Goal: Task Accomplishment & Management: Complete application form

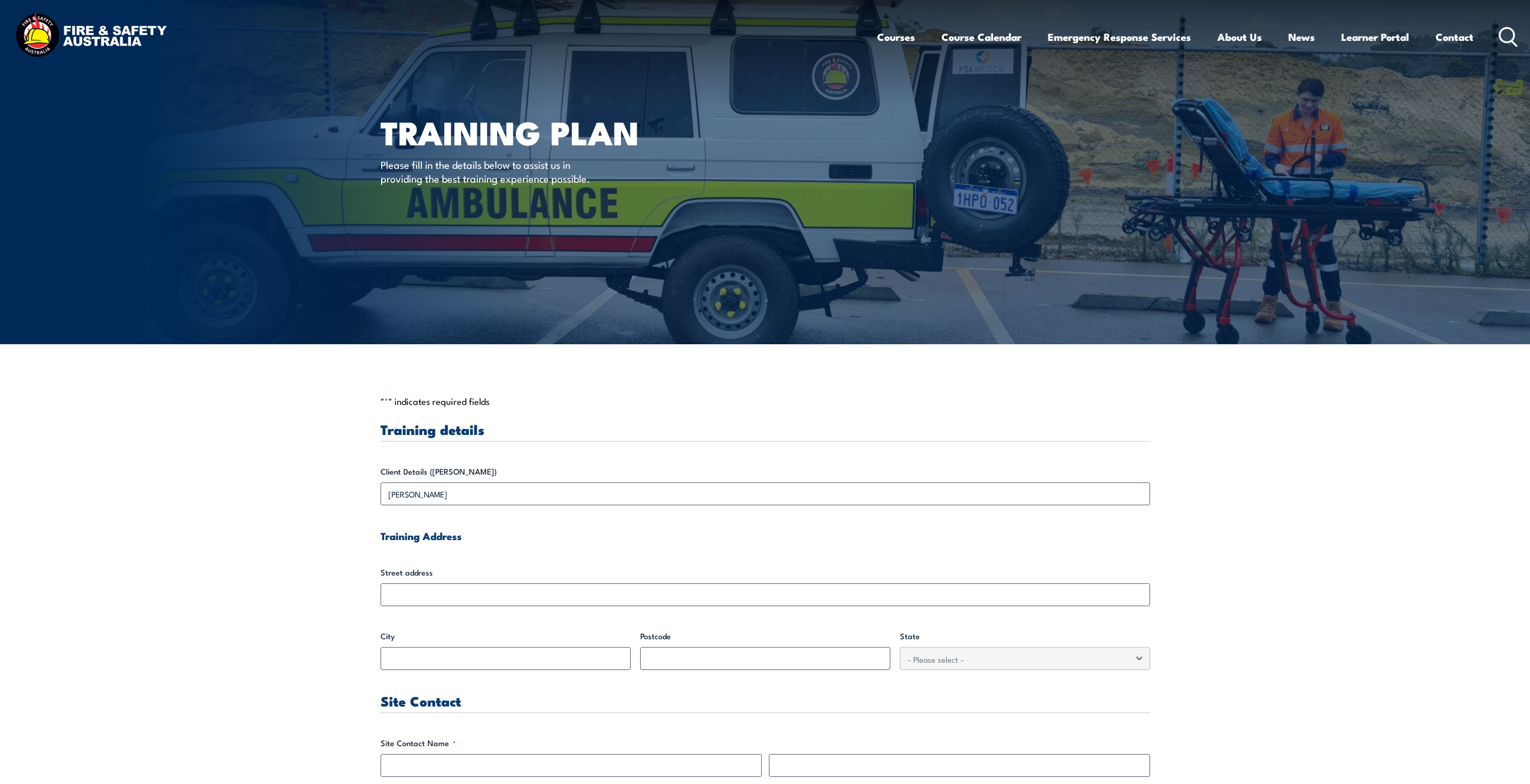
click at [423, 598] on input "Street address" at bounding box center [765, 595] width 770 height 23
click at [426, 586] on input "Street address" at bounding box center [765, 595] width 770 height 23
click at [421, 595] on input "Street address" at bounding box center [765, 595] width 770 height 23
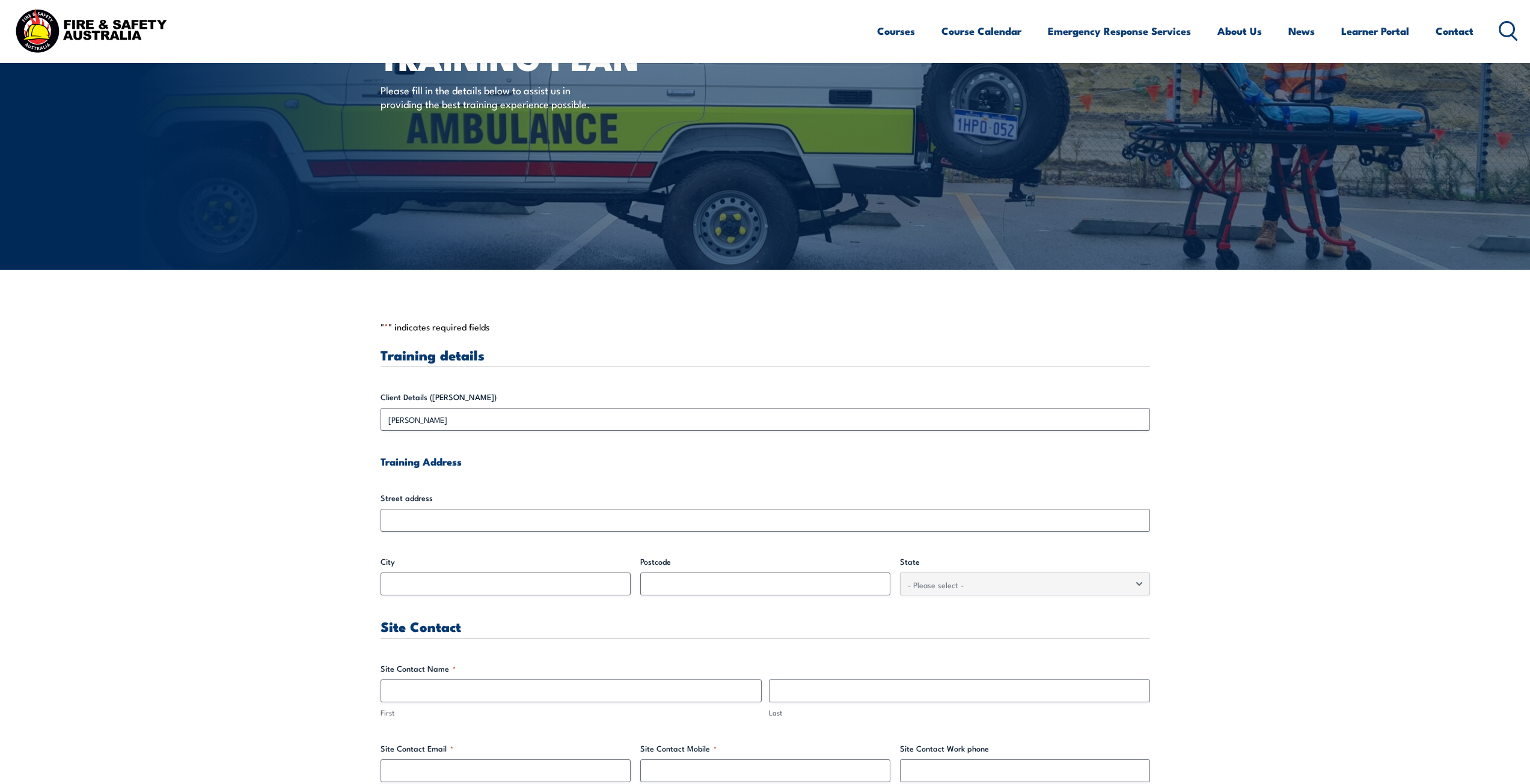
scroll to position [180, 0]
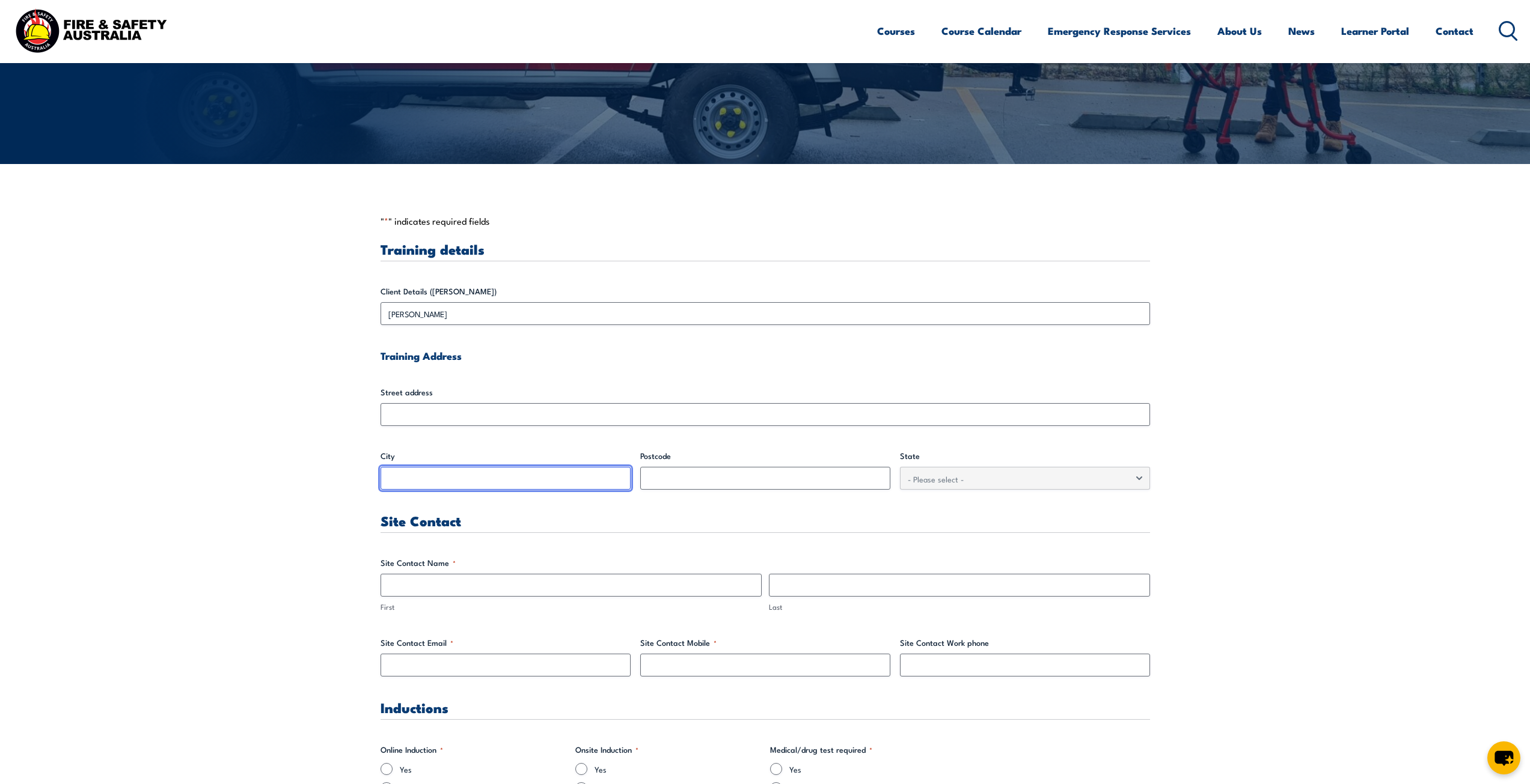
click at [468, 479] on input "City" at bounding box center [506, 479] width 251 height 23
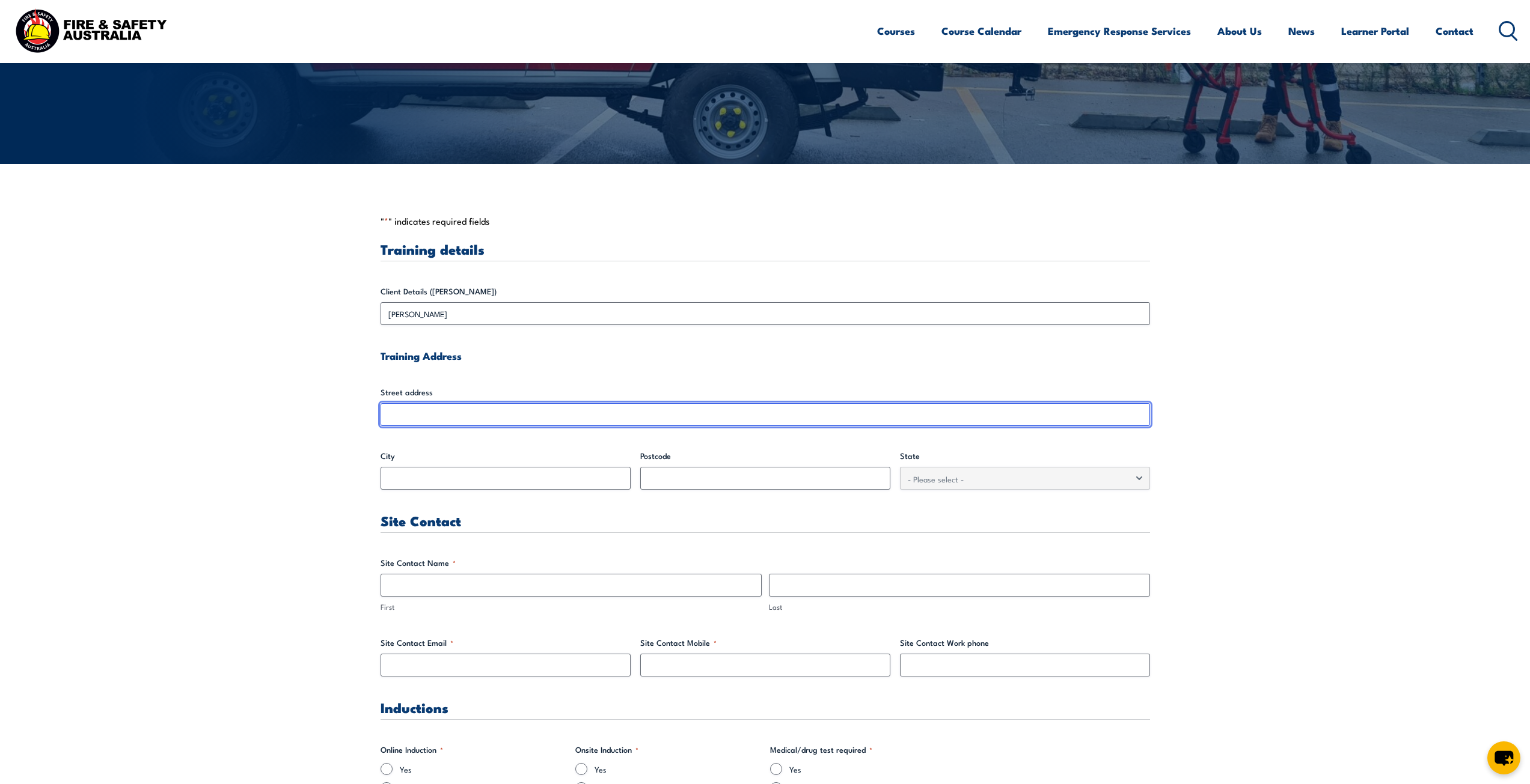
click at [476, 413] on input "Street address" at bounding box center [765, 415] width 770 height 23
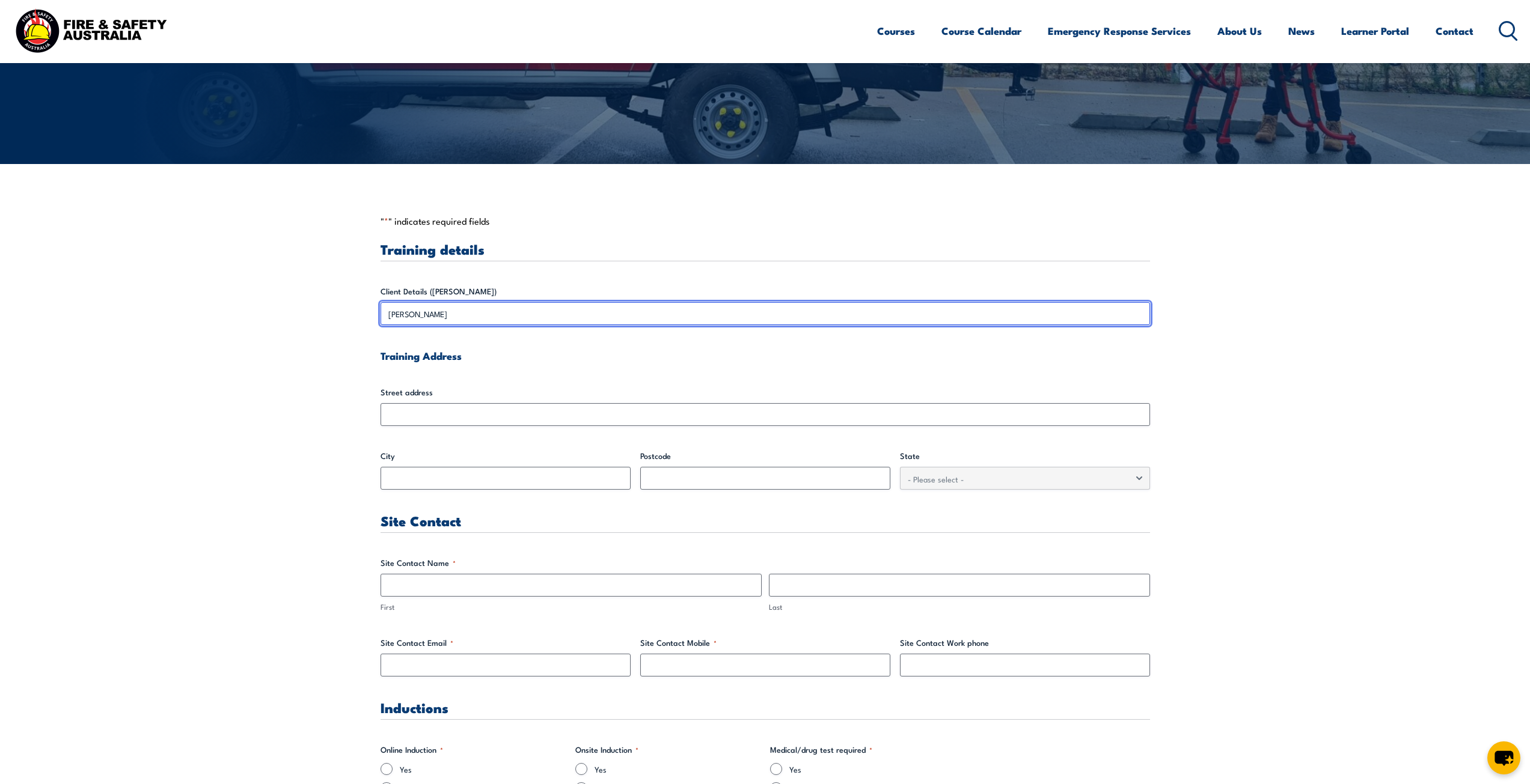
click at [527, 320] on input "[PERSON_NAME]" at bounding box center [765, 314] width 770 height 23
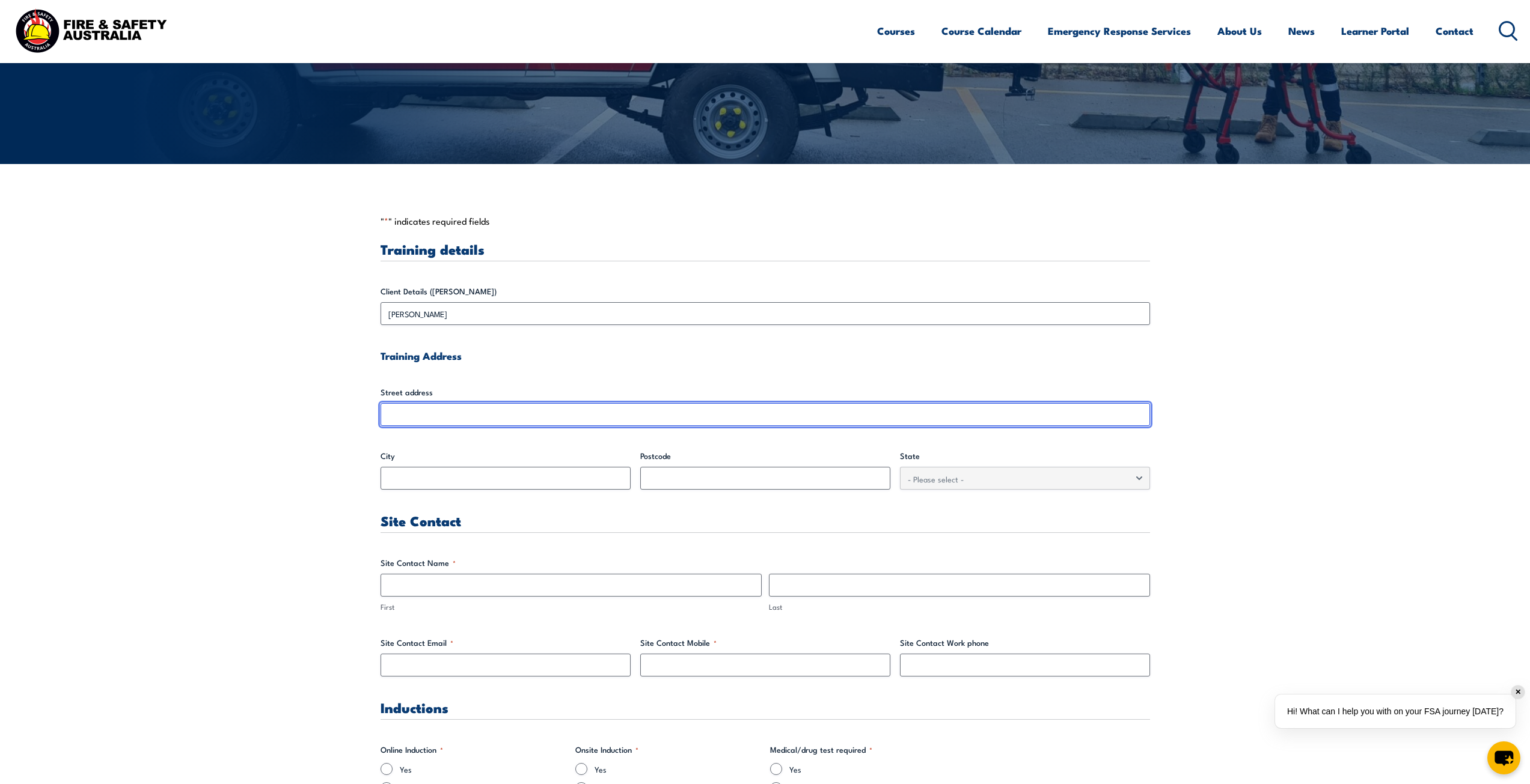
click at [528, 417] on input "Street address" at bounding box center [765, 415] width 770 height 23
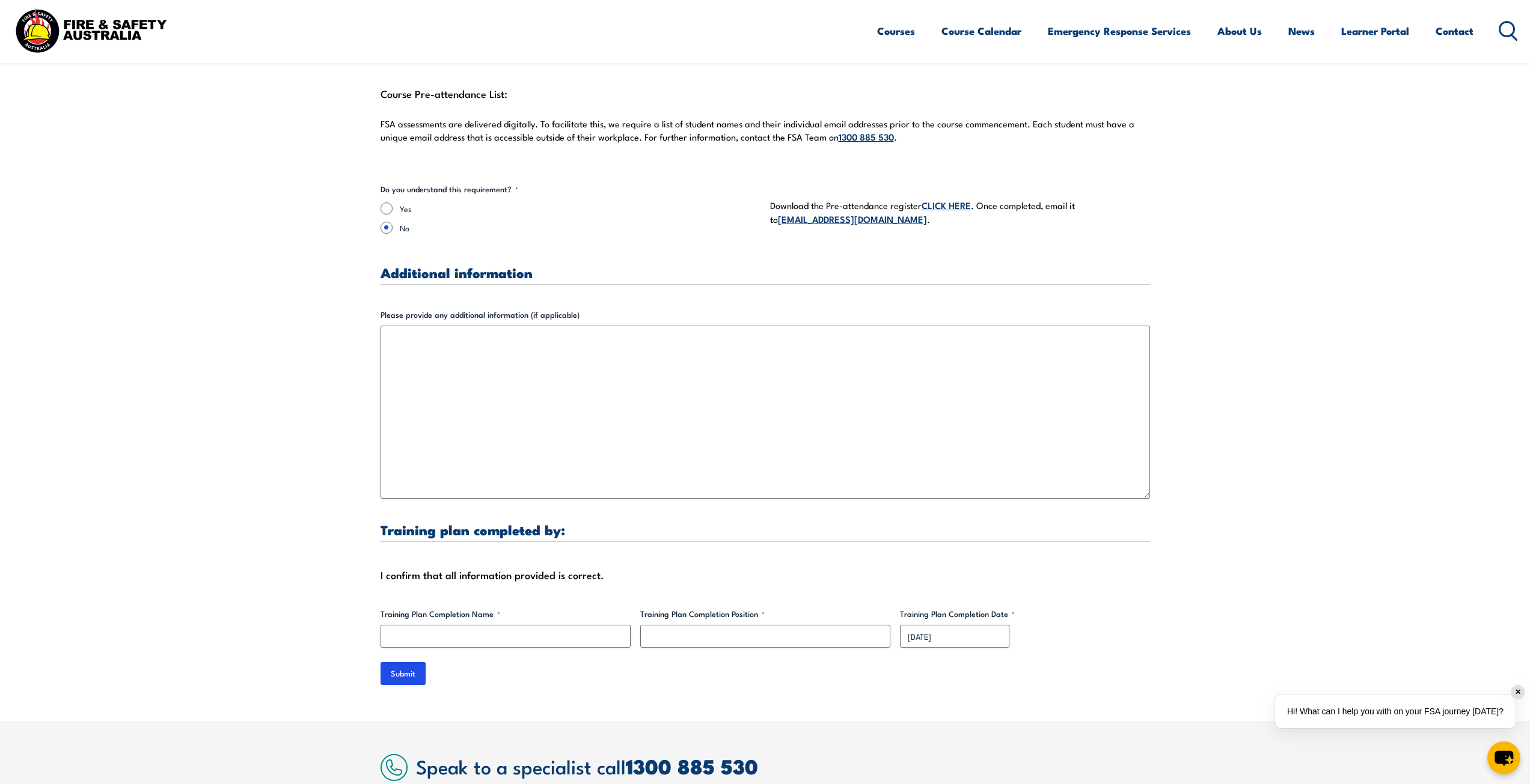
scroll to position [3245, 0]
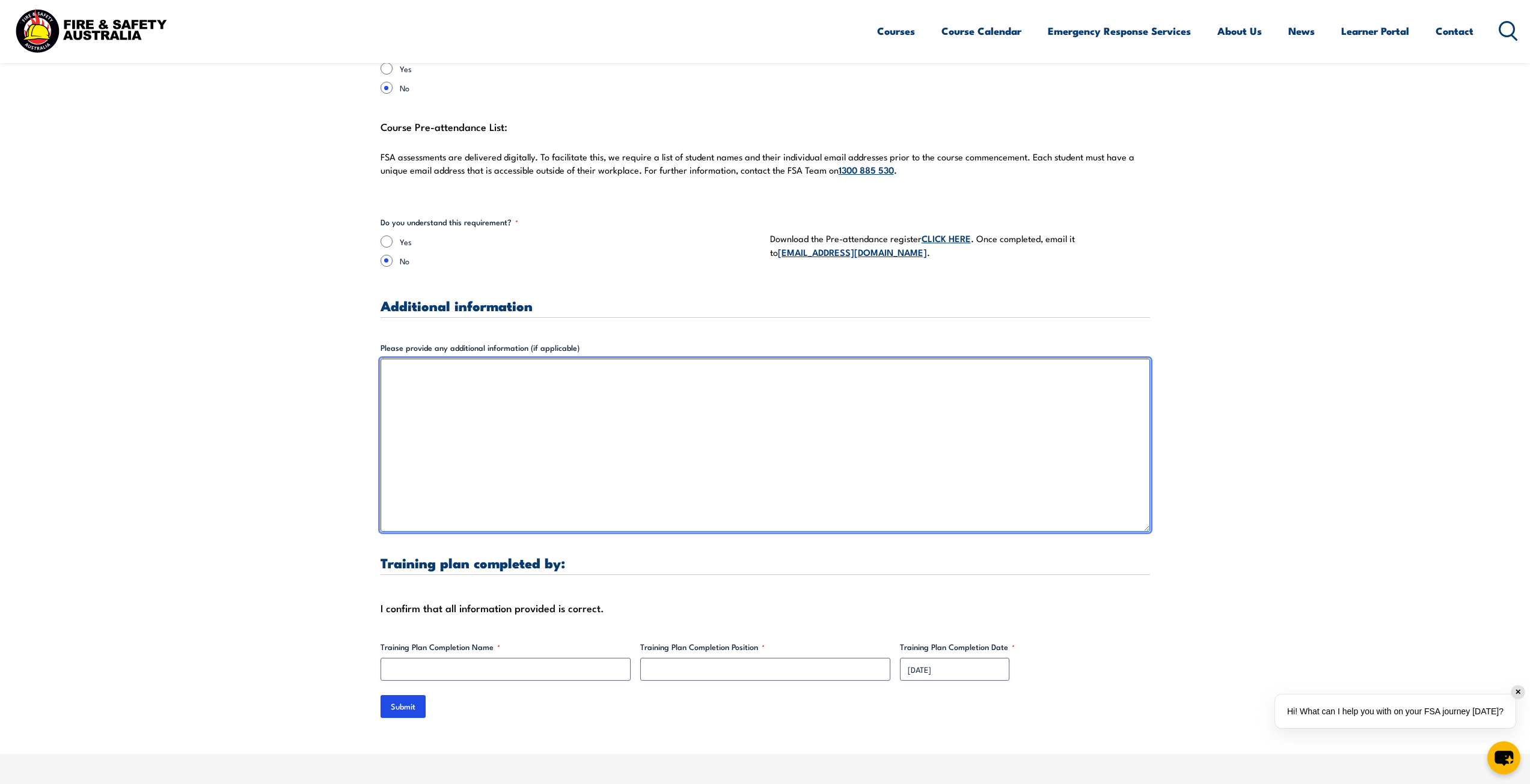
click at [535, 424] on textarea "Please provide any additional information (if applicable)" at bounding box center [765, 445] width 770 height 173
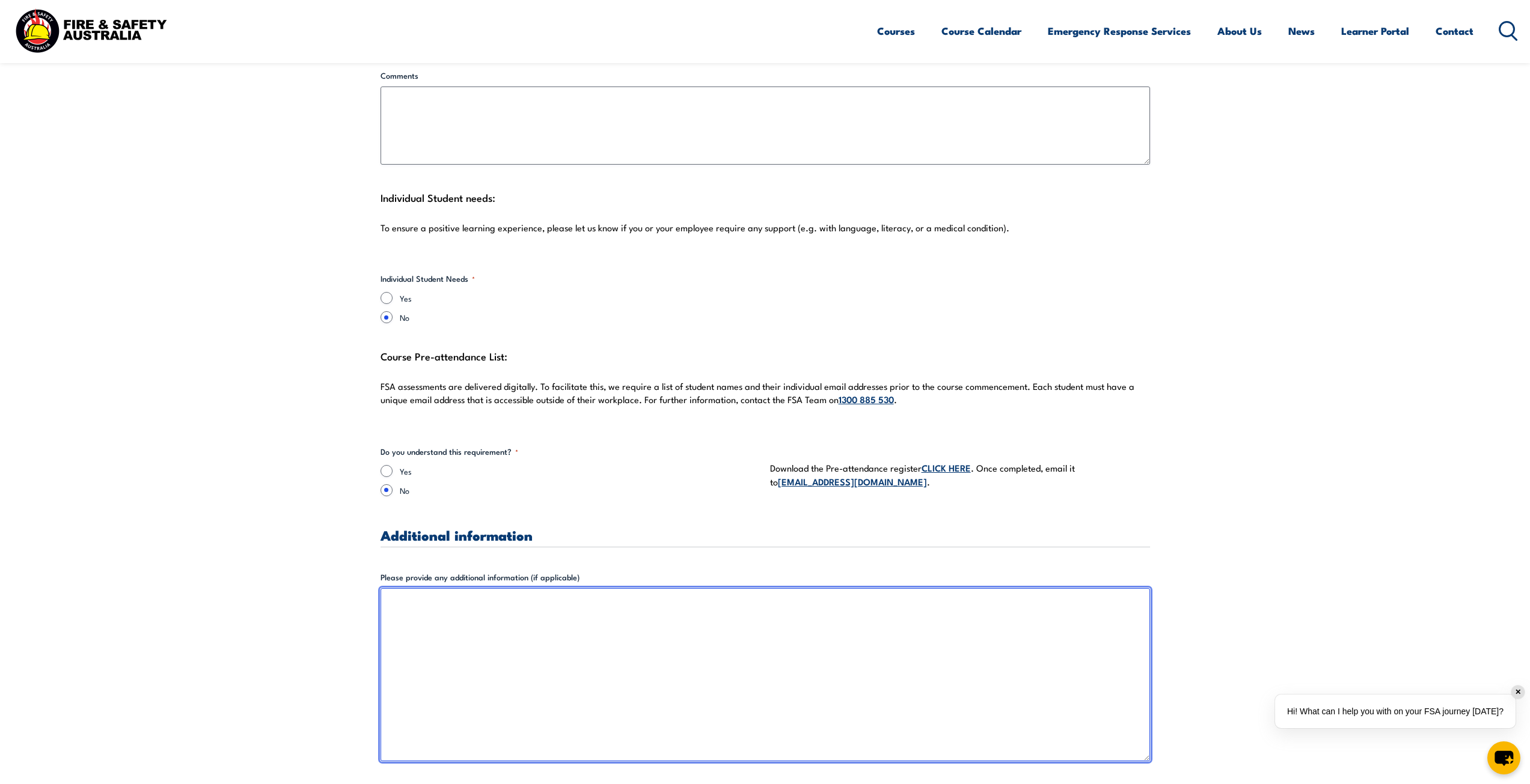
scroll to position [3004, 0]
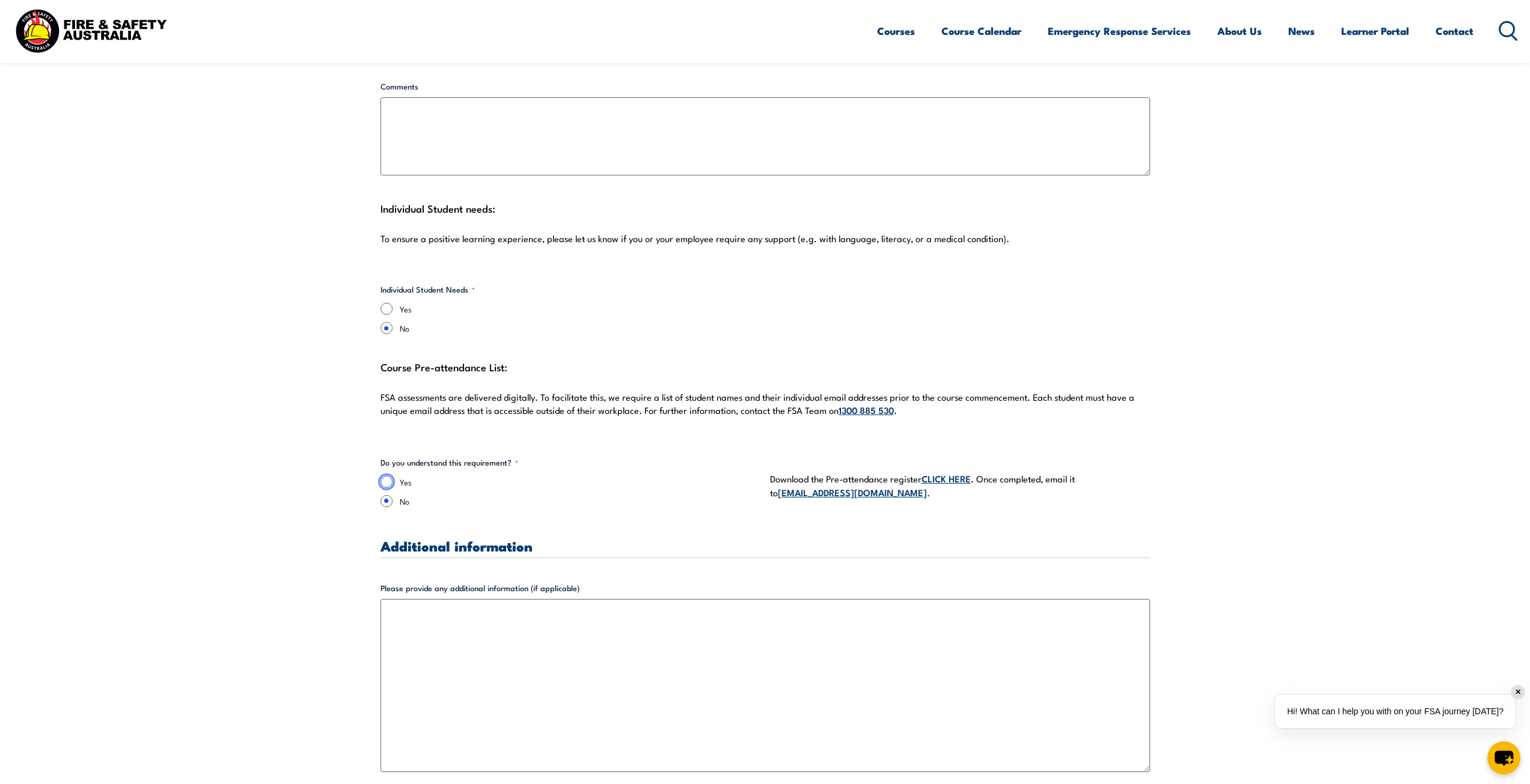
click at [382, 476] on input "Yes" at bounding box center [386, 482] width 12 height 12
radio input "true"
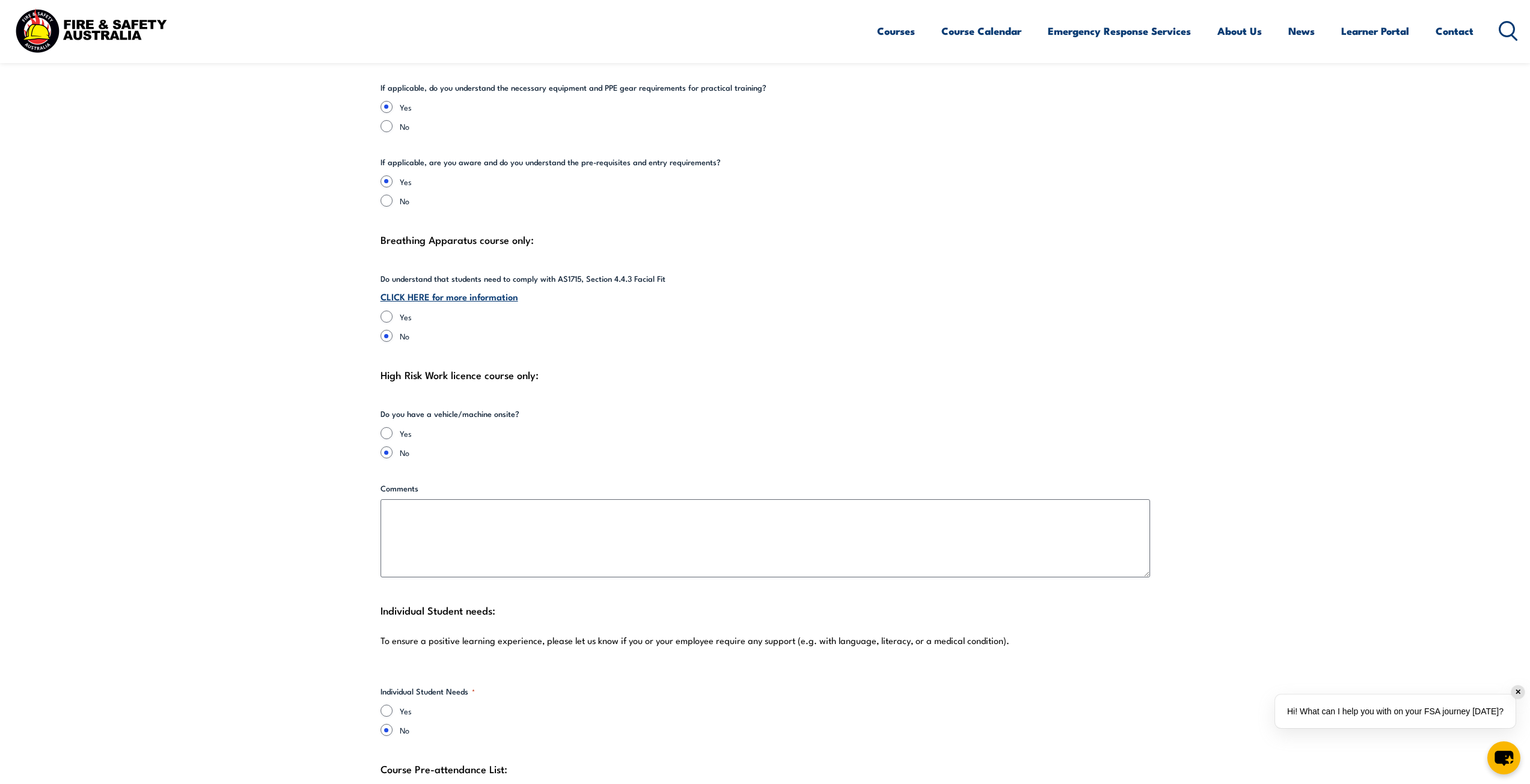
scroll to position [2584, 0]
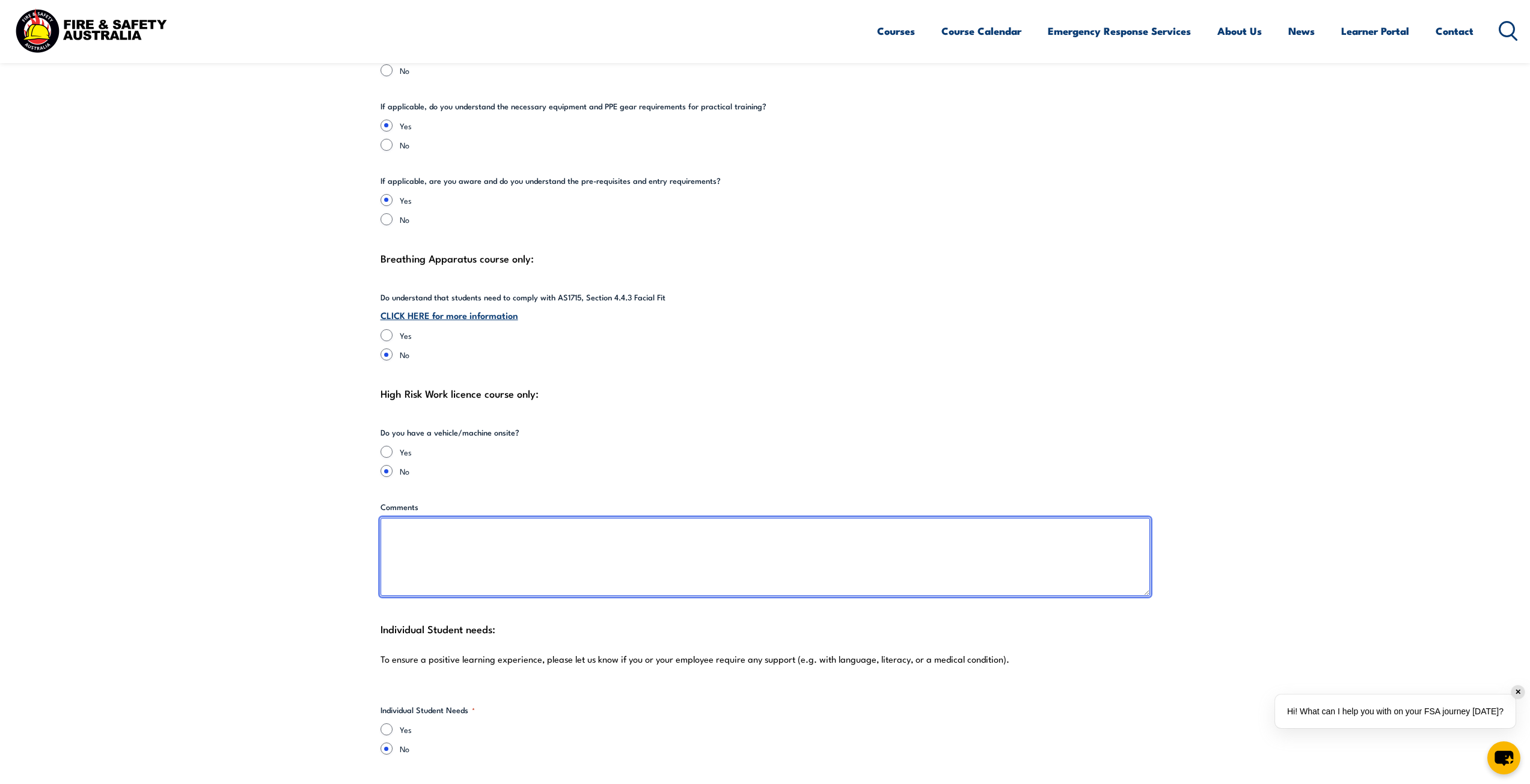
click at [423, 518] on textarea "Comments" at bounding box center [765, 557] width 770 height 78
type textarea "N/A"
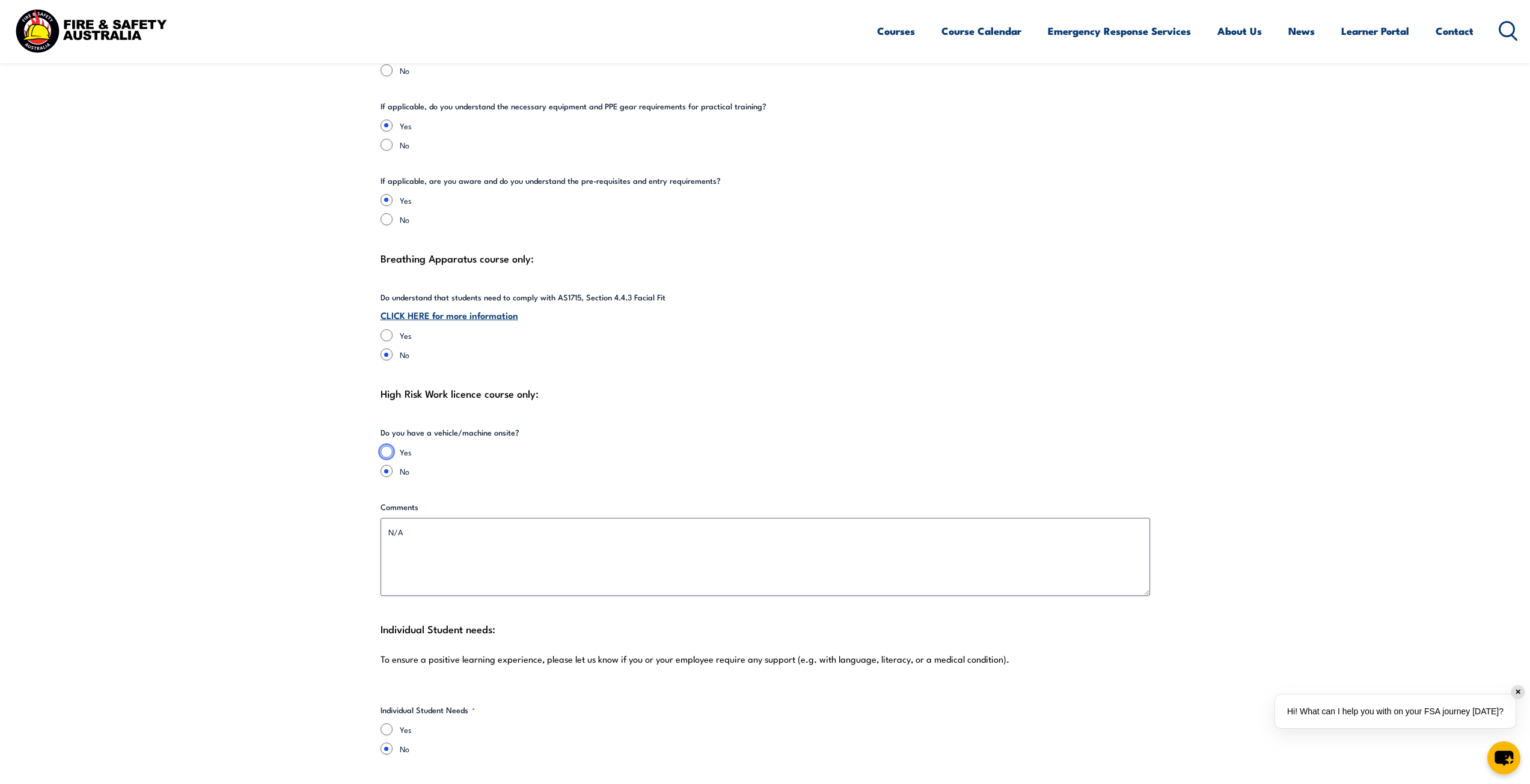
click at [383, 446] on input "Yes" at bounding box center [386, 452] width 12 height 12
radio input "true"
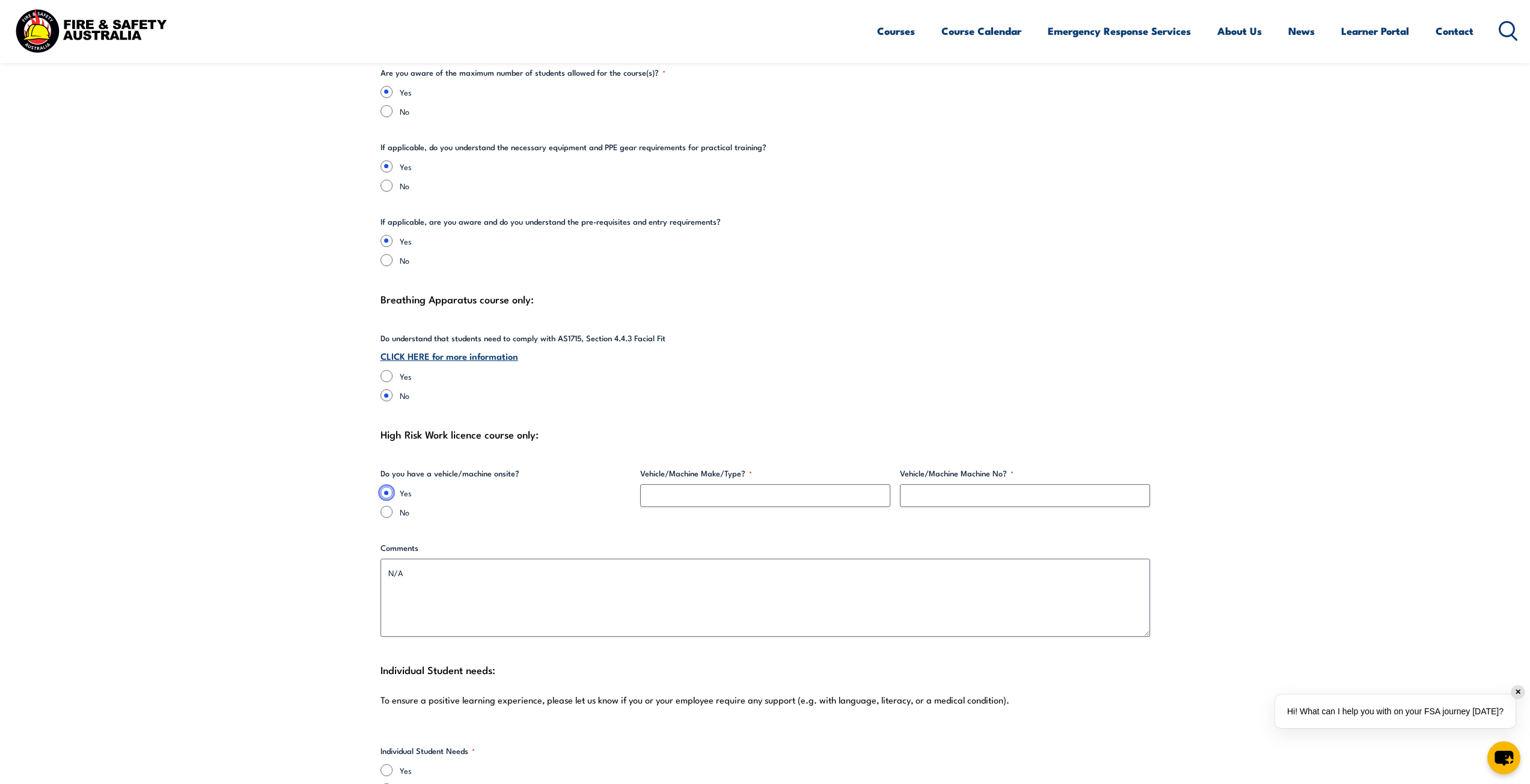
scroll to position [2464, 0]
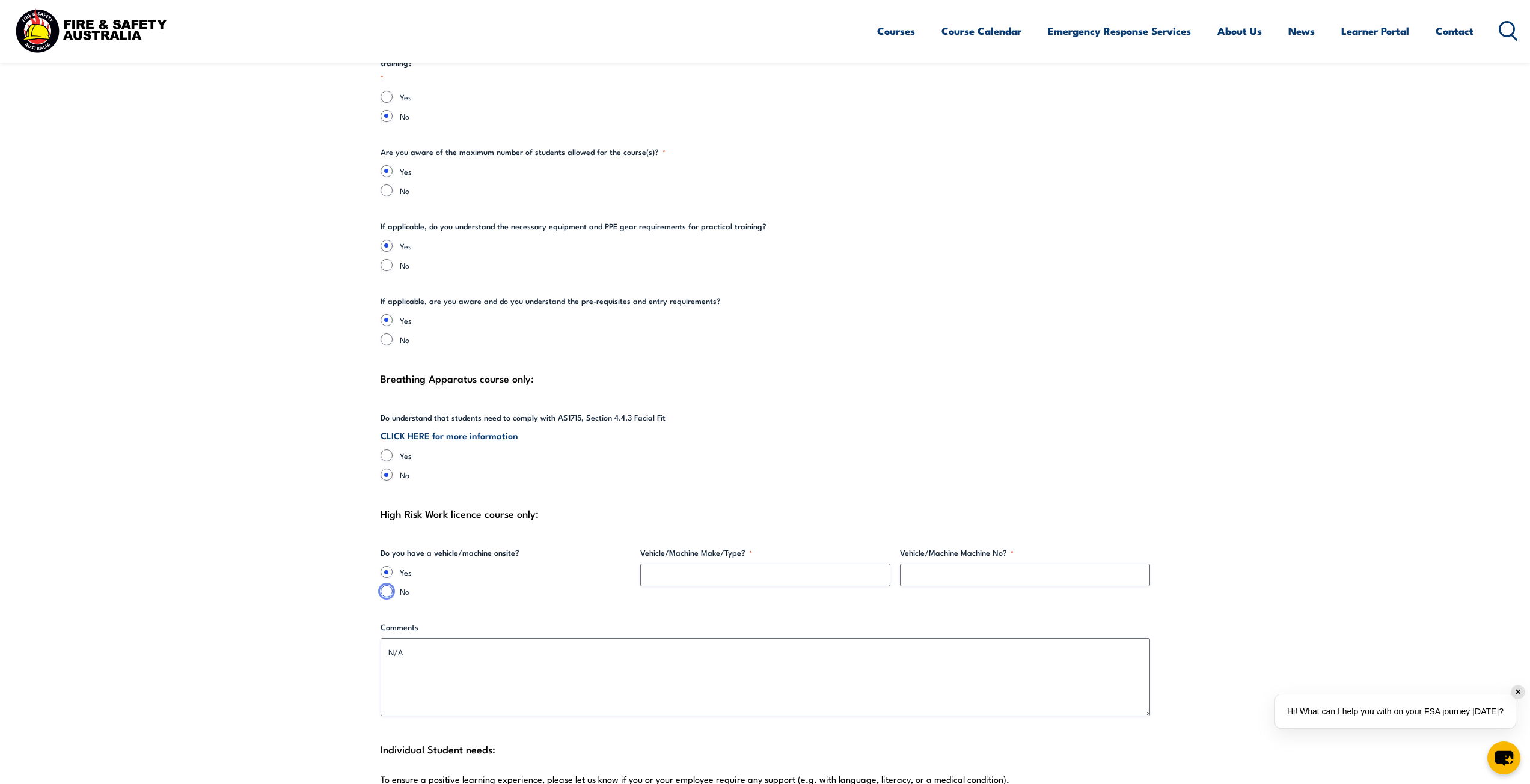
click at [386, 586] on input "No" at bounding box center [386, 591] width 12 height 12
radio input "true"
click at [389, 450] on input "Yes" at bounding box center [386, 456] width 12 height 12
radio input "true"
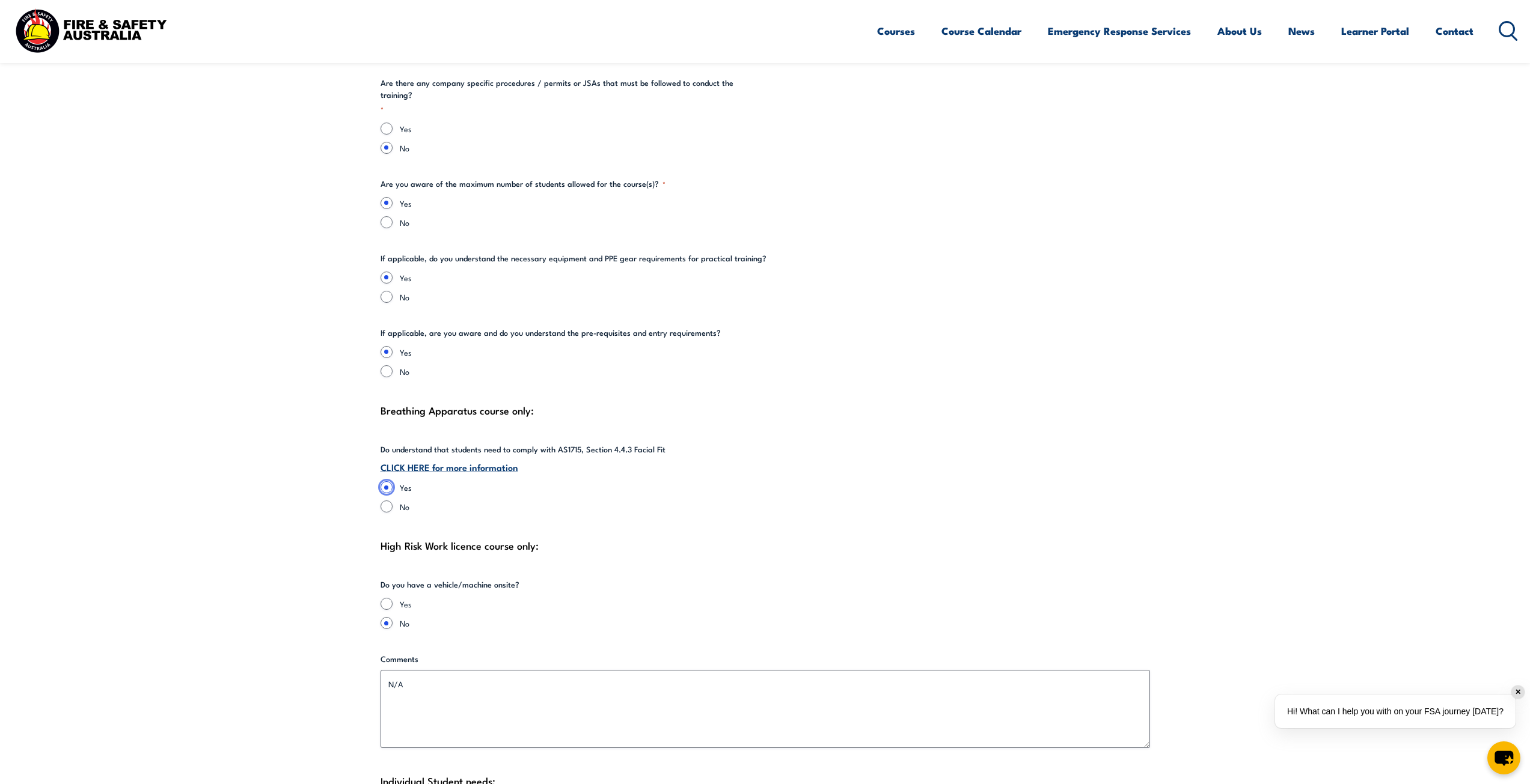
scroll to position [2403, 0]
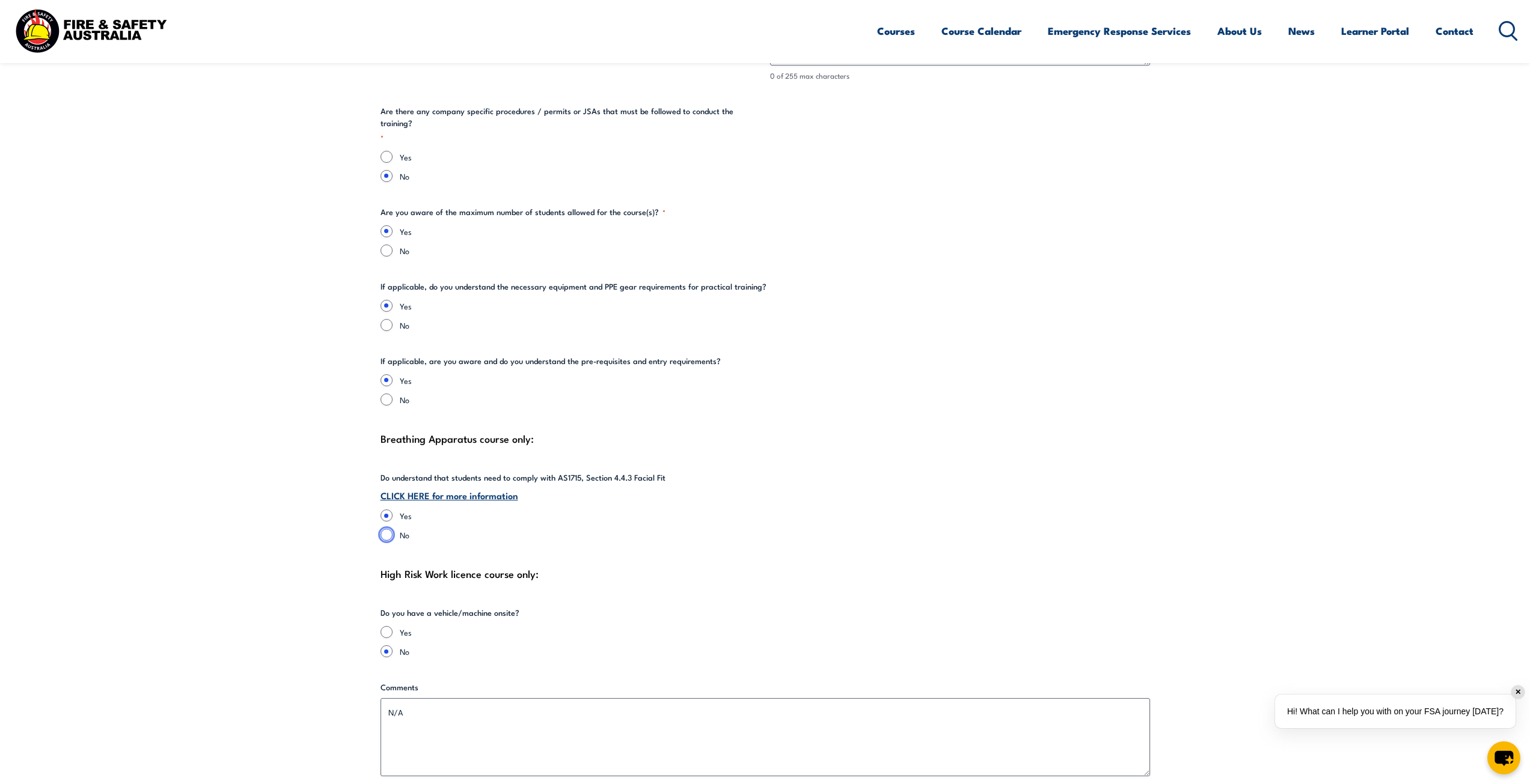
click at [387, 529] on input "No" at bounding box center [386, 535] width 12 height 12
radio input "true"
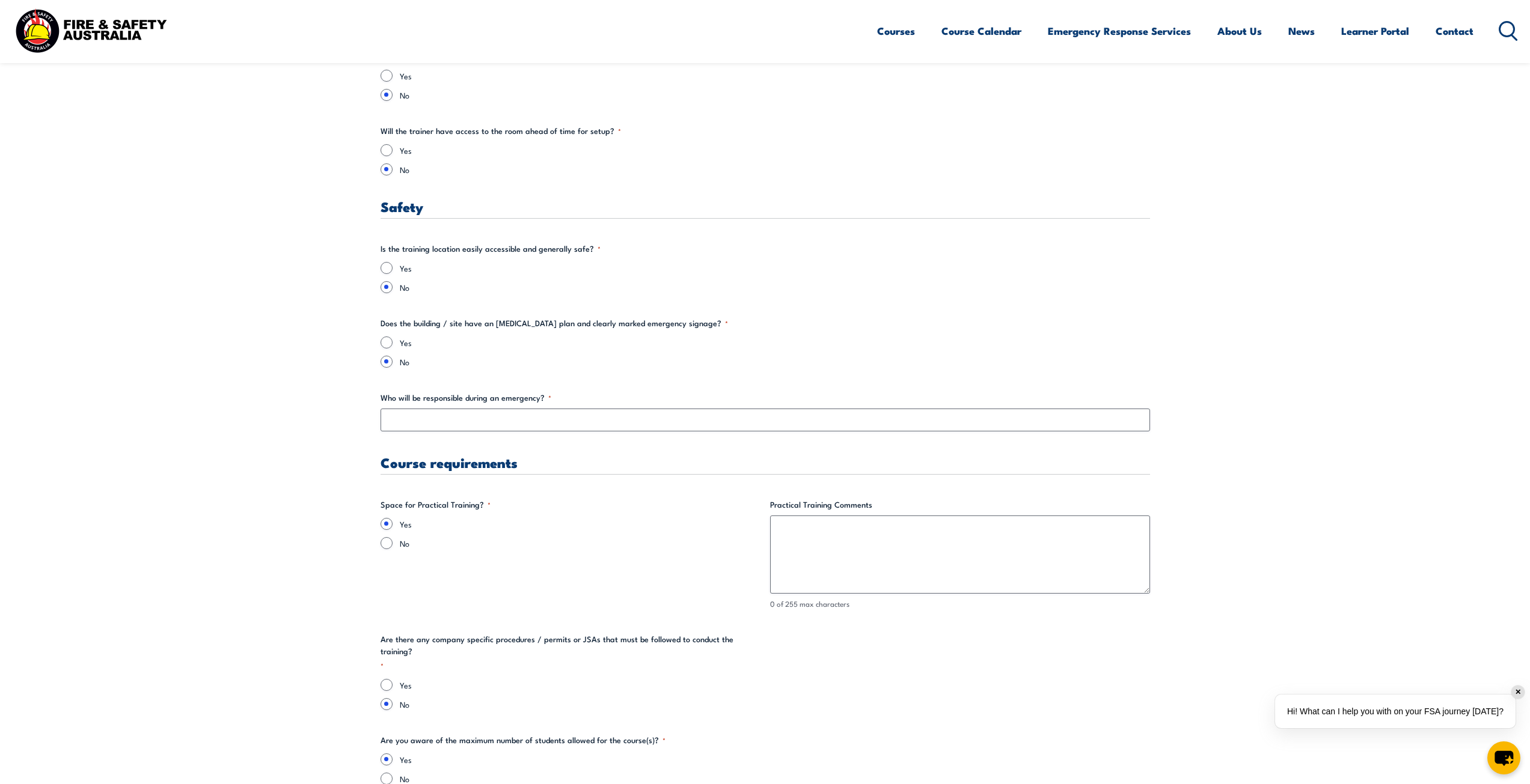
scroll to position [1863, 0]
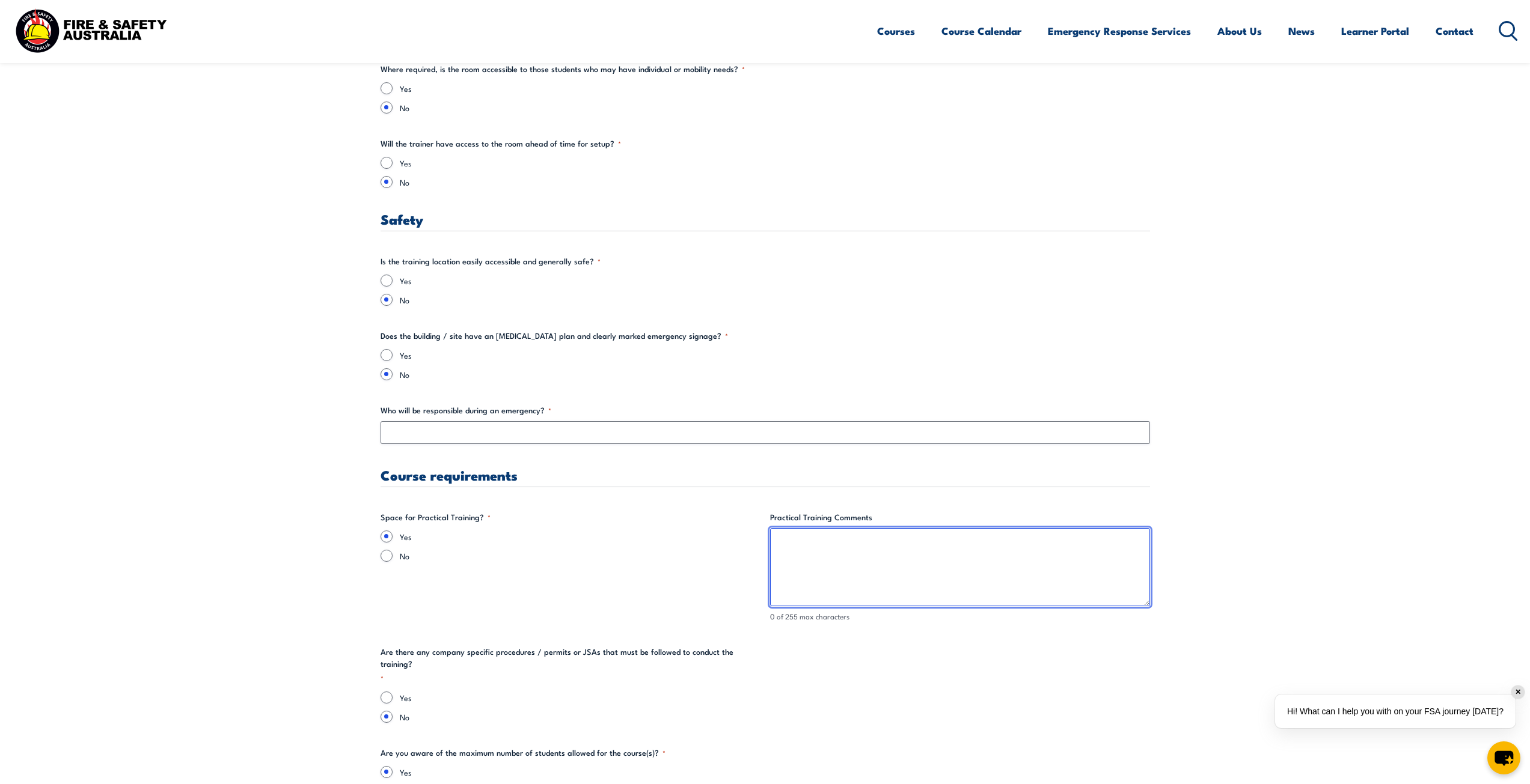
click at [788, 562] on textarea "Practical Training Comments" at bounding box center [960, 566] width 380 height 78
type textarea "N/A"
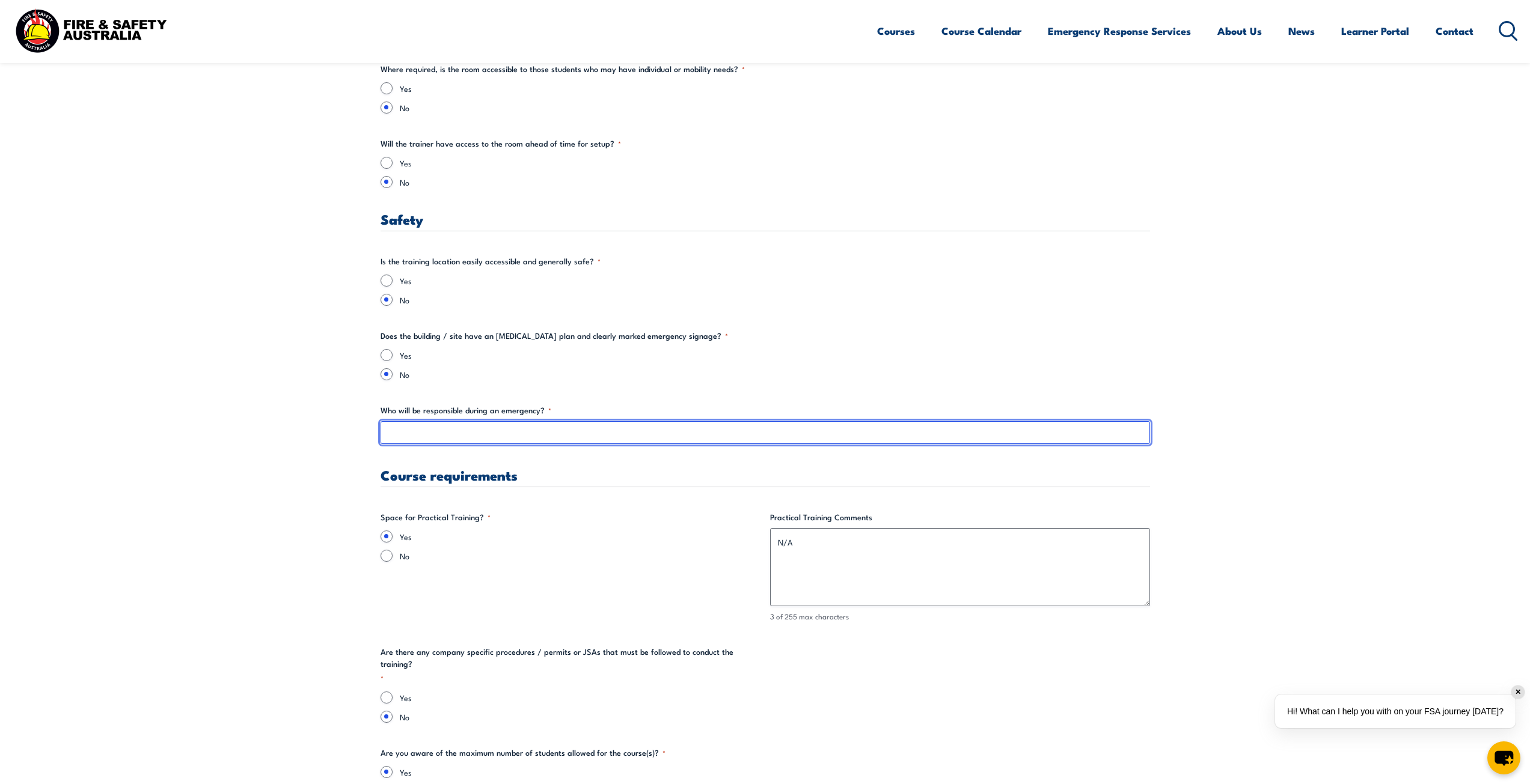
click at [453, 442] on input "Who will be responsible during an emergency? *" at bounding box center [765, 432] width 770 height 23
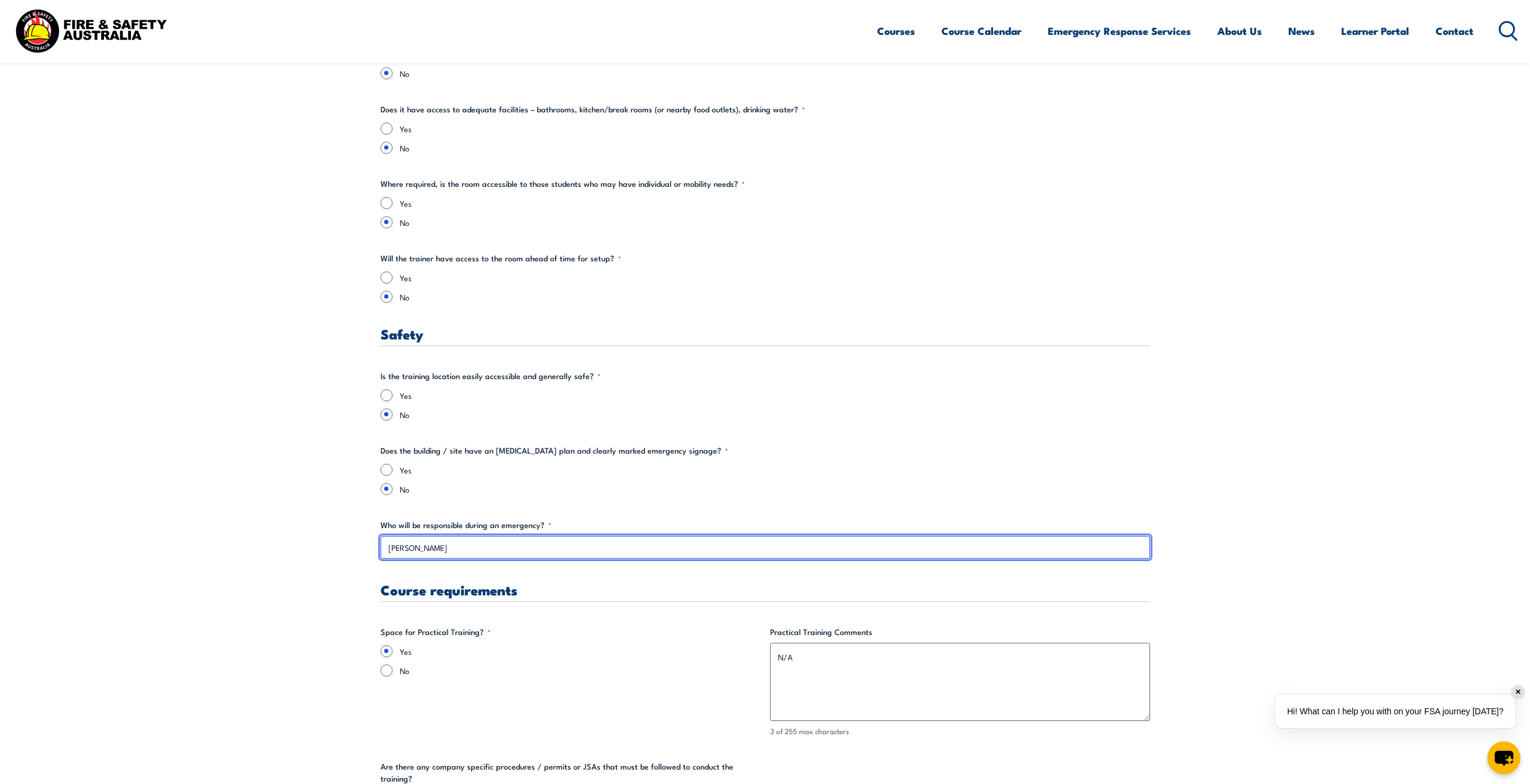
scroll to position [1742, 0]
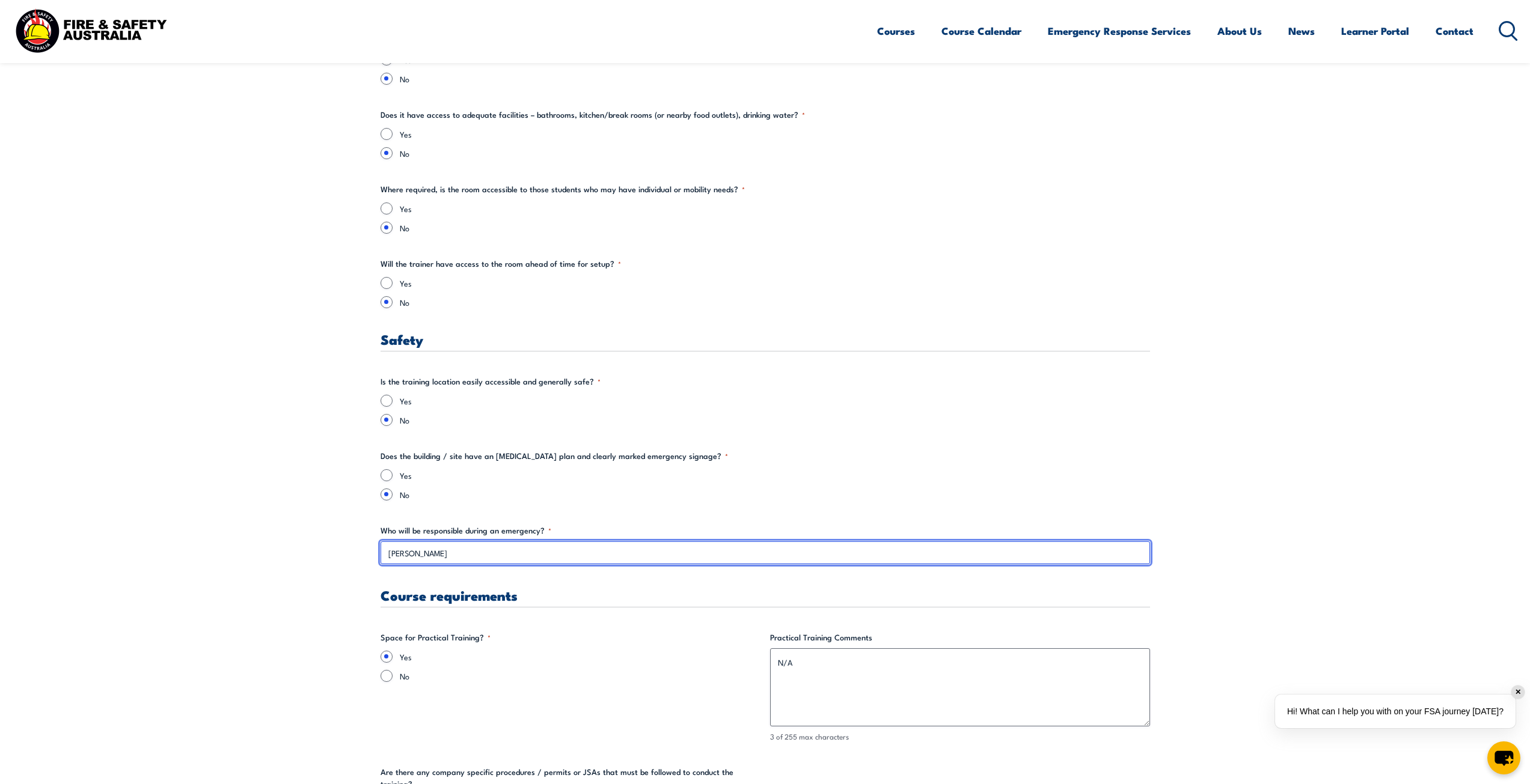
type input "[PERSON_NAME]"
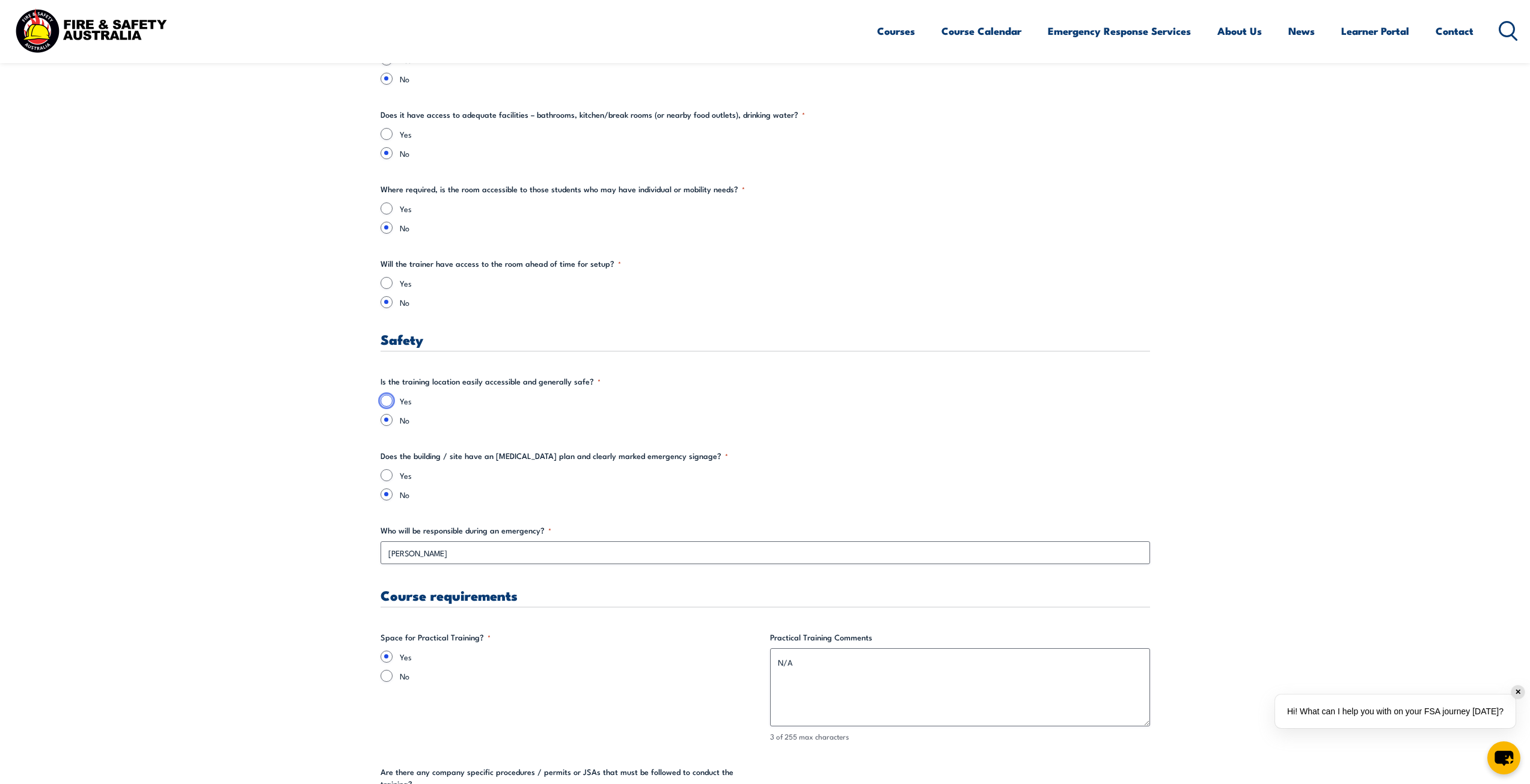
click at [384, 402] on input "Yes" at bounding box center [386, 401] width 12 height 12
radio input "true"
click at [387, 472] on input "Yes" at bounding box center [386, 475] width 12 height 12
radio input "true"
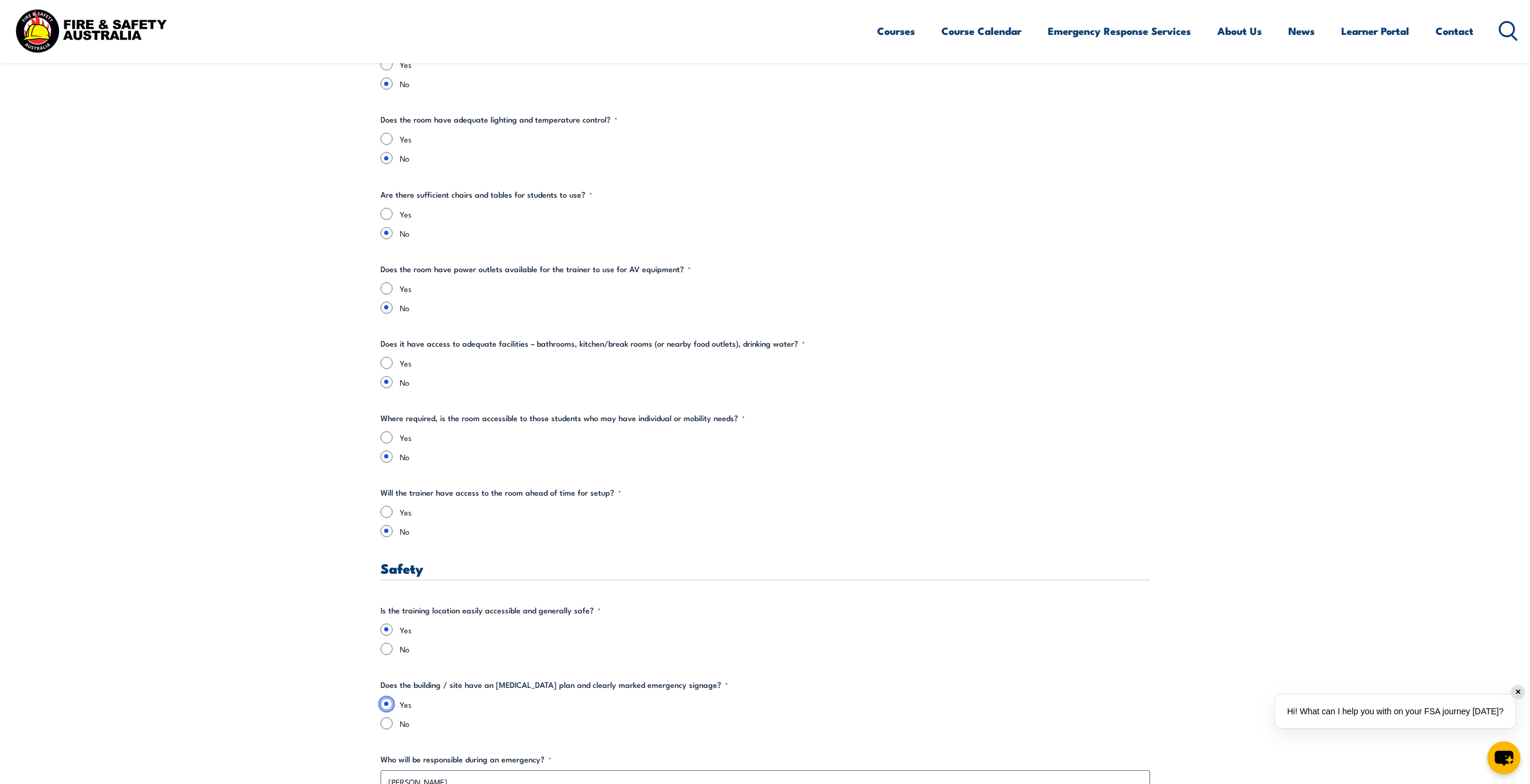
scroll to position [1503, 0]
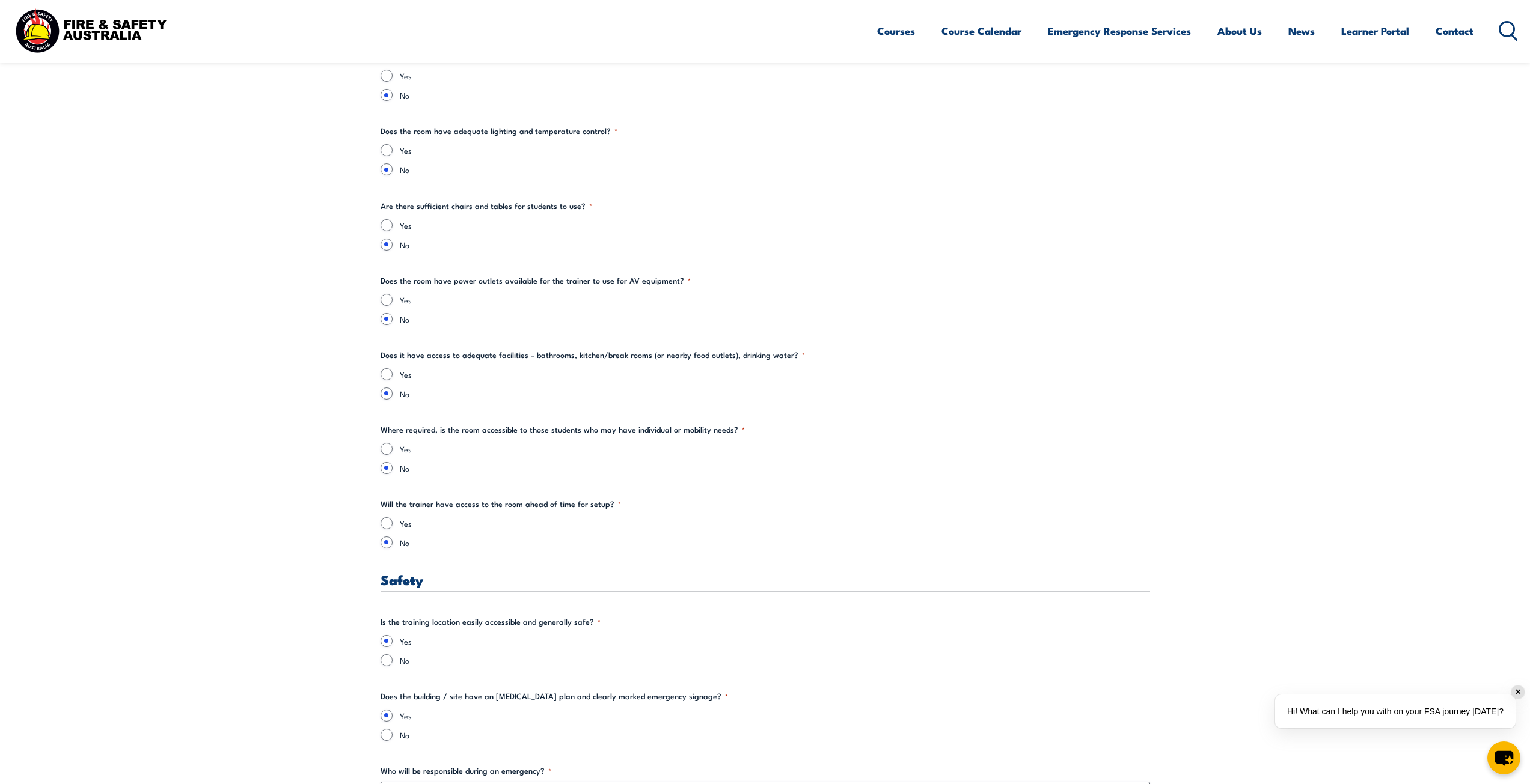
drag, startPoint x: 379, startPoint y: 521, endPoint x: 384, endPoint y: 522, distance: 5.1
click at [384, 522] on section "" * " indicates required fields Training details Client Details ([PERSON_NAME])…" at bounding box center [765, 669] width 1530 height 3654
click at [385, 522] on input "Yes" at bounding box center [386, 523] width 12 height 12
radio input "true"
click at [384, 455] on div "Yes No" at bounding box center [765, 458] width 770 height 31
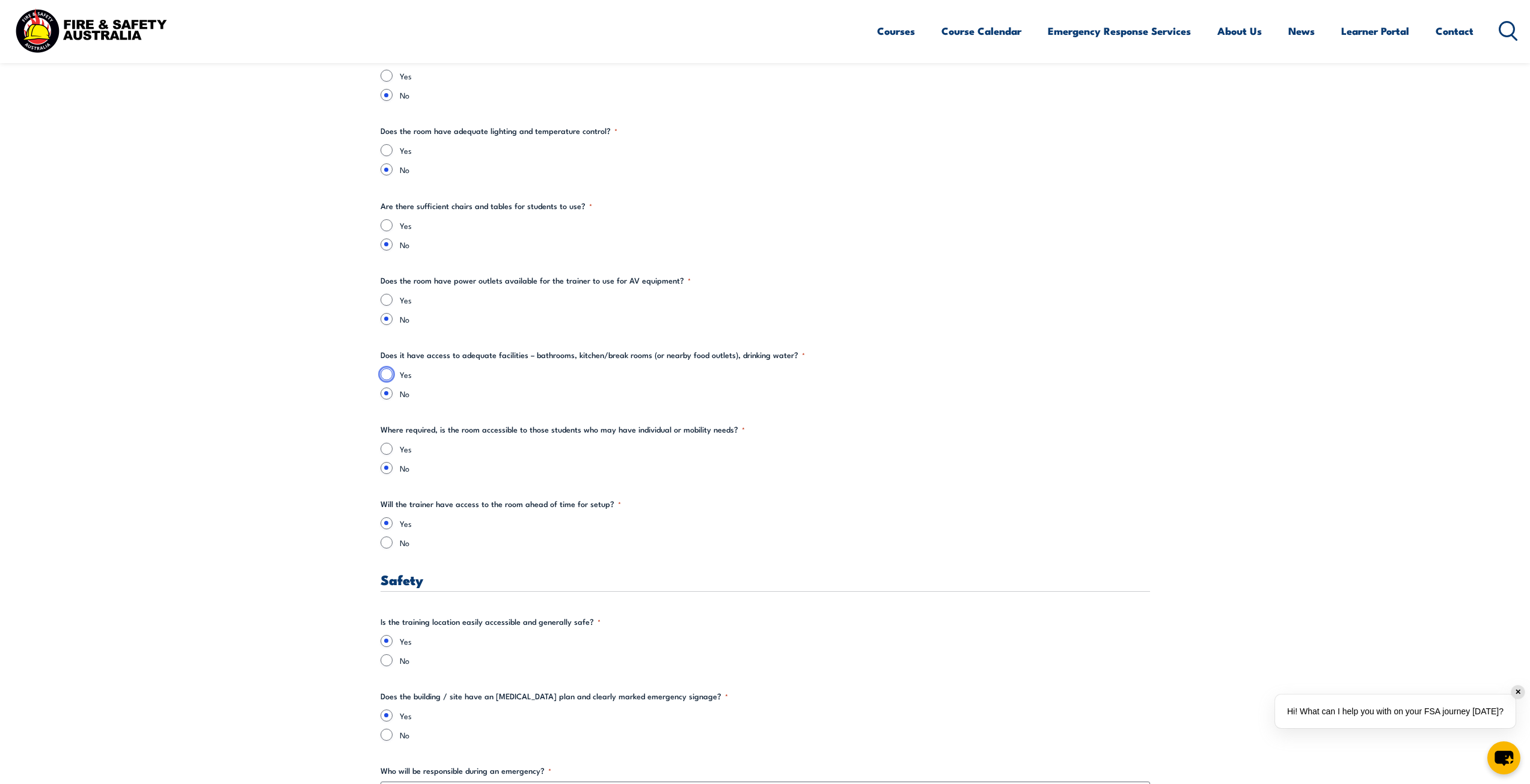
click at [386, 373] on input "Yes" at bounding box center [386, 374] width 12 height 12
radio input "true"
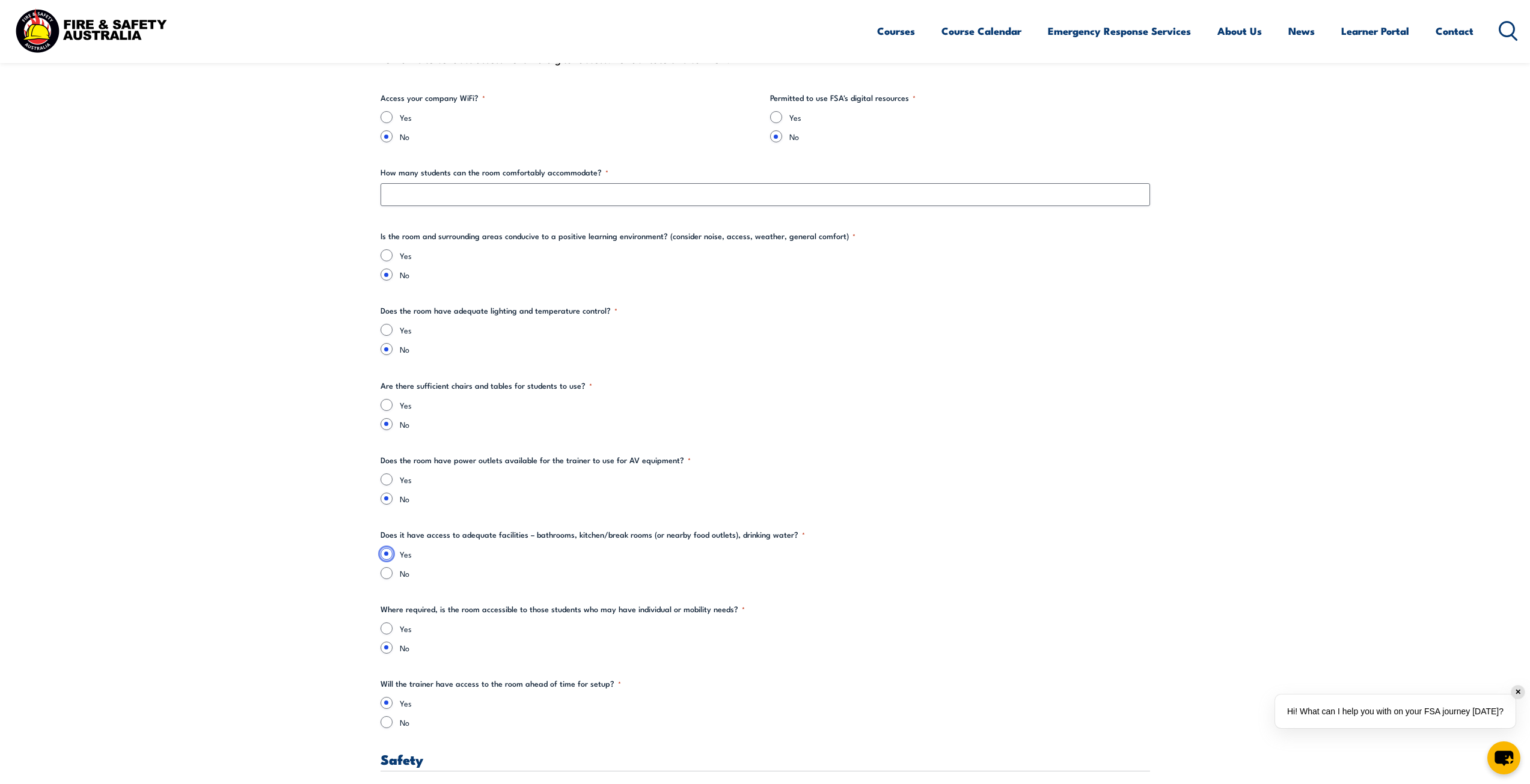
scroll to position [1321, 0]
click at [393, 478] on div "Yes" at bounding box center [765, 480] width 770 height 12
click at [384, 482] on input "Yes" at bounding box center [386, 480] width 12 height 12
radio input "true"
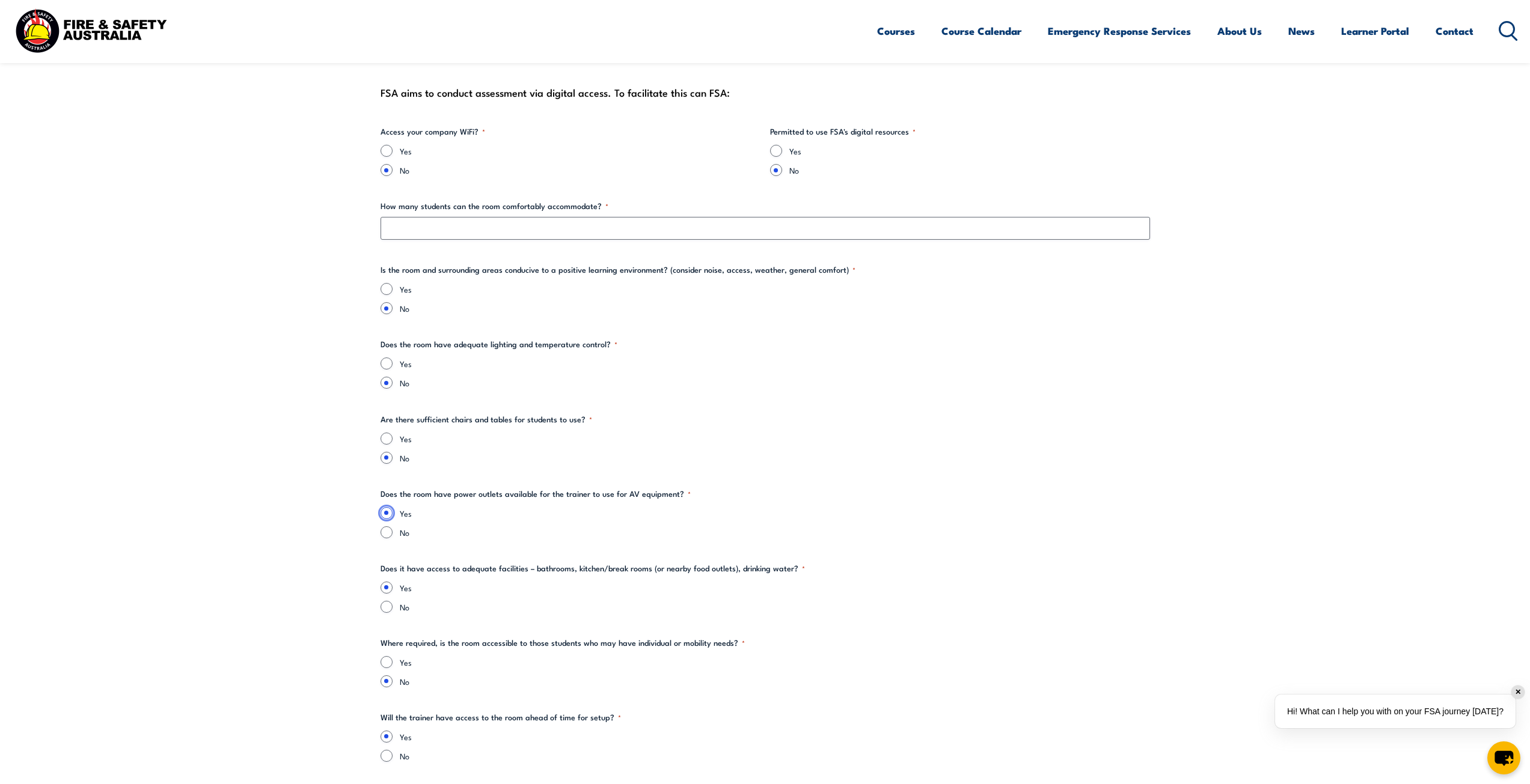
scroll to position [1202, 0]
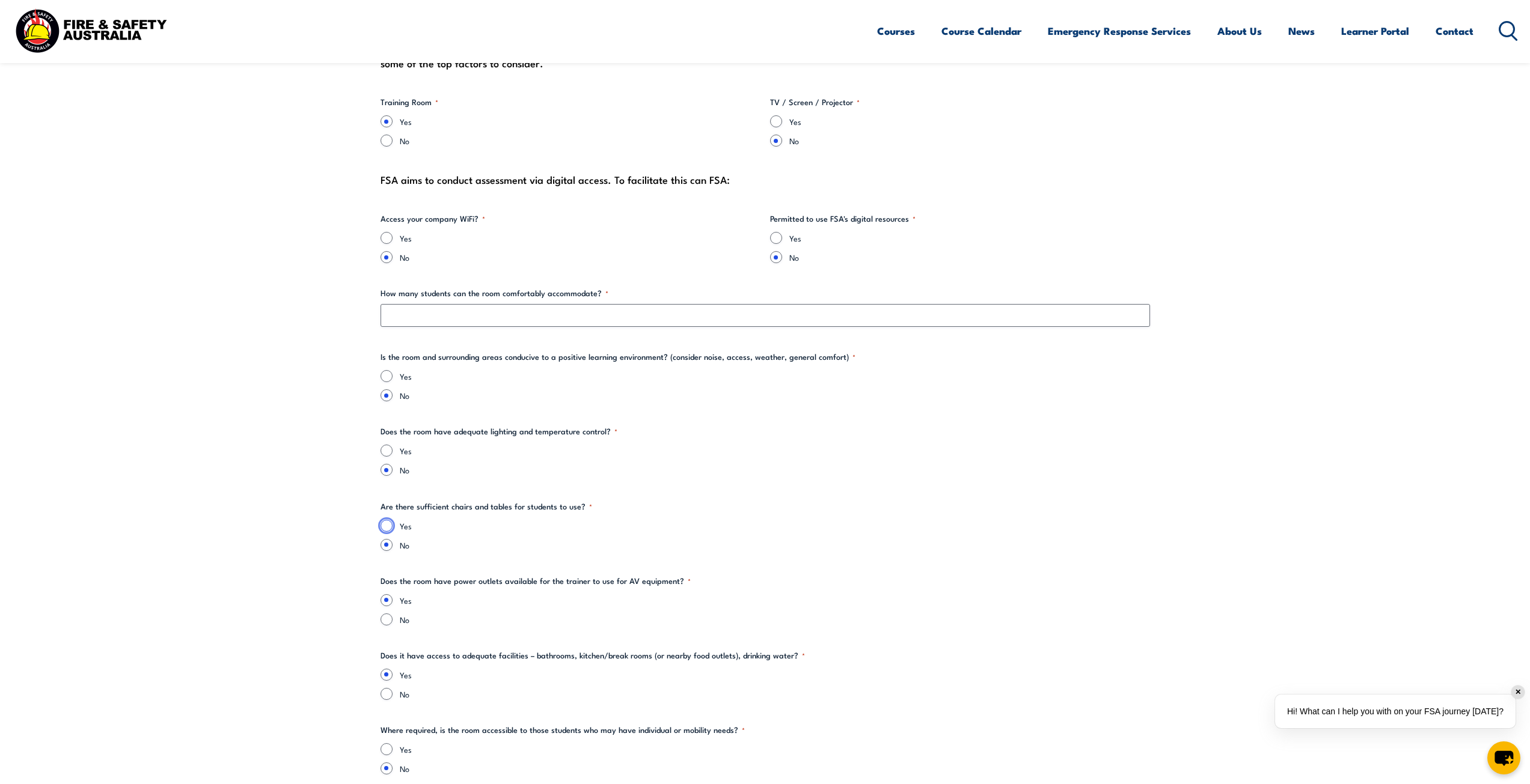
click at [382, 523] on input "Yes" at bounding box center [386, 526] width 12 height 12
radio input "true"
click at [387, 447] on input "Yes" at bounding box center [386, 451] width 12 height 12
radio input "true"
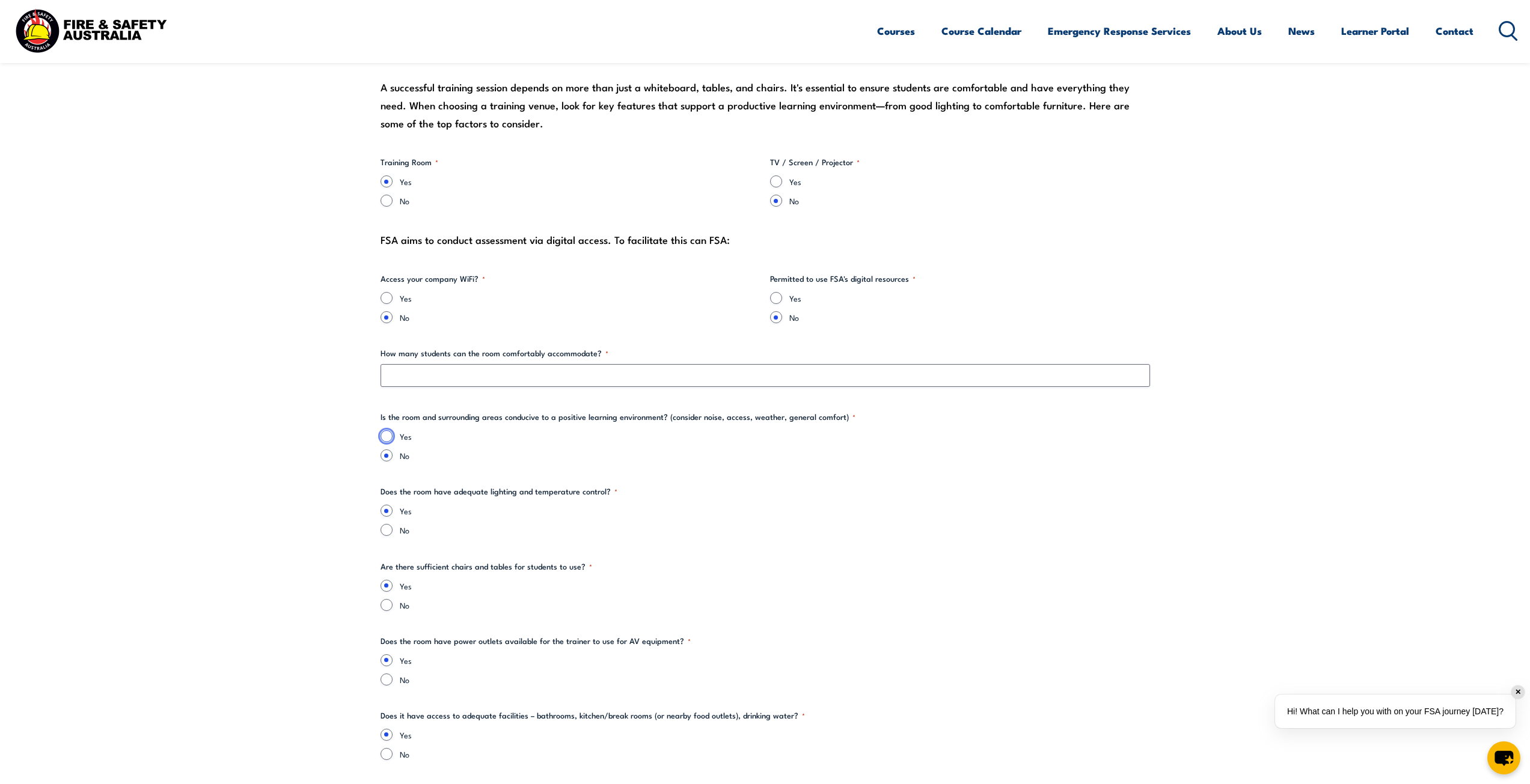
click at [387, 437] on input "Yes" at bounding box center [386, 436] width 12 height 12
radio input "true"
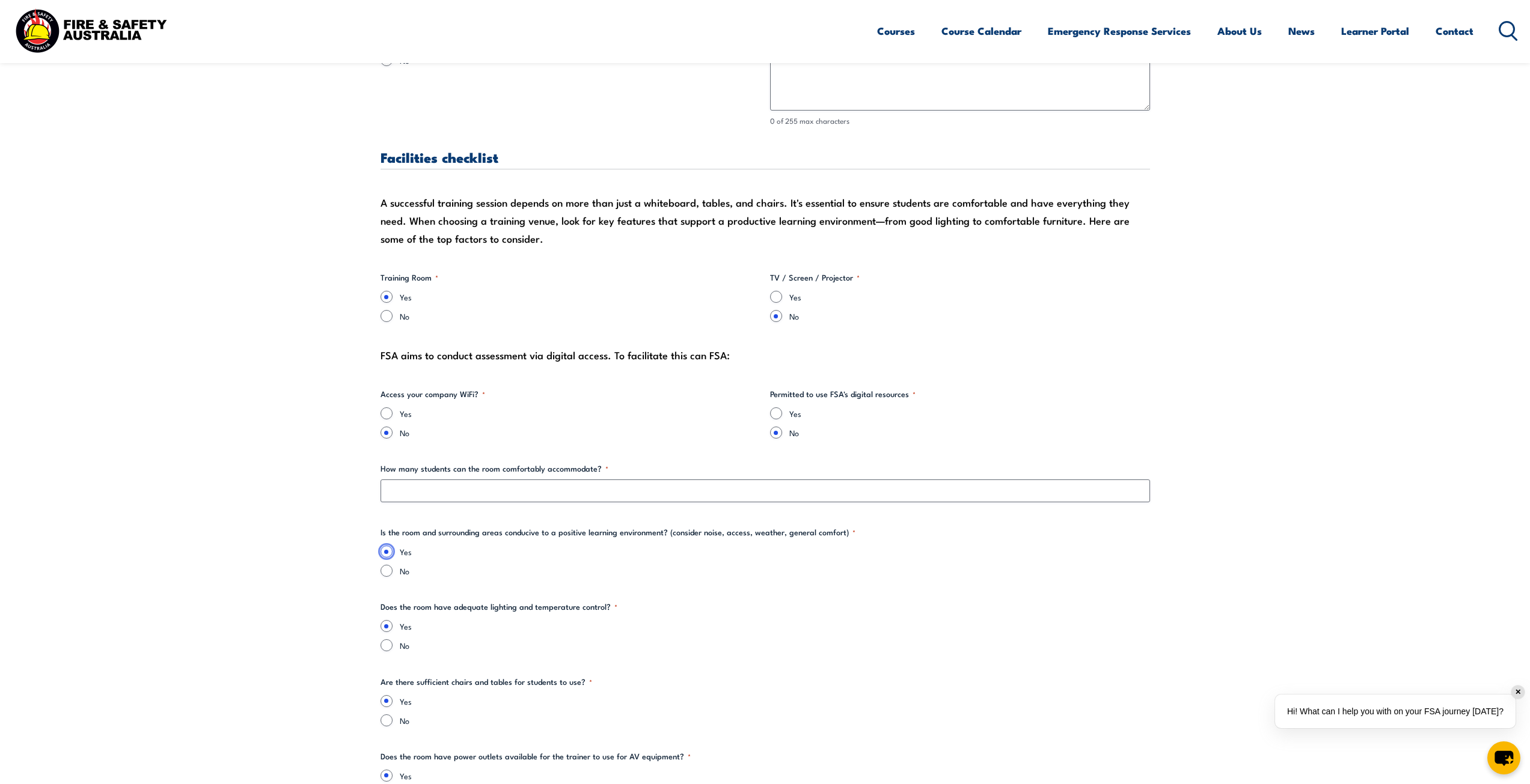
scroll to position [1022, 0]
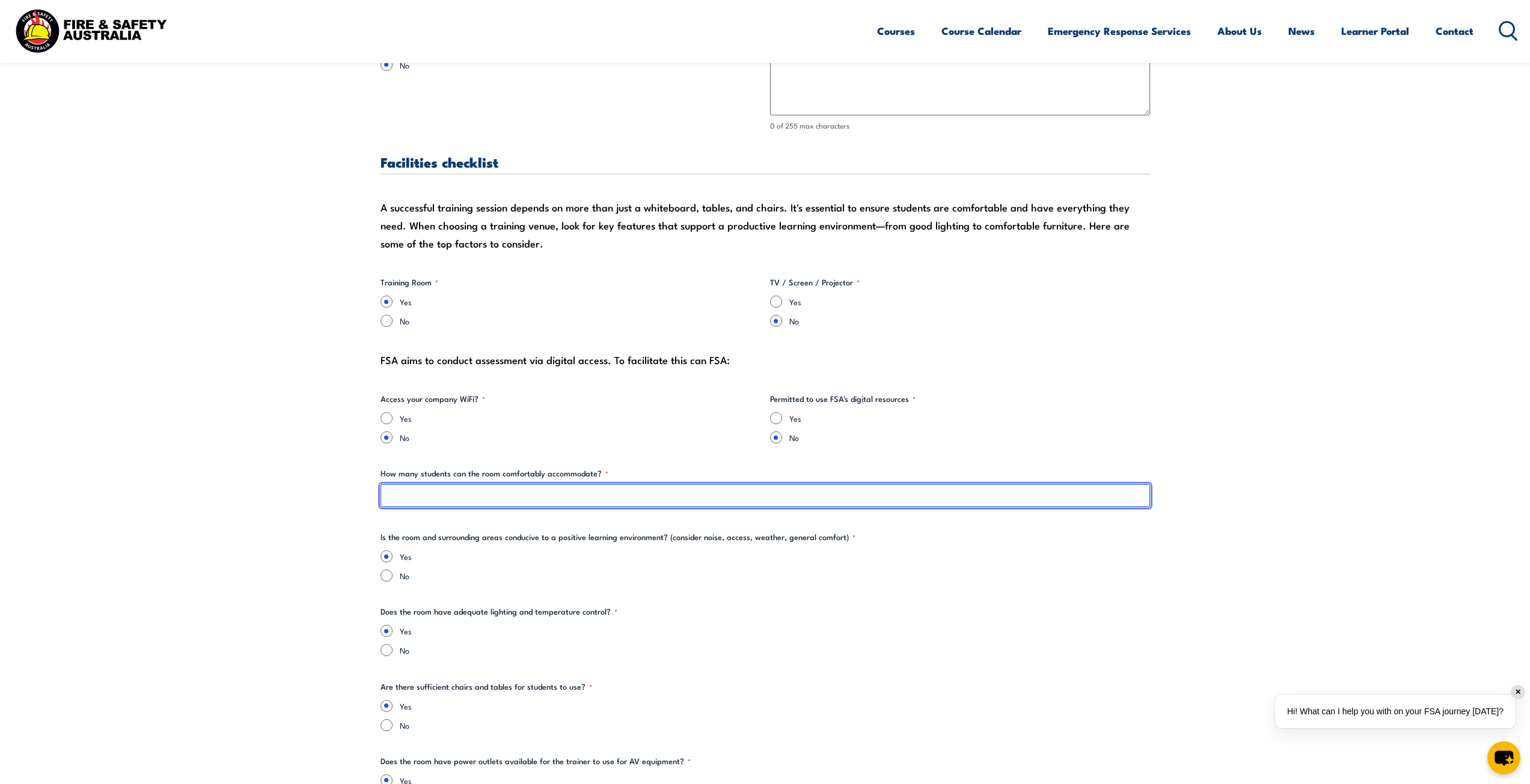
click at [452, 488] on input "How many students can the room comfortably accommodate? *" at bounding box center [765, 496] width 770 height 23
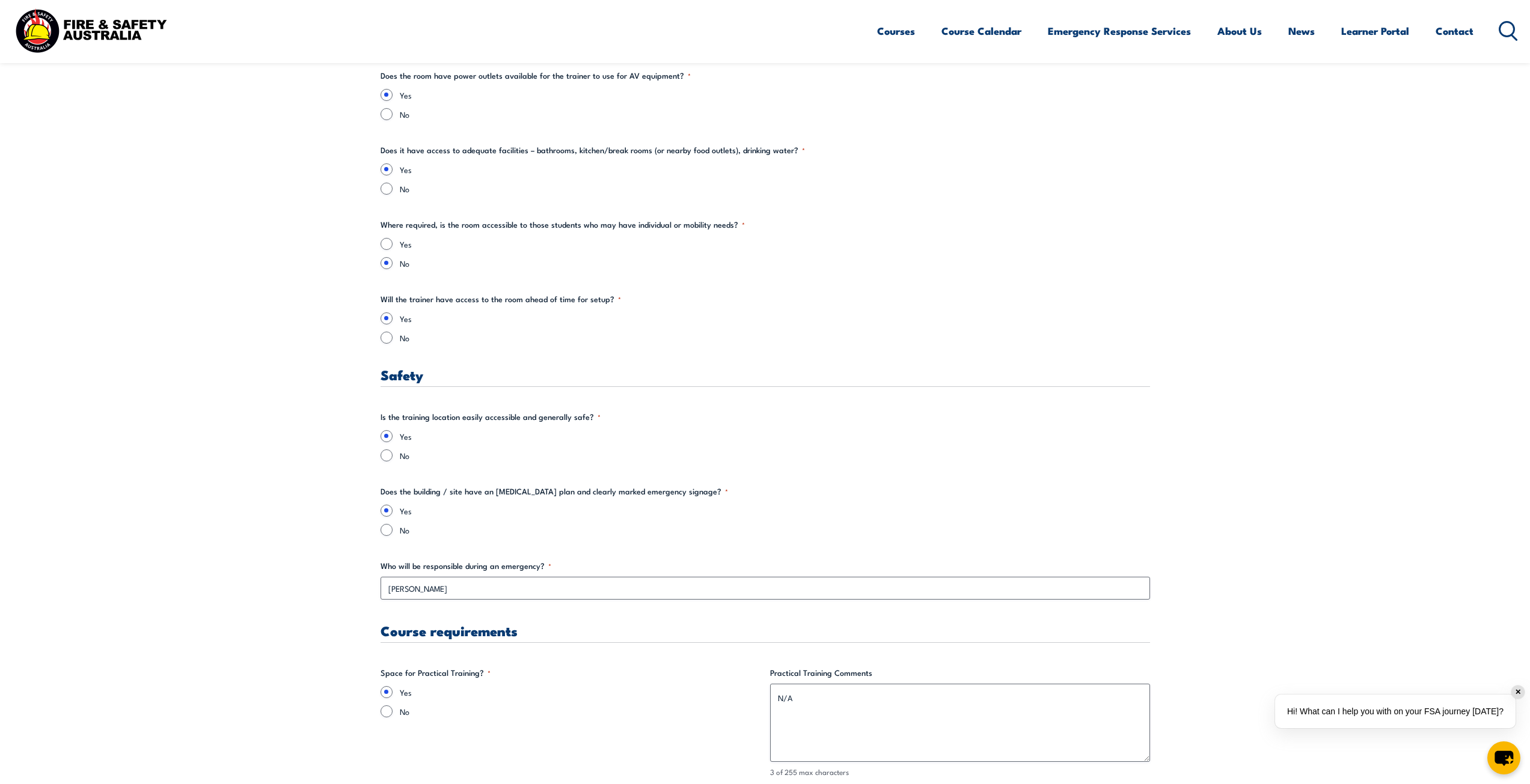
type input "-"
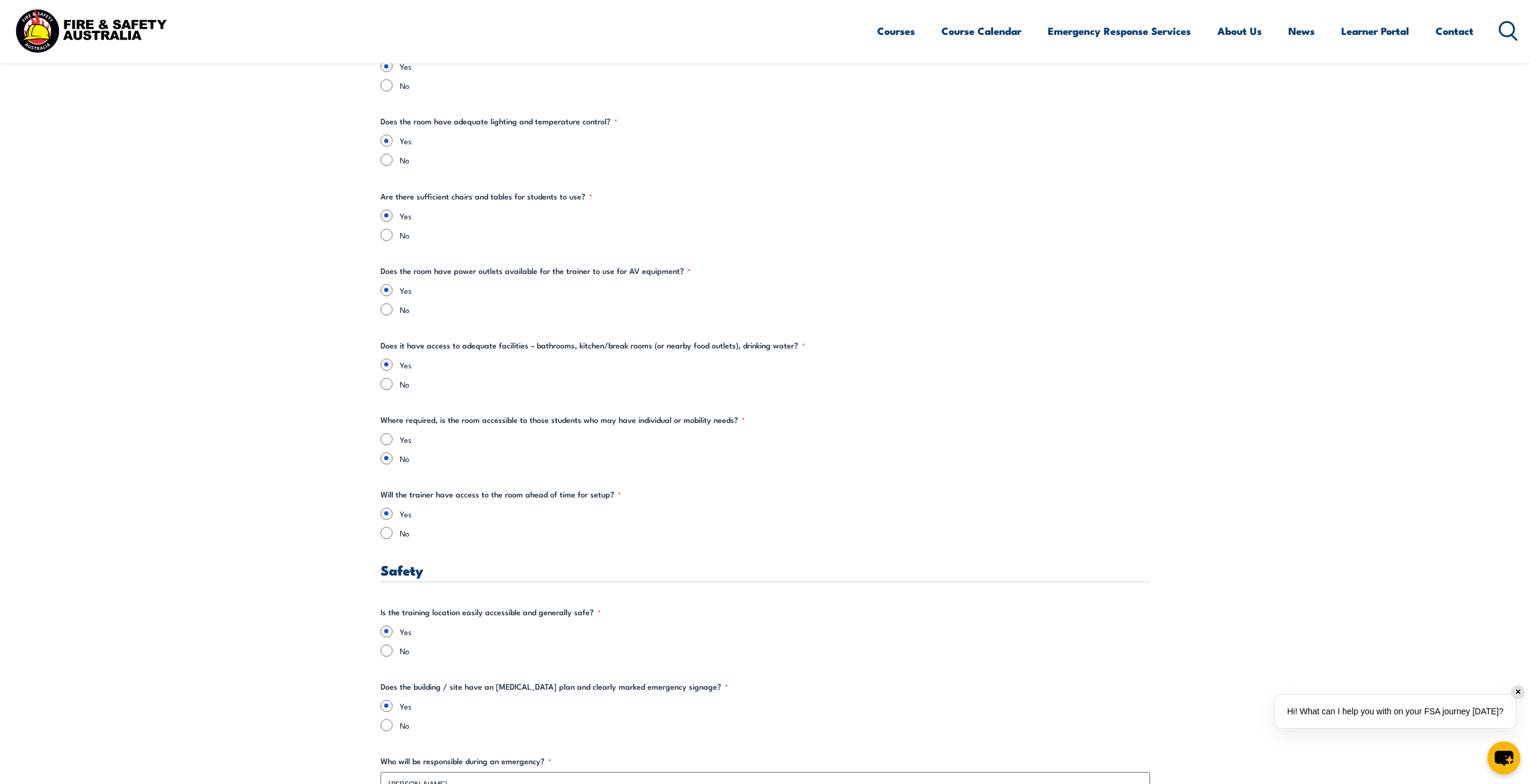
scroll to position [1091, 0]
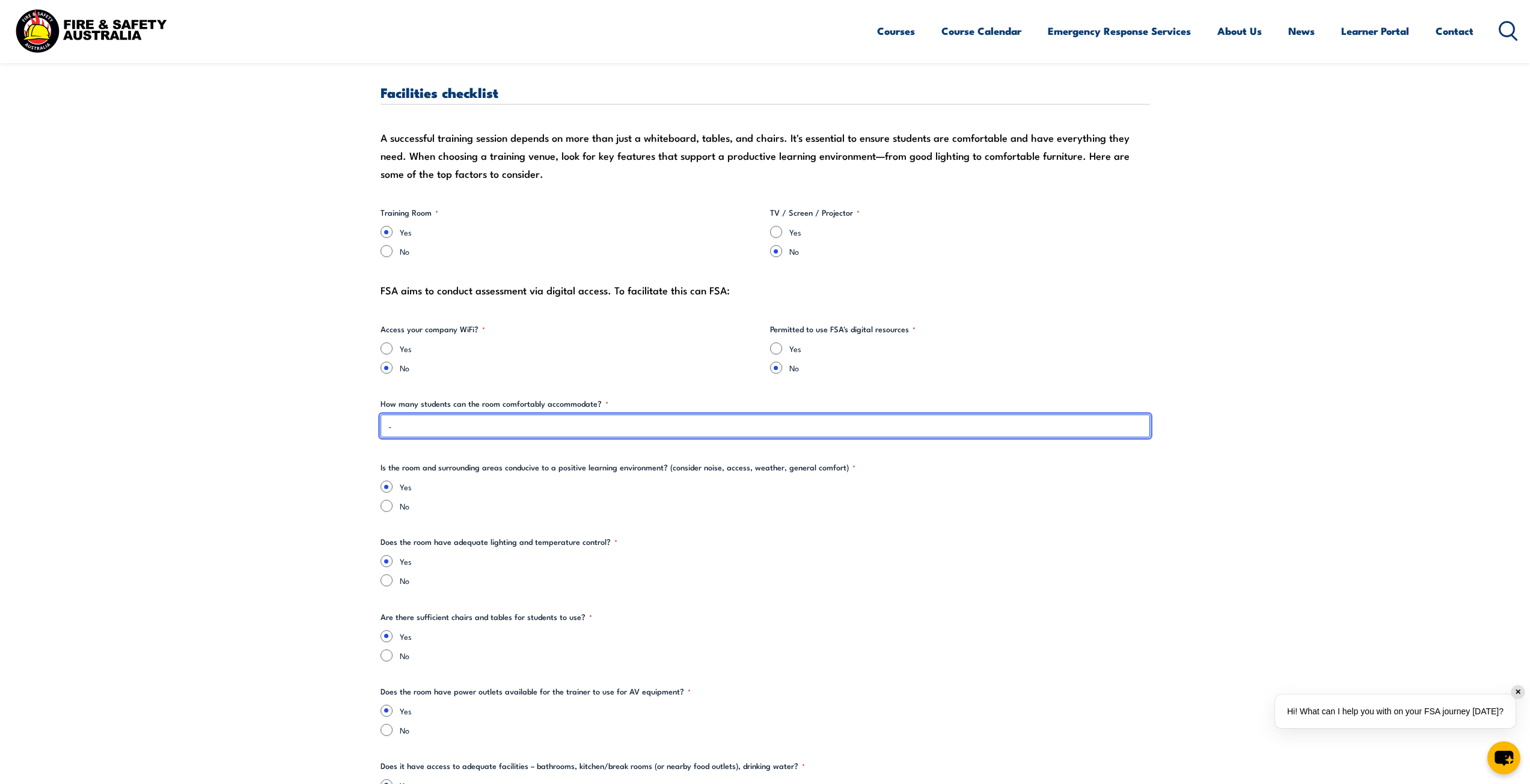
click at [469, 431] on input "-" at bounding box center [765, 426] width 770 height 23
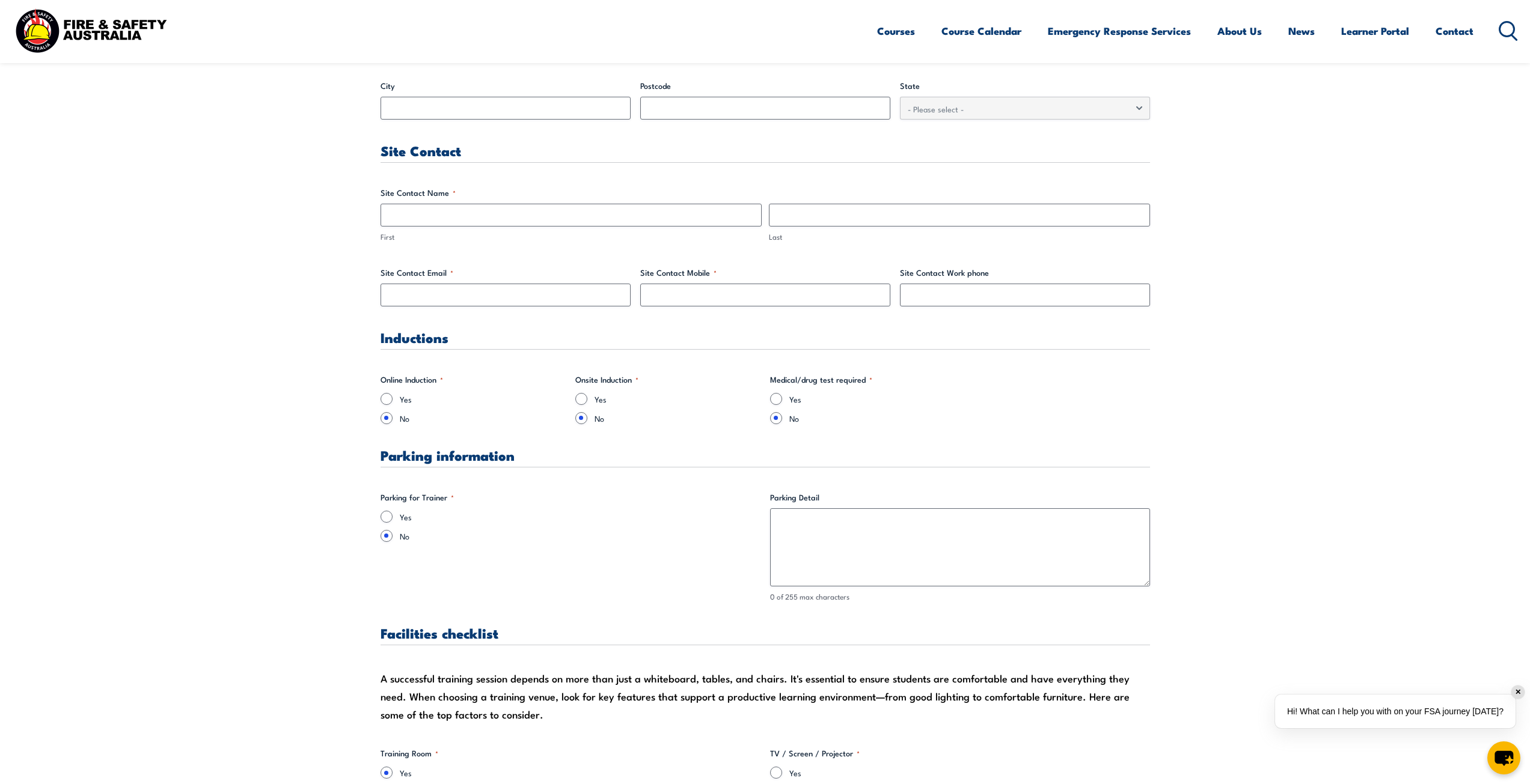
scroll to position [490, 0]
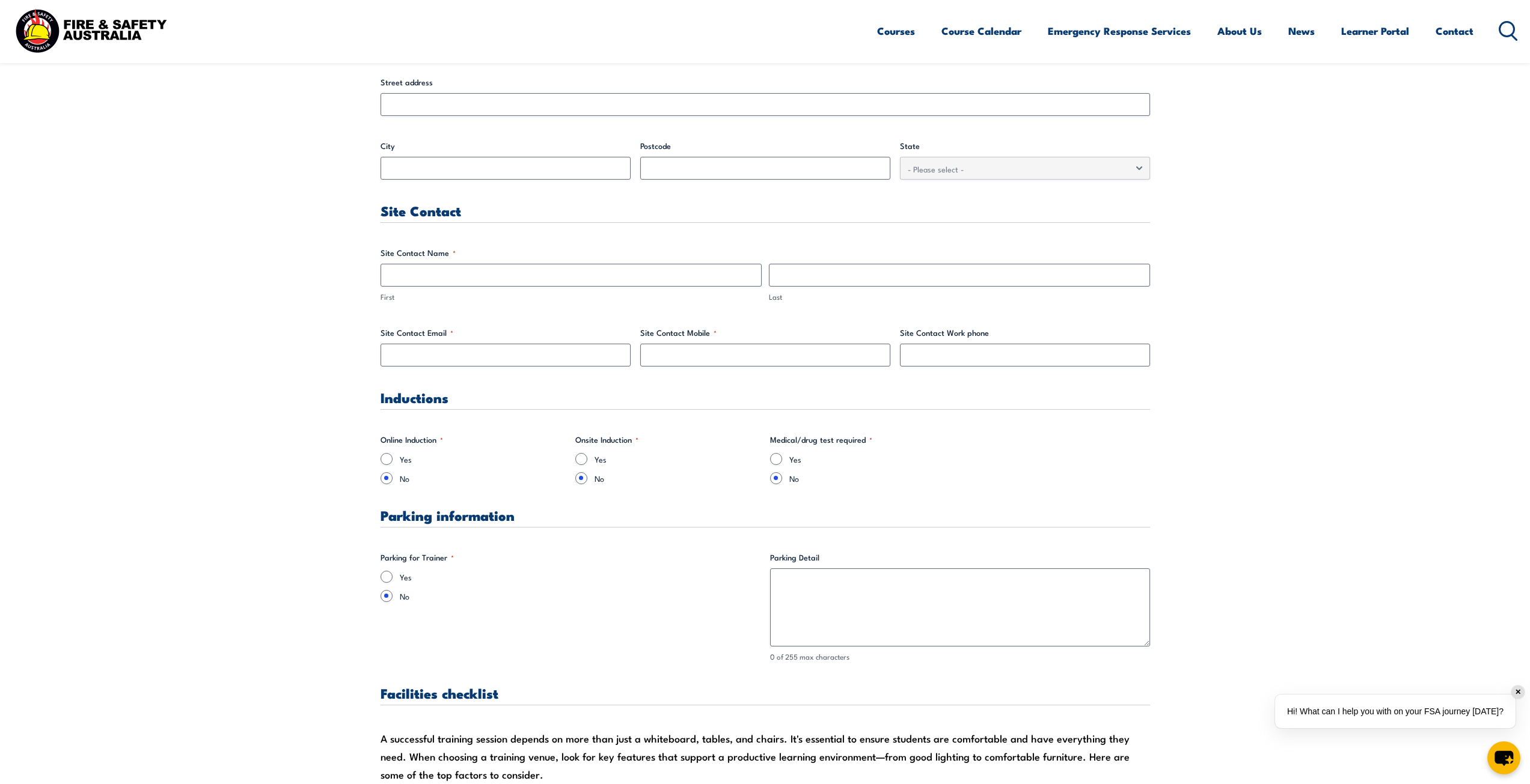
type input "30-40"
click at [388, 572] on input "Yes" at bounding box center [386, 577] width 12 height 12
radio input "true"
click at [869, 608] on textarea "Parking Detail" at bounding box center [960, 607] width 380 height 78
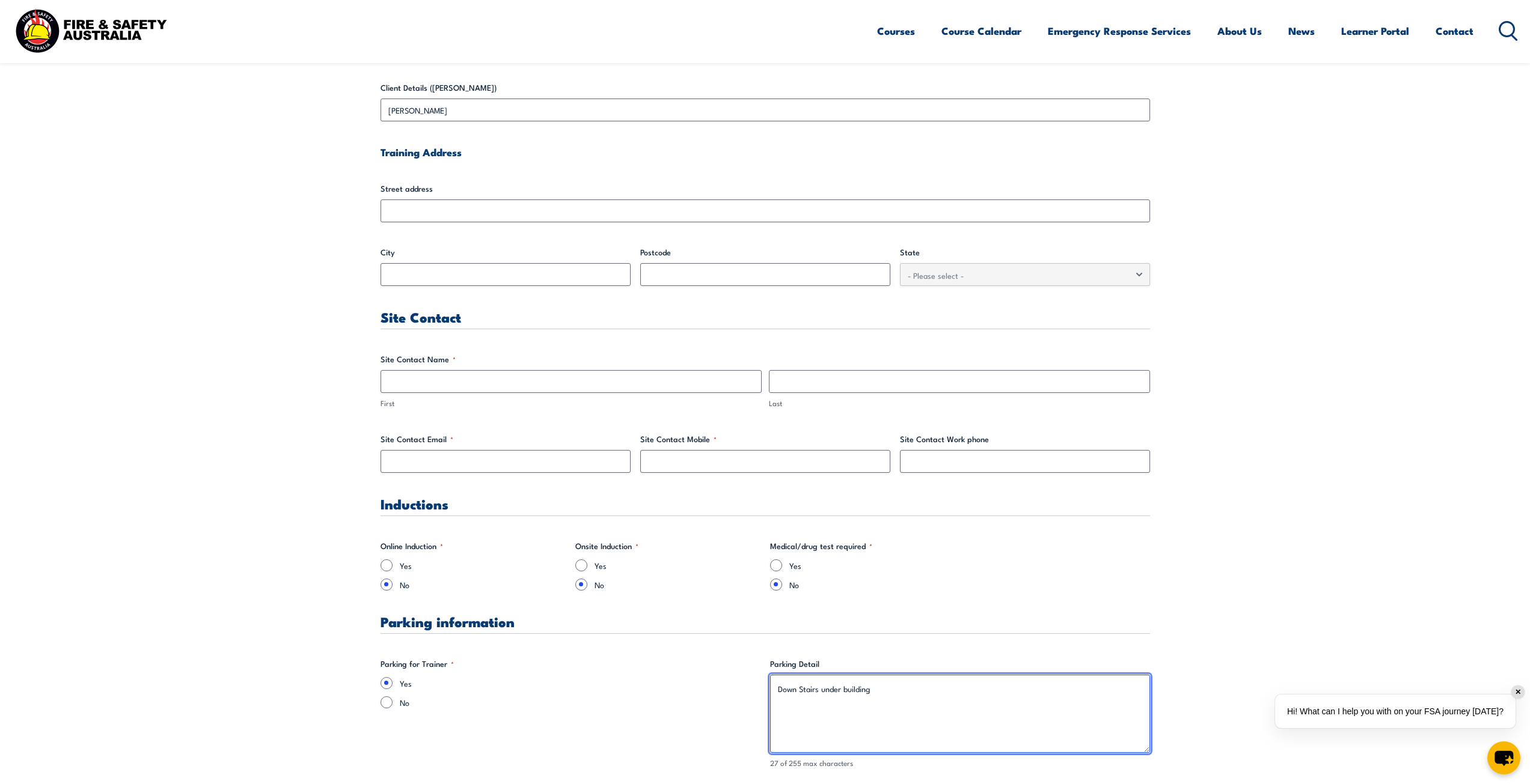
scroll to position [370, 0]
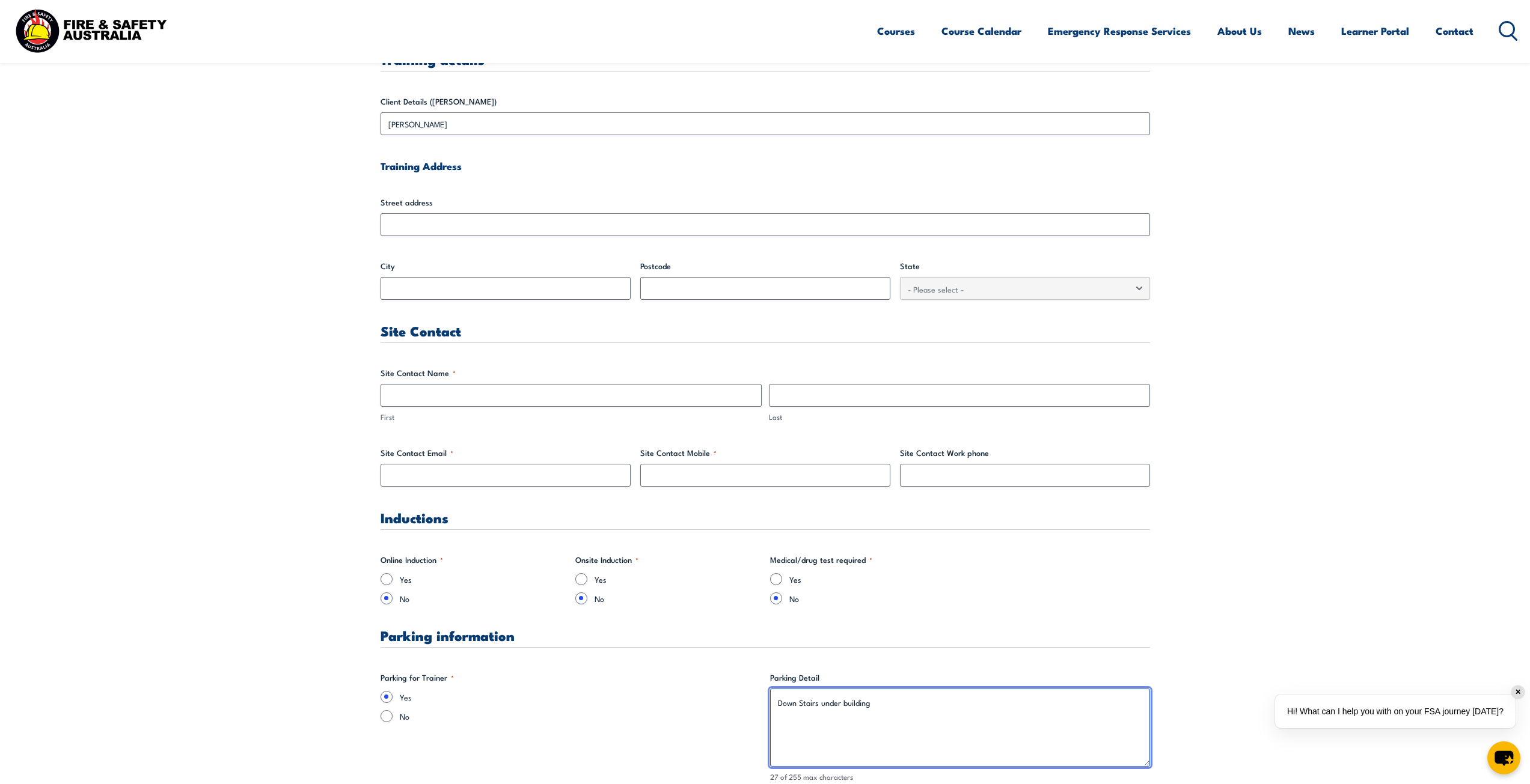
type textarea "Down Stairs under building"
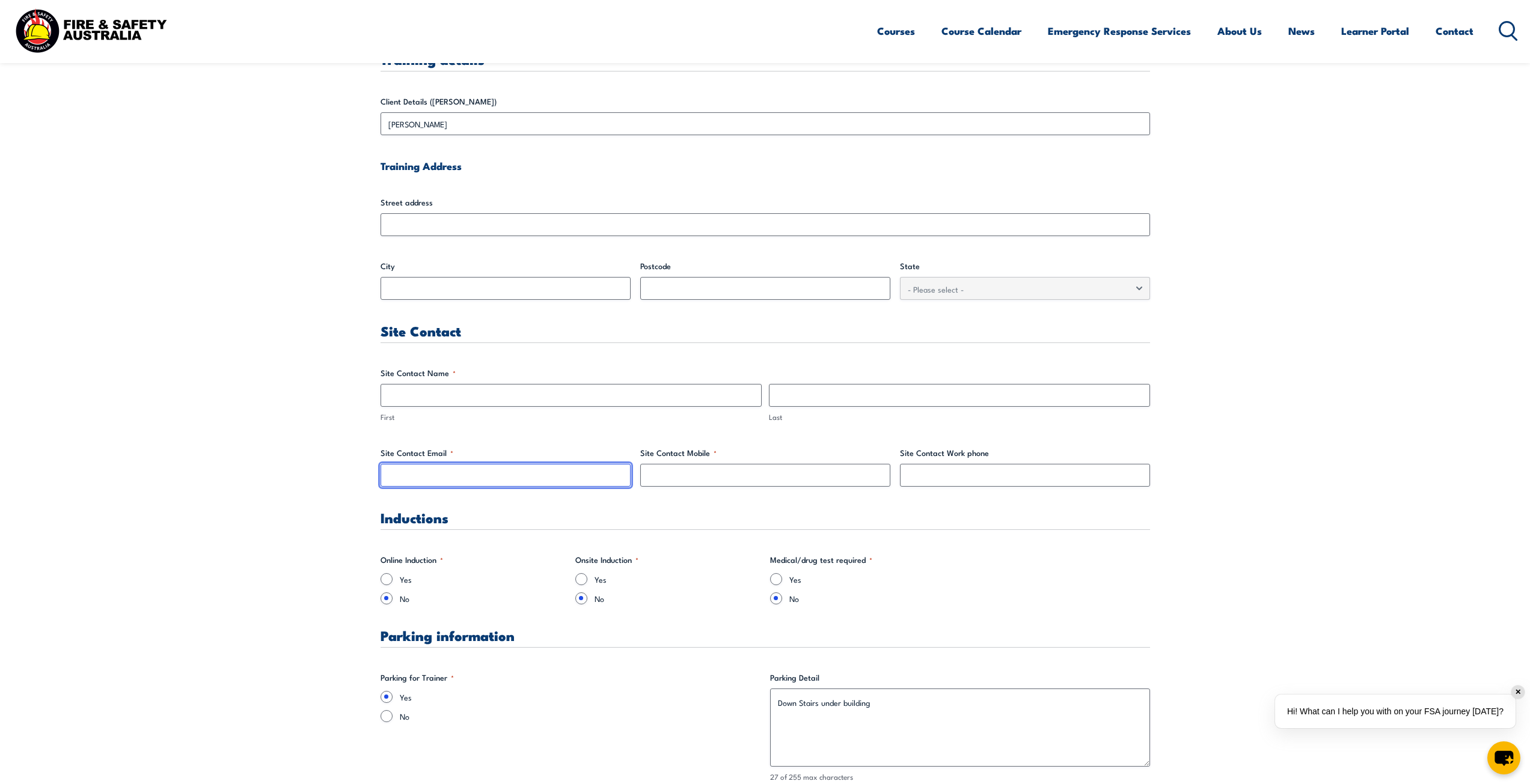
click at [470, 470] on input "Site Contact Email *" at bounding box center [506, 476] width 251 height 23
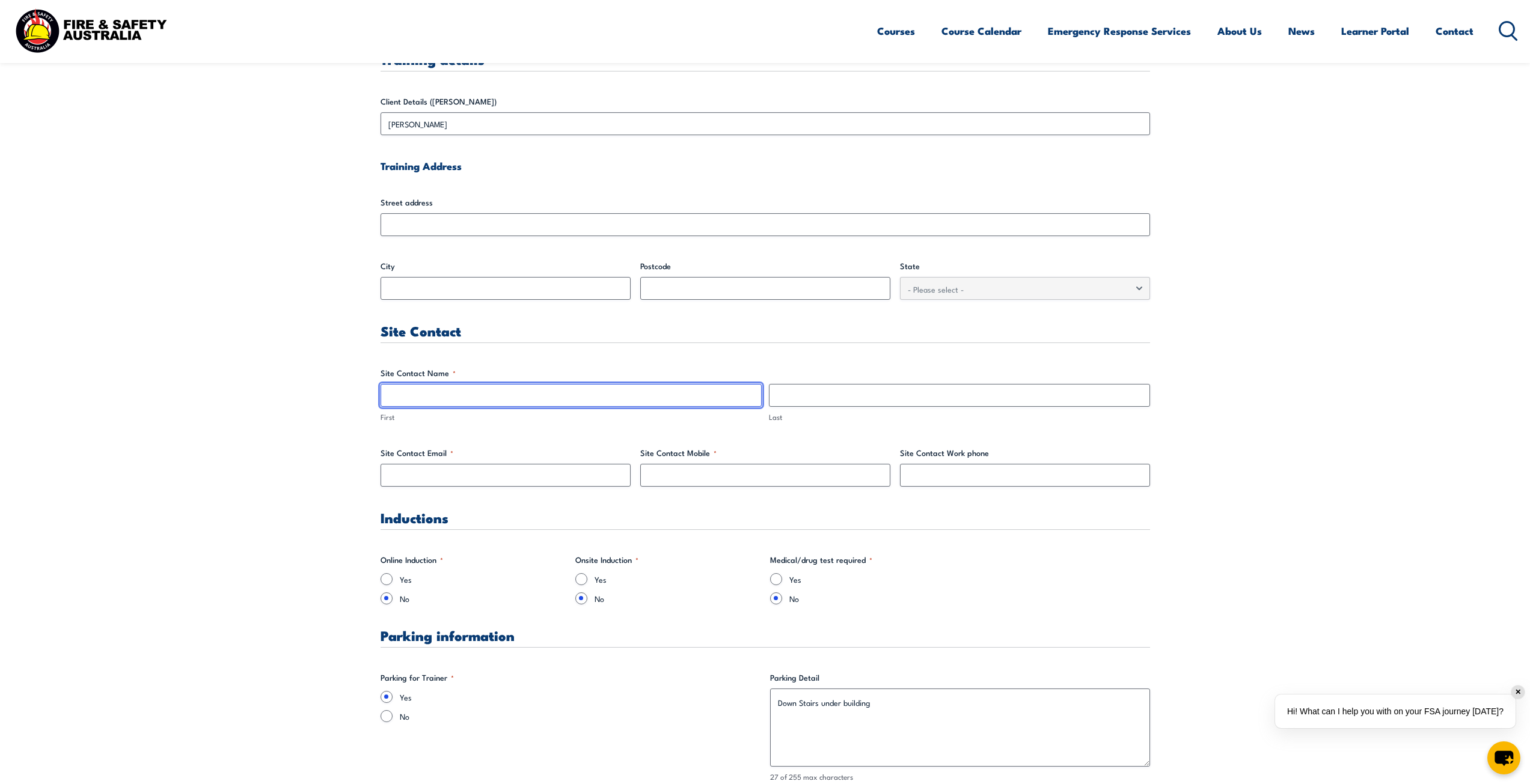
click at [462, 402] on input "First" at bounding box center [571, 396] width 382 height 23
type input "[PERSON_NAME]"
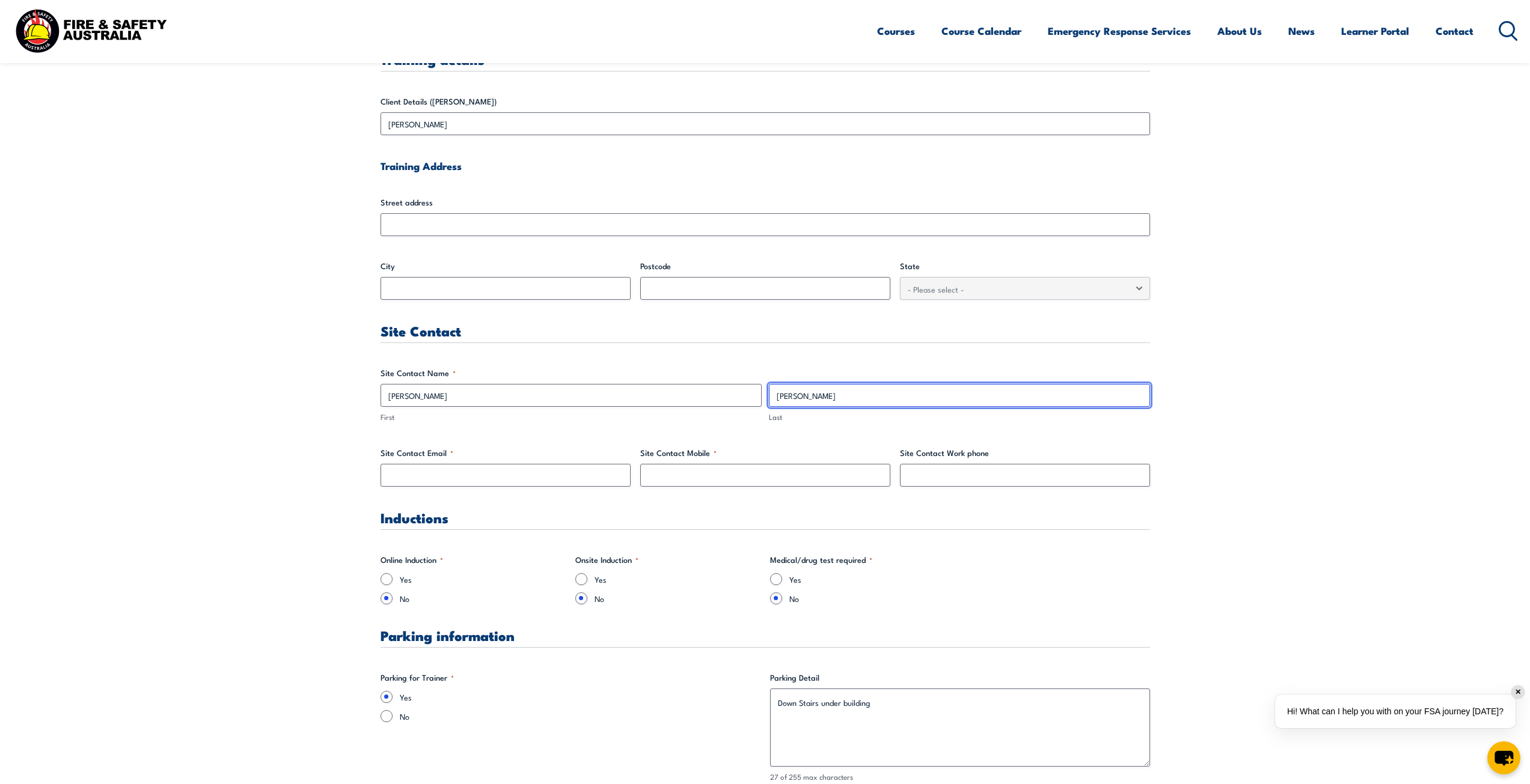
type input "[PERSON_NAME]"
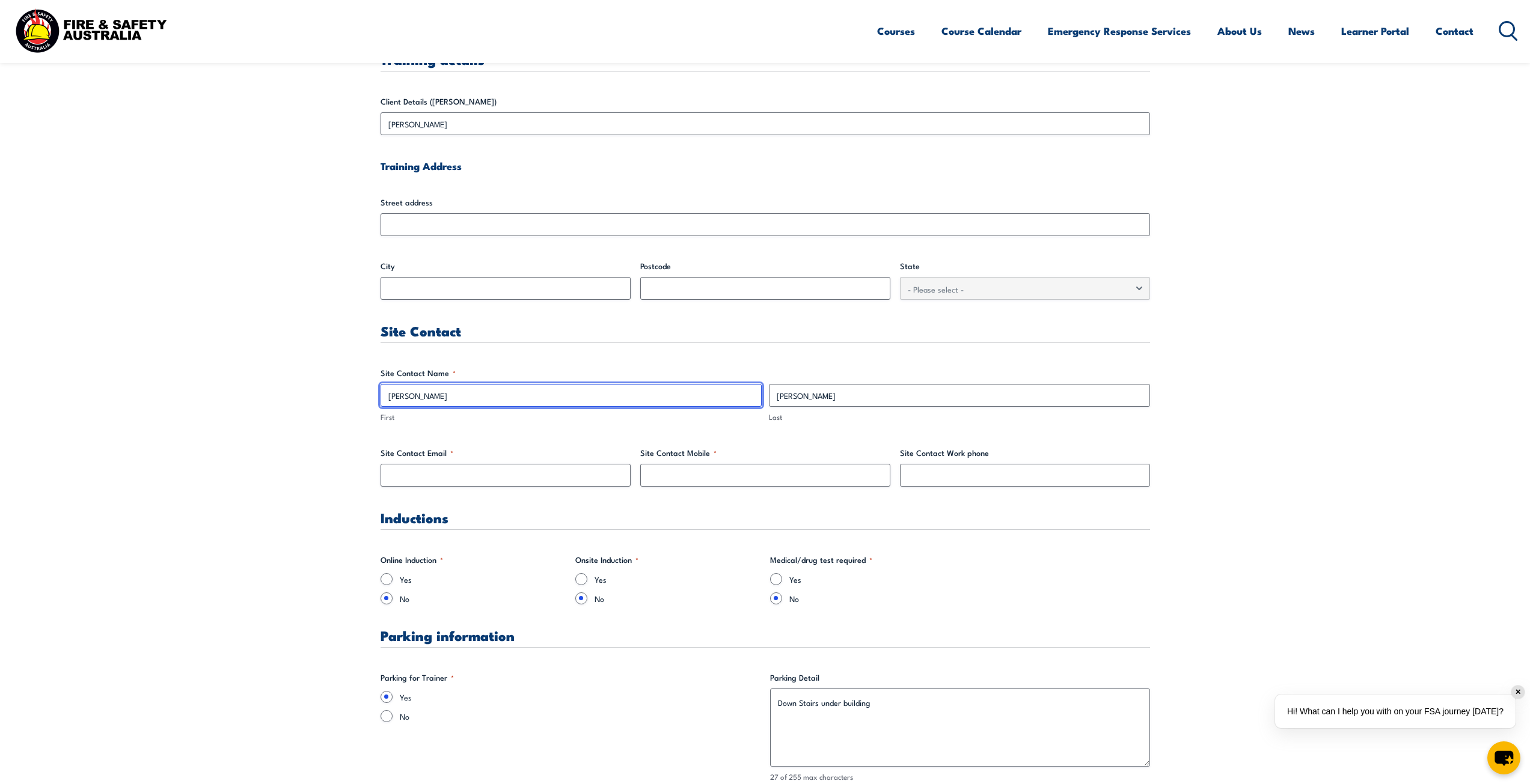
click at [462, 402] on input "[PERSON_NAME]" at bounding box center [571, 396] width 382 height 23
type input "[PERSON_NAME]"
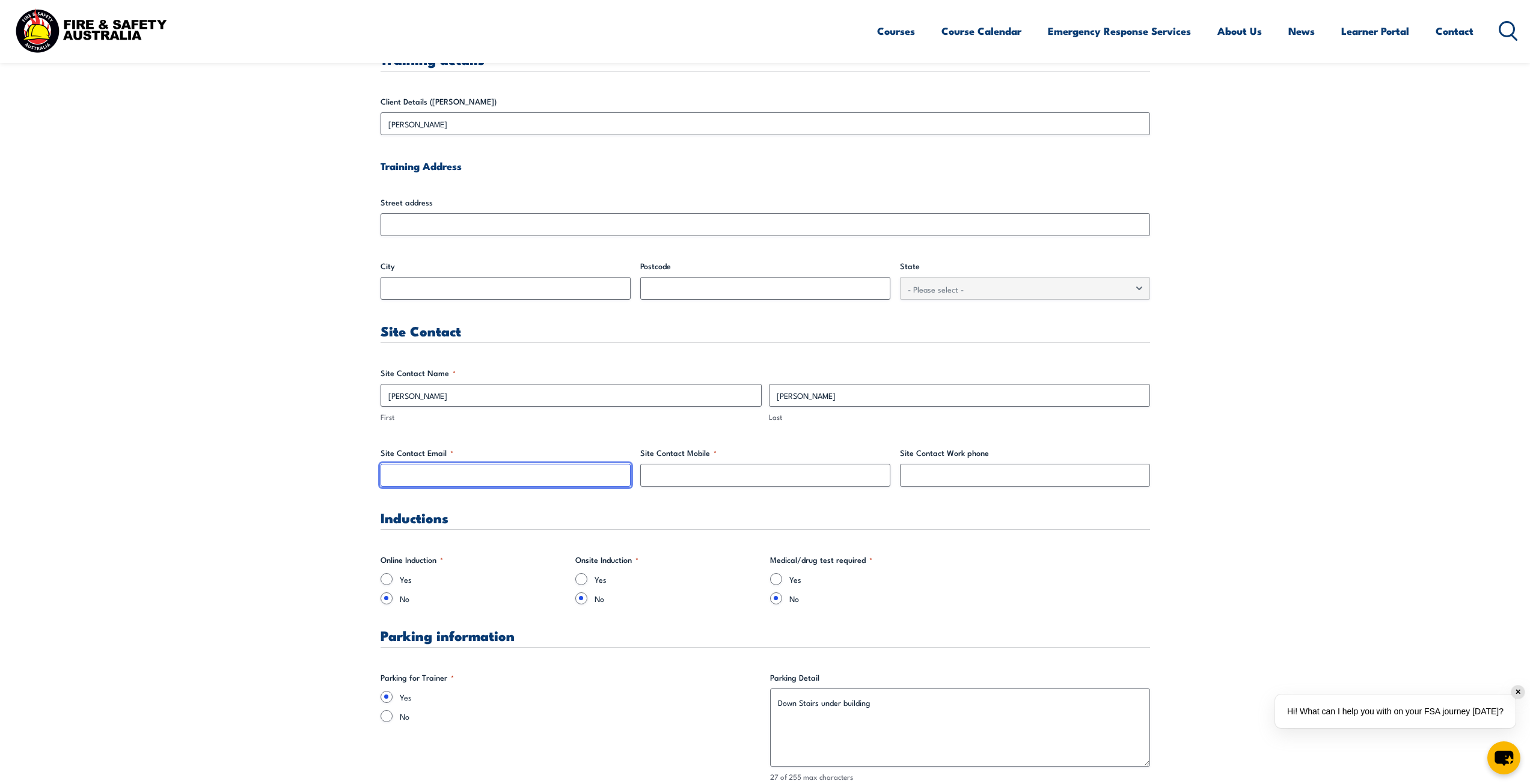
click at [461, 464] on input "Site Contact Email *" at bounding box center [506, 476] width 251 height 23
type input "bradcassar"
type input "[PERSON_NAME][EMAIL_ADDRESS][DOMAIN_NAME]"
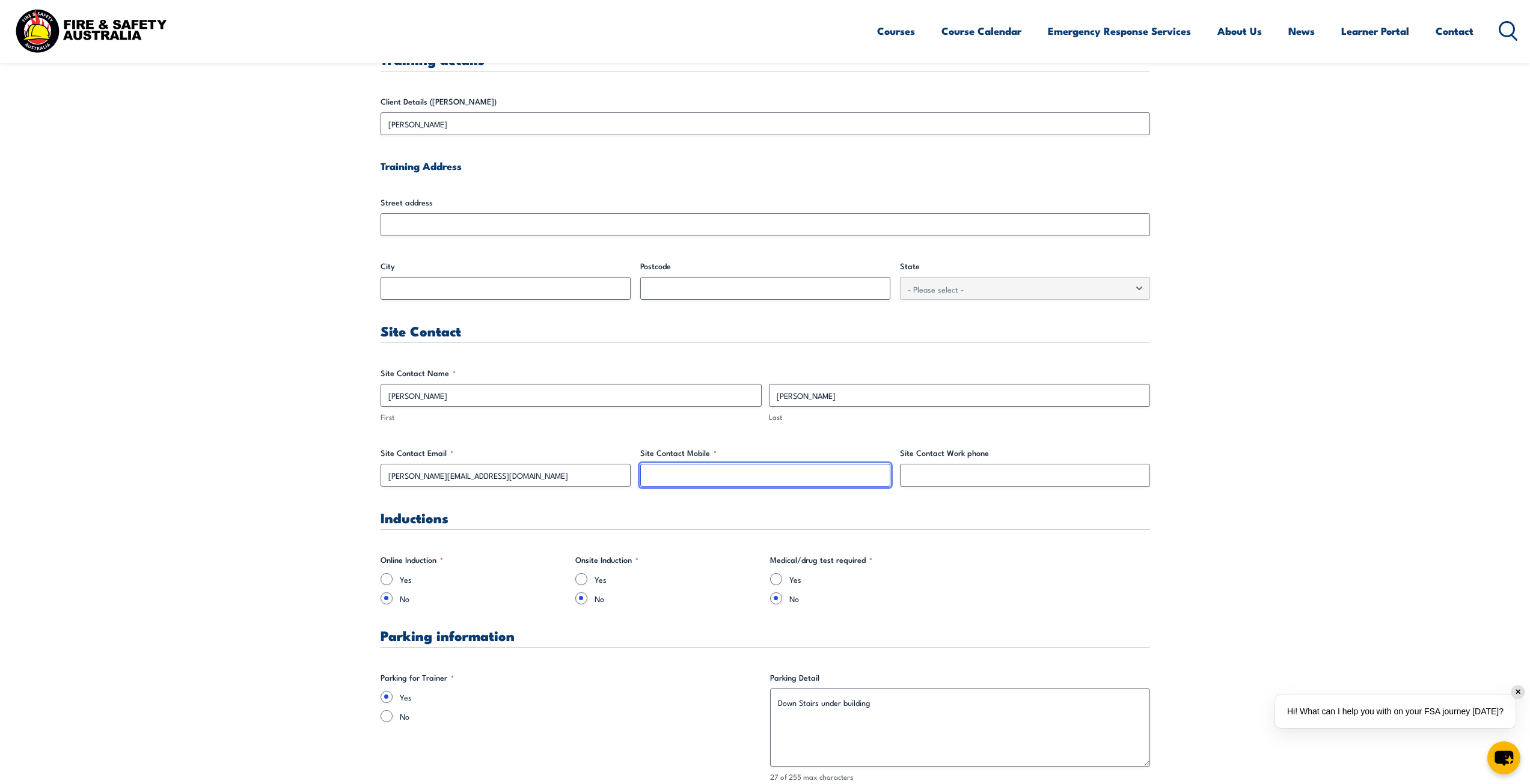
click at [710, 479] on input "Site Contact Mobile *" at bounding box center [765, 476] width 251 height 23
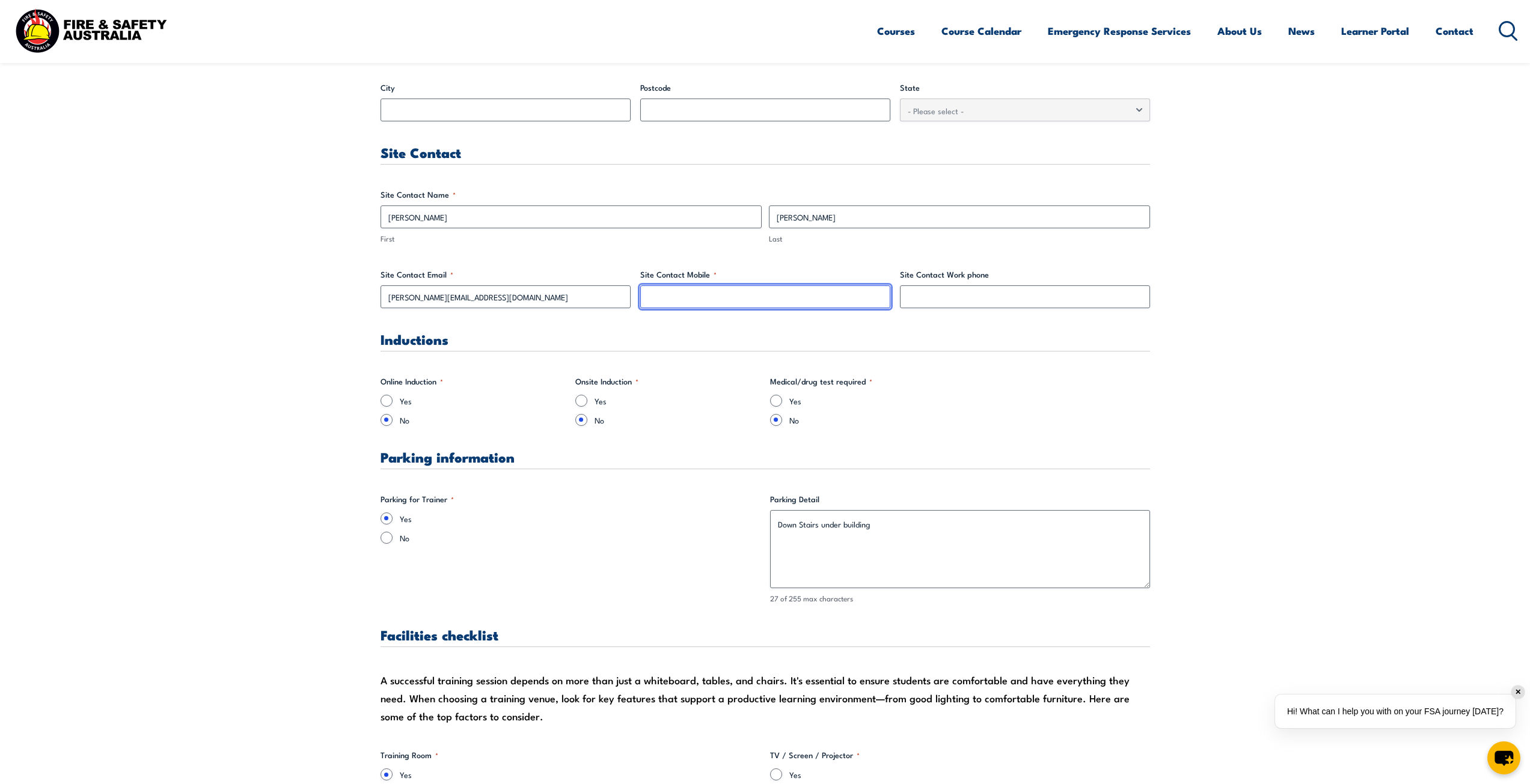
scroll to position [480, 0]
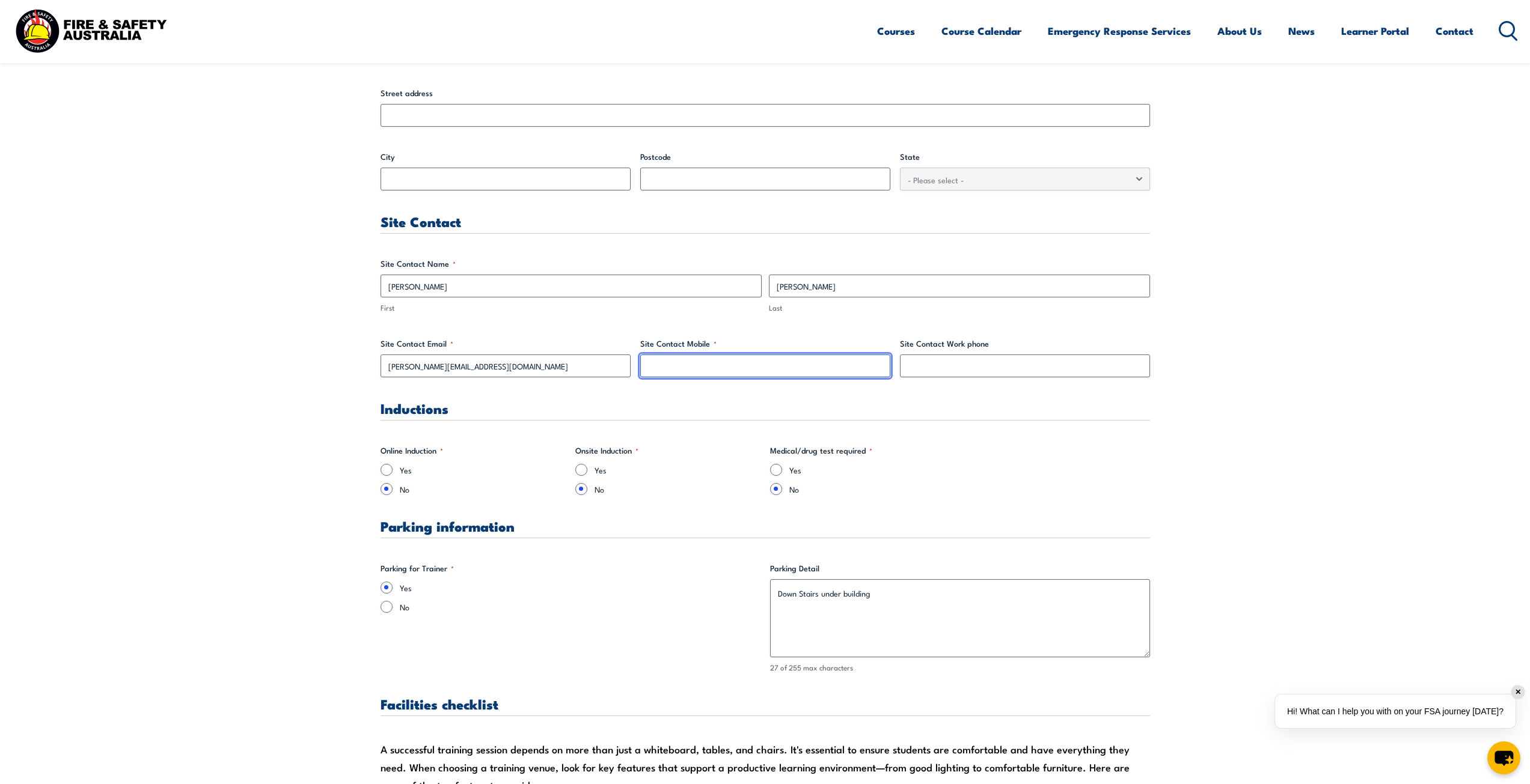
click at [744, 365] on input "Site Contact Mobile *" at bounding box center [765, 366] width 251 height 23
type input "0433614519"
click at [944, 365] on input "Site Contact Work phone" at bounding box center [1025, 366] width 251 height 23
type input "N/A"
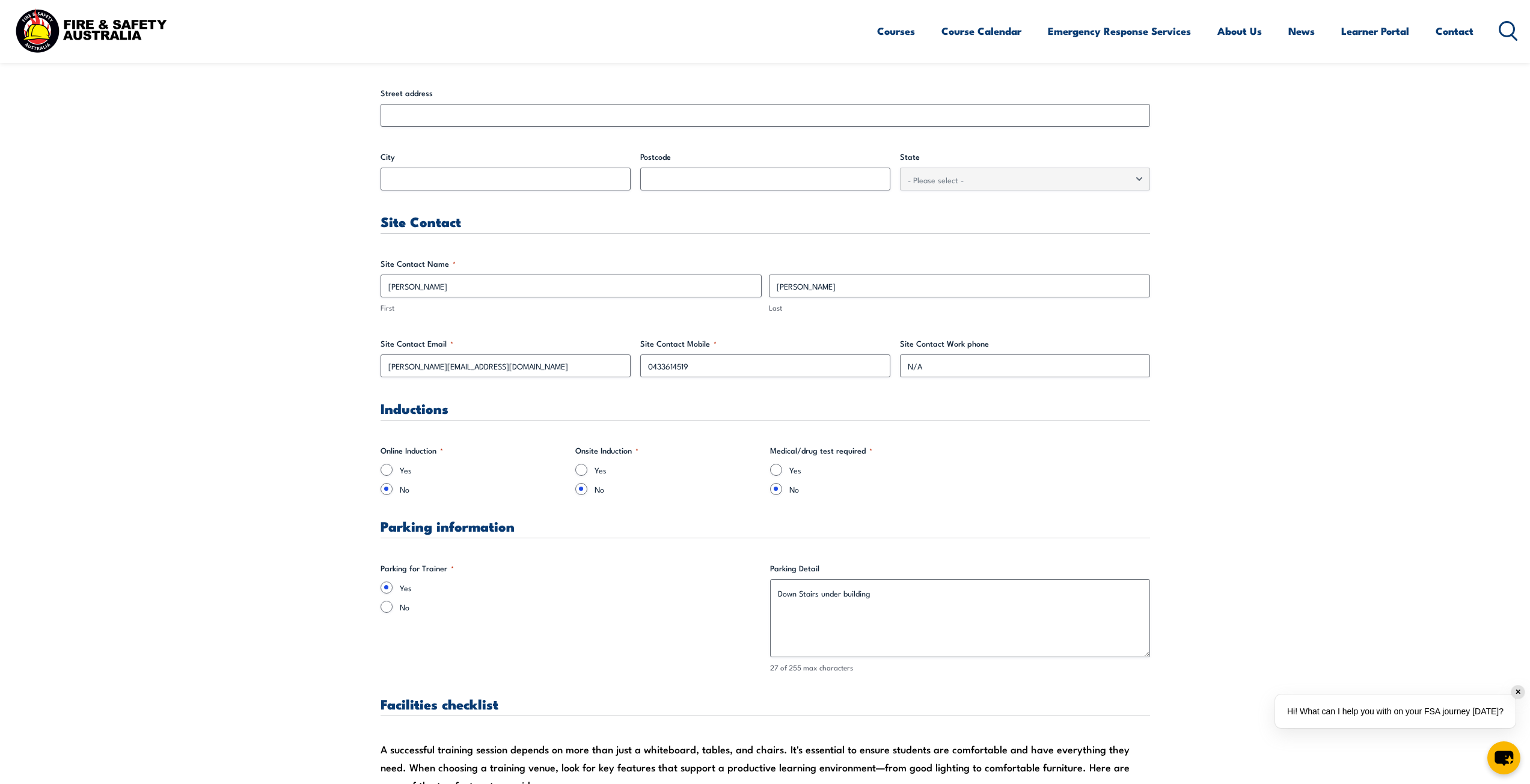
drag, startPoint x: 726, startPoint y: 315, endPoint x: 856, endPoint y: 444, distance: 183.1
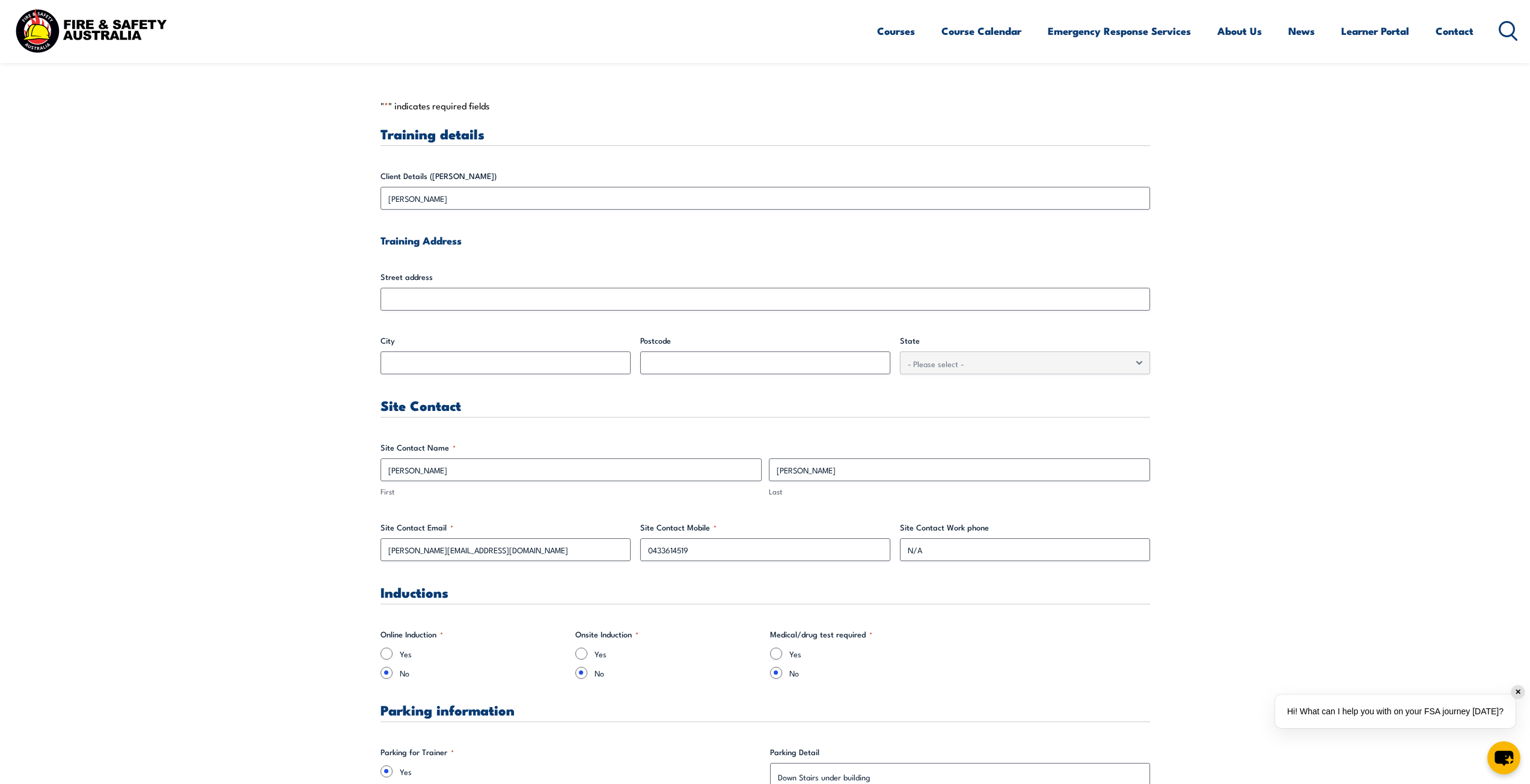
scroll to position [179, 0]
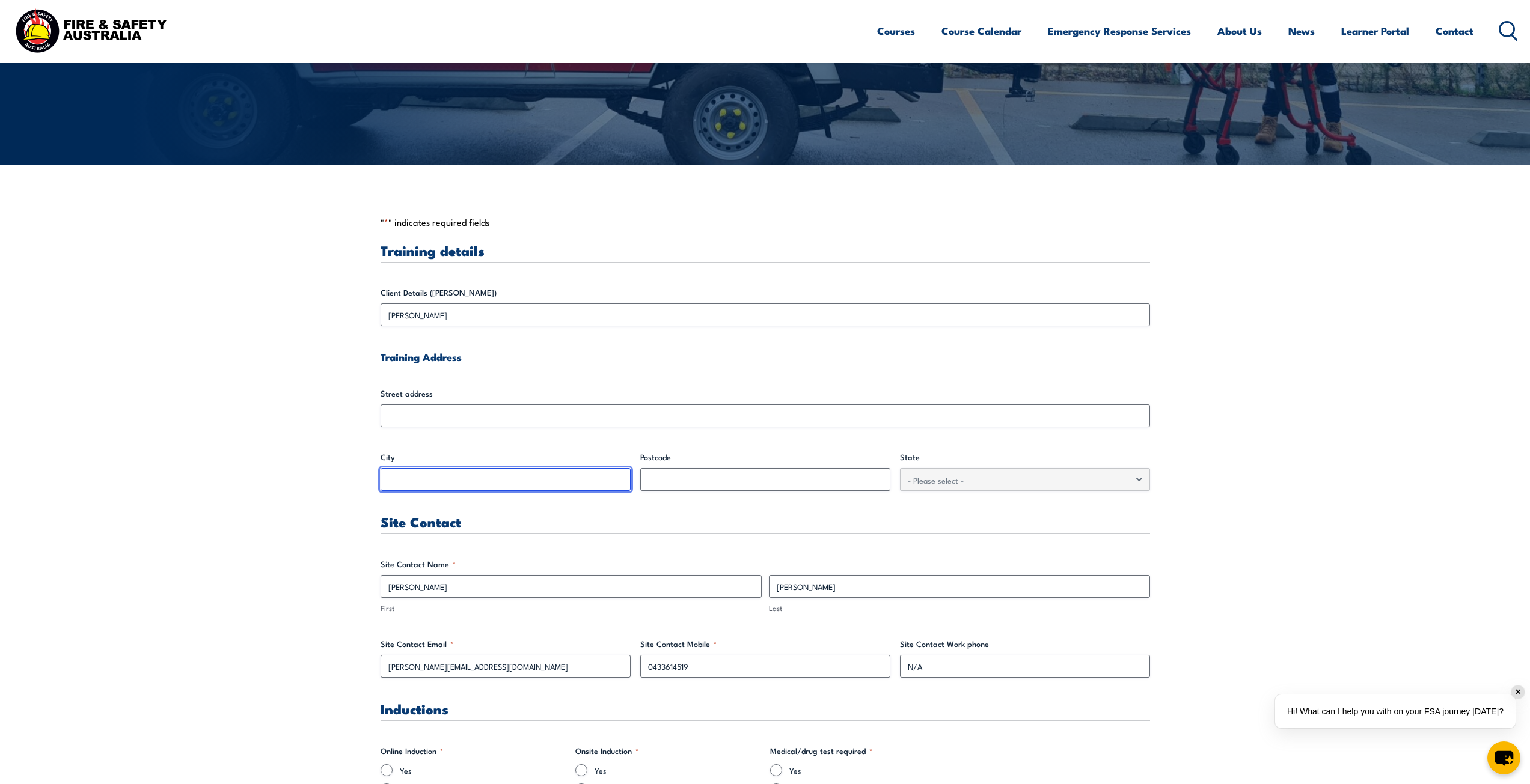
click at [544, 486] on input "City" at bounding box center [506, 480] width 251 height 23
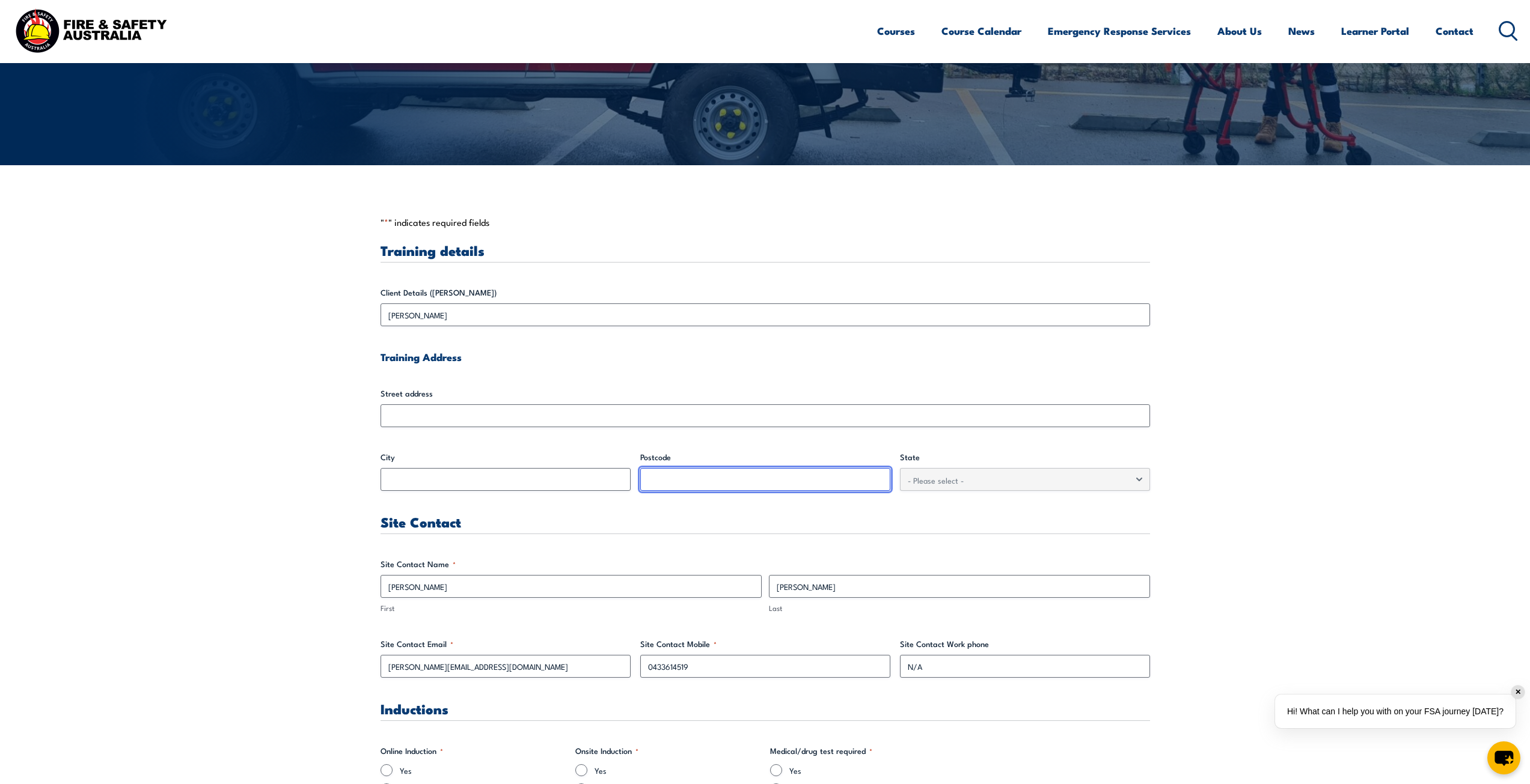
click at [718, 486] on input "Postcode" at bounding box center [765, 480] width 251 height 23
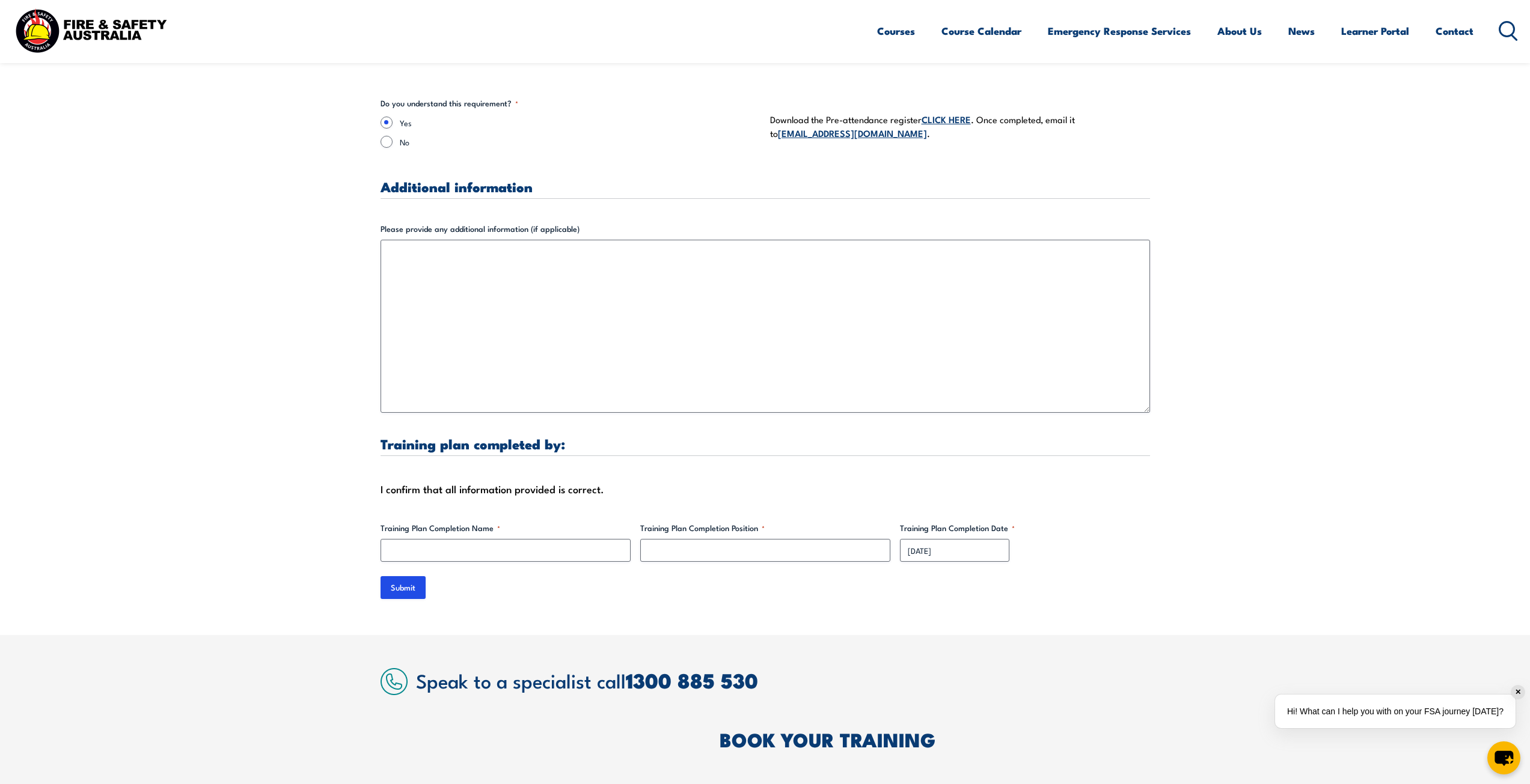
scroll to position [3183, 0]
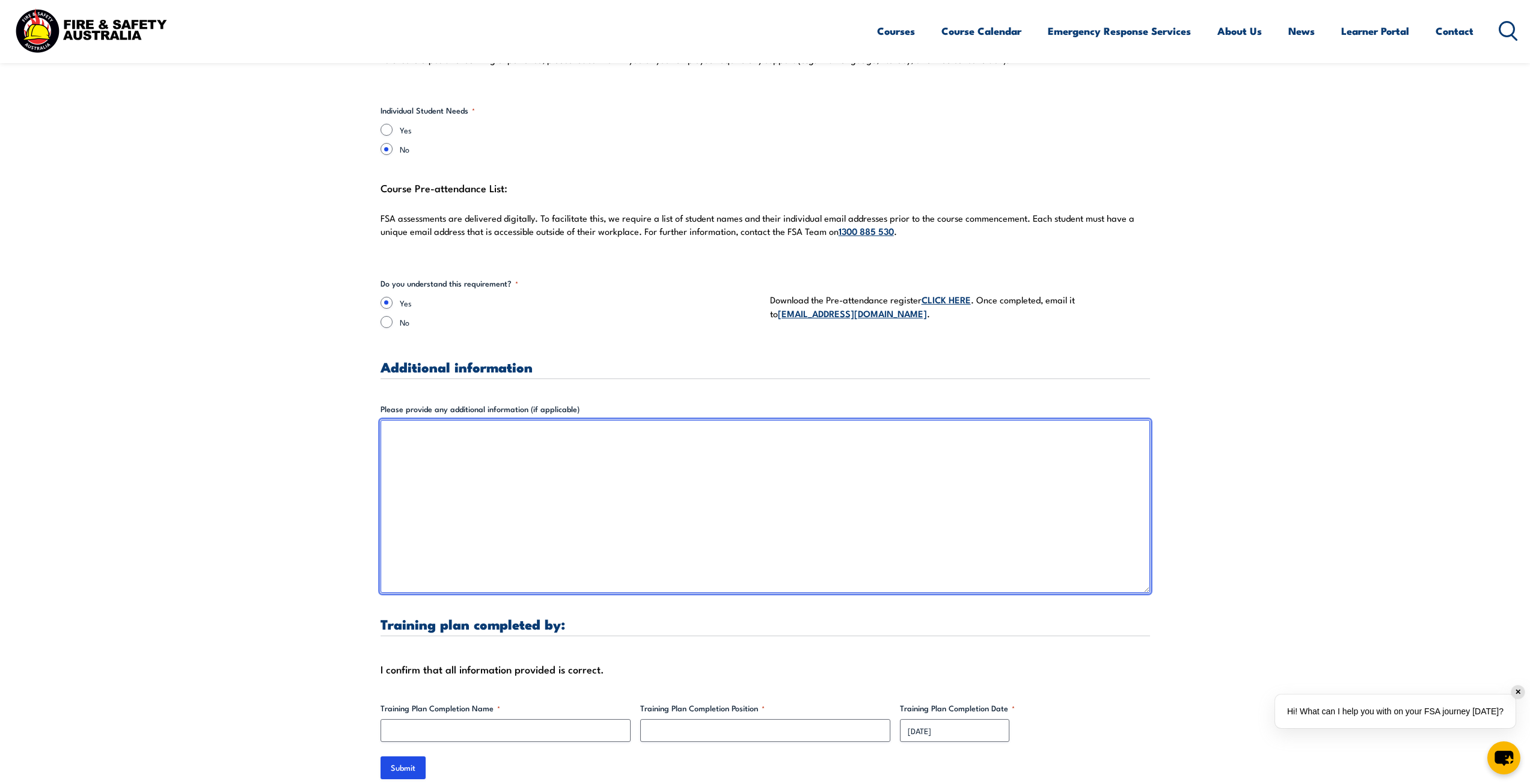
click at [467, 440] on textarea "Please provide any additional information (if applicable)" at bounding box center [765, 507] width 770 height 173
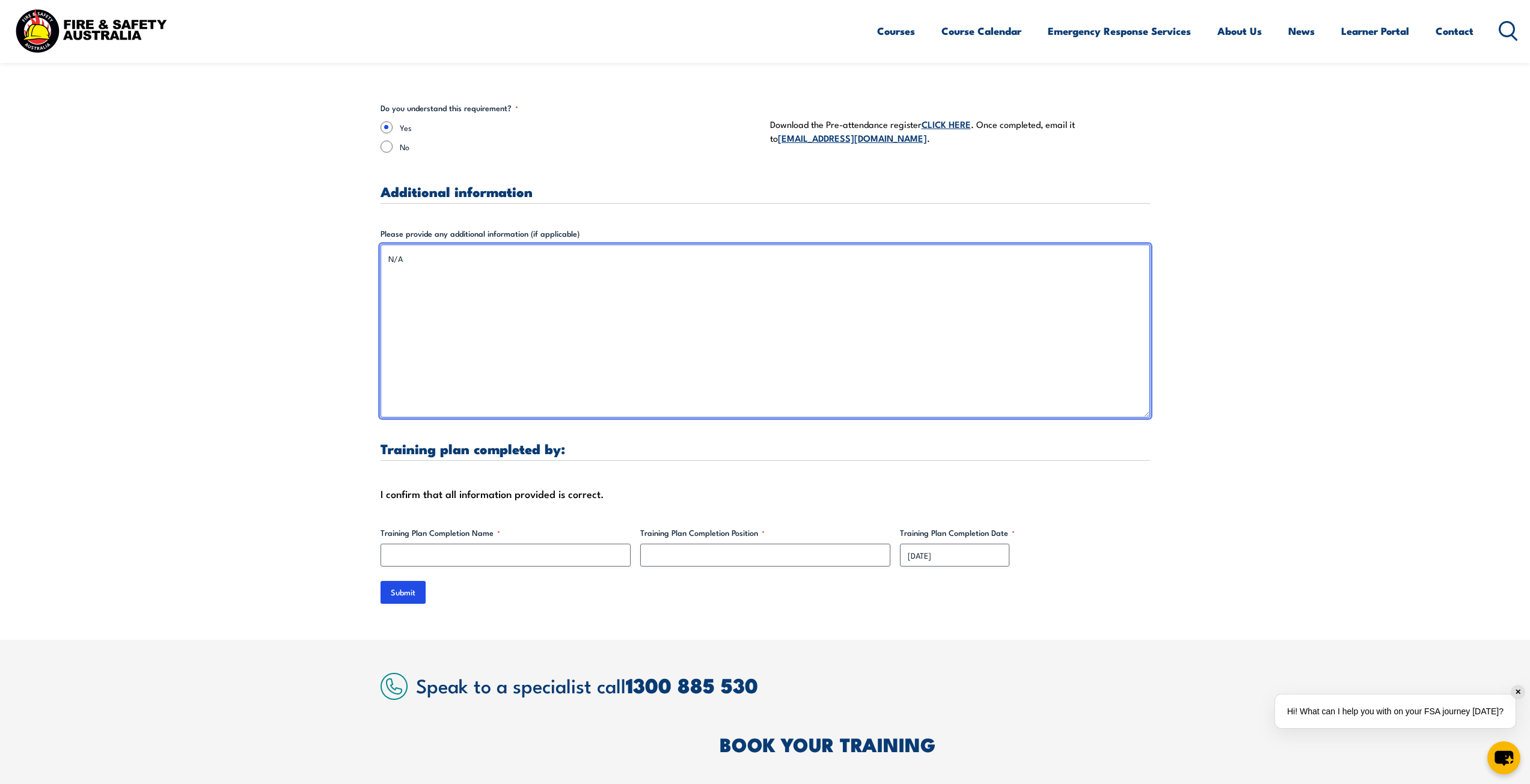
scroll to position [3363, 0]
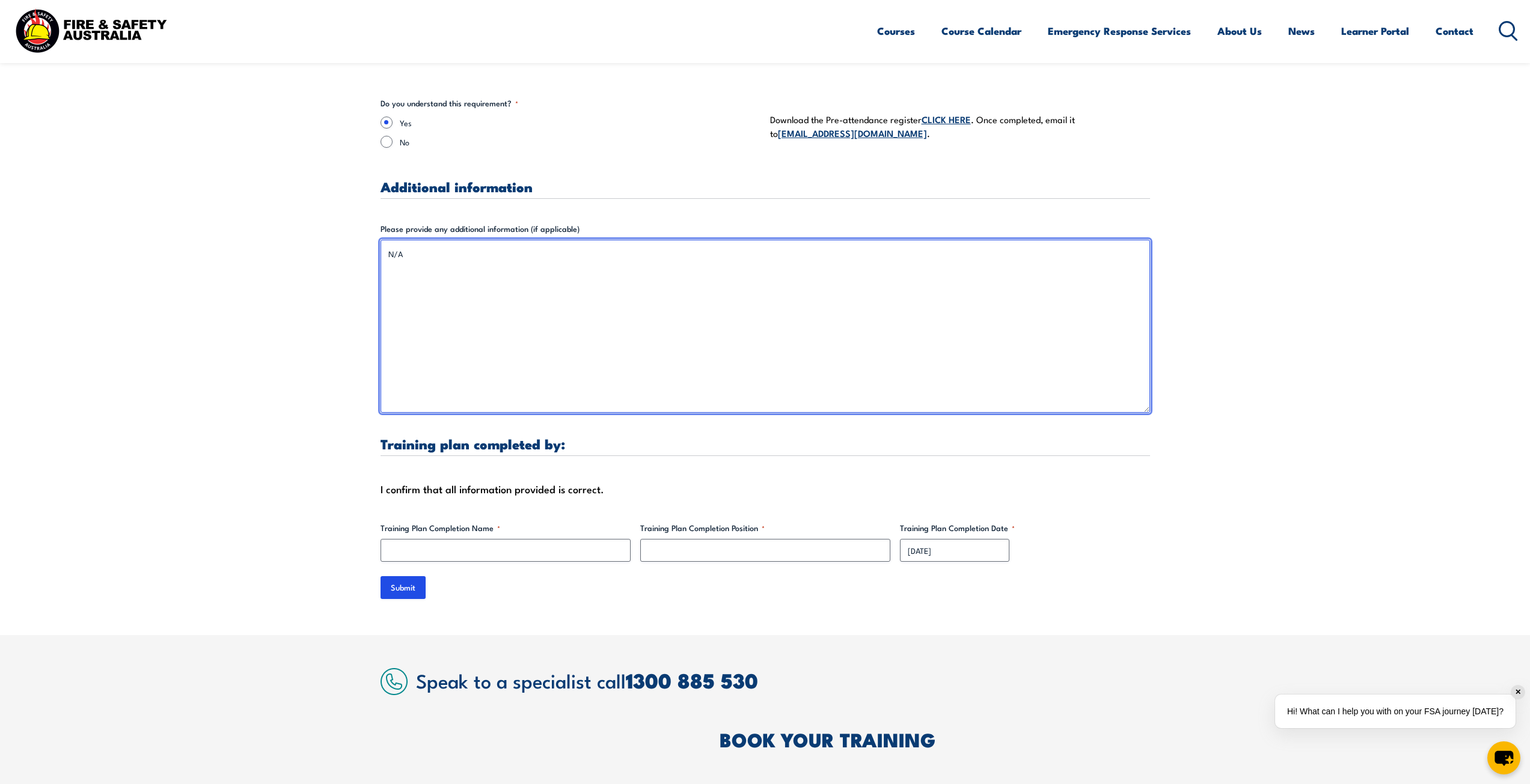
type textarea "N/A"
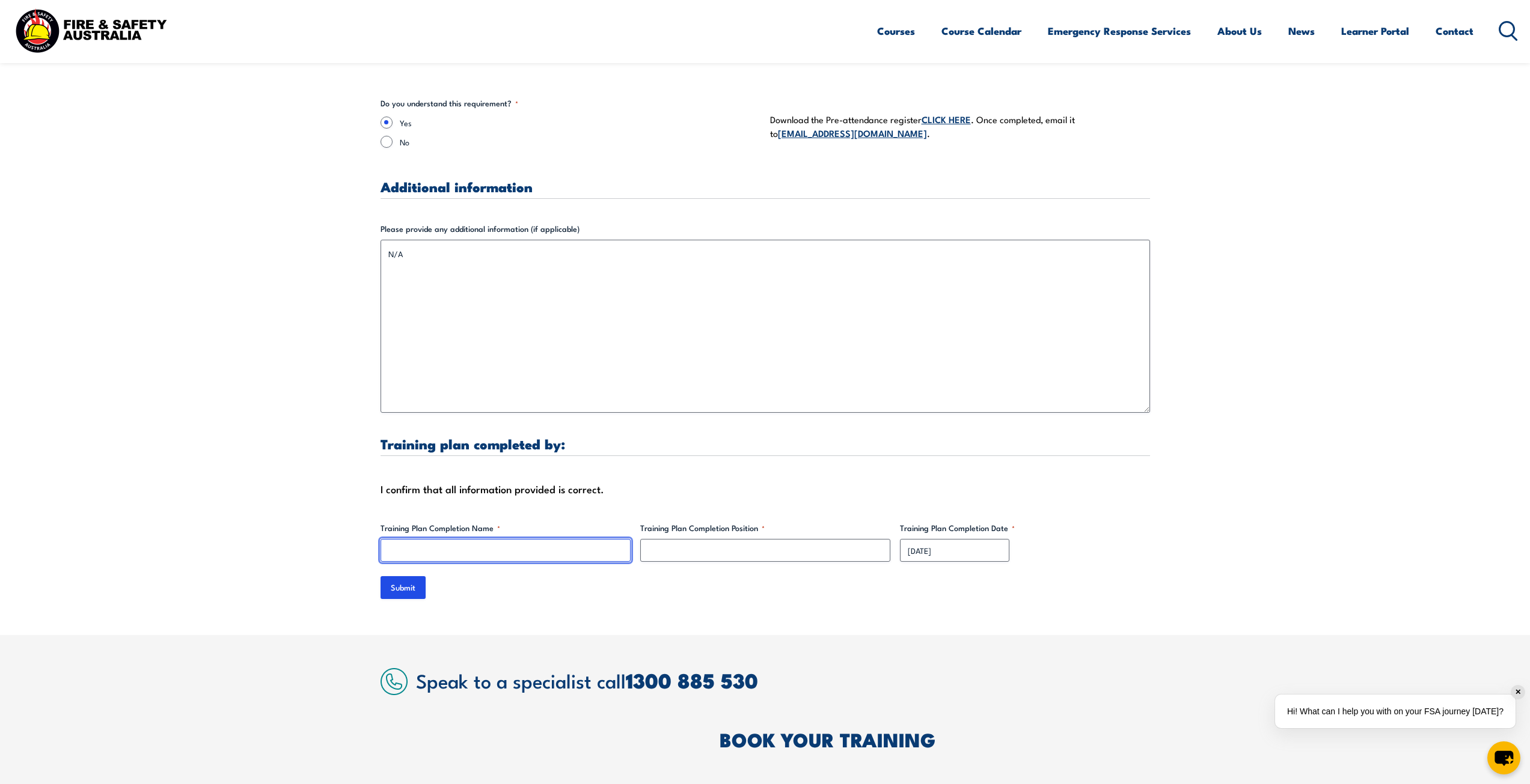
click at [434, 540] on input "Training Plan Completion Name *" at bounding box center [506, 551] width 251 height 23
click at [531, 539] on input "Training Plan Completion Name *" at bounding box center [506, 551] width 251 height 23
click at [912, 542] on input "[DATE]" at bounding box center [955, 551] width 110 height 23
click at [911, 540] on input "[DATE]" at bounding box center [955, 551] width 110 height 23
click at [920, 539] on input "[DATE]" at bounding box center [955, 551] width 110 height 23
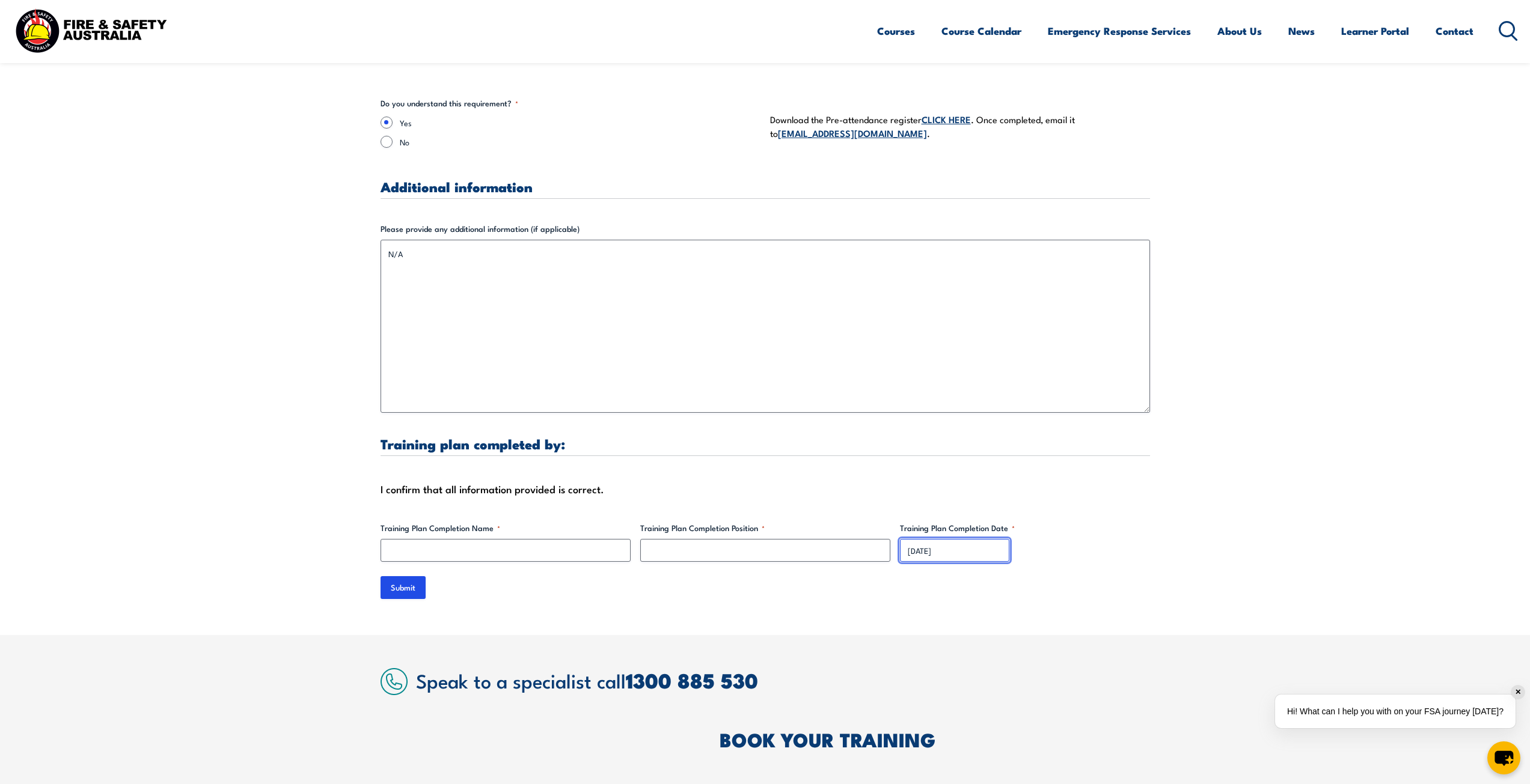
click at [920, 539] on input "[DATE]" at bounding box center [955, 551] width 110 height 23
click at [752, 522] on label "Training Plan Completion Position *" at bounding box center [765, 528] width 251 height 12
click at [752, 539] on input "Training Plan Completion Position *" at bounding box center [765, 551] width 251 height 23
click at [746, 539] on input "Training Plan Completion Position *" at bounding box center [765, 551] width 251 height 23
type input "[GEOGRAPHIC_DATA]"
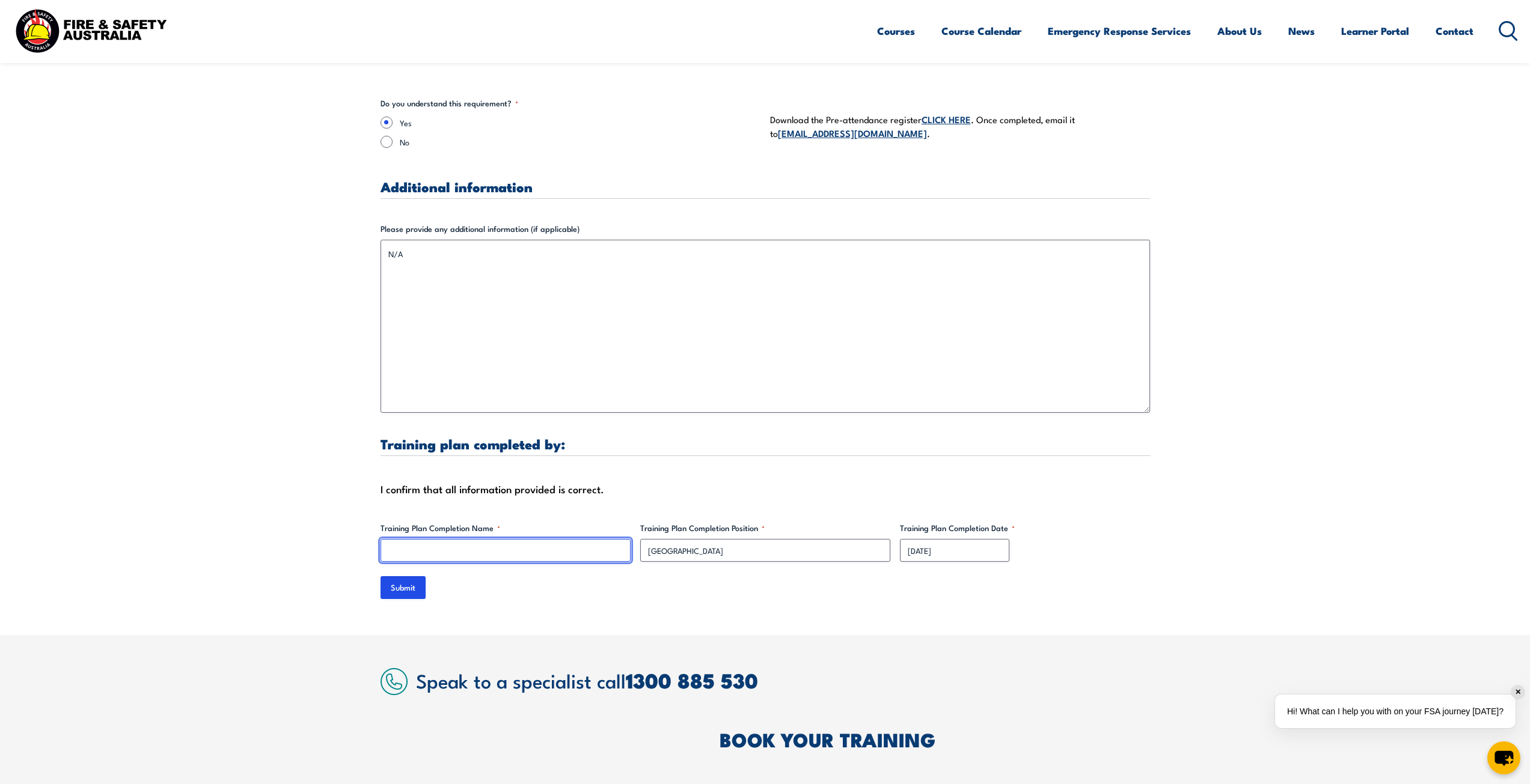
click at [494, 539] on input "Training Plan Completion Name *" at bounding box center [506, 551] width 251 height 23
type input "[PERSON_NAME]"
click at [404, 576] on input "Submit" at bounding box center [403, 588] width 45 height 23
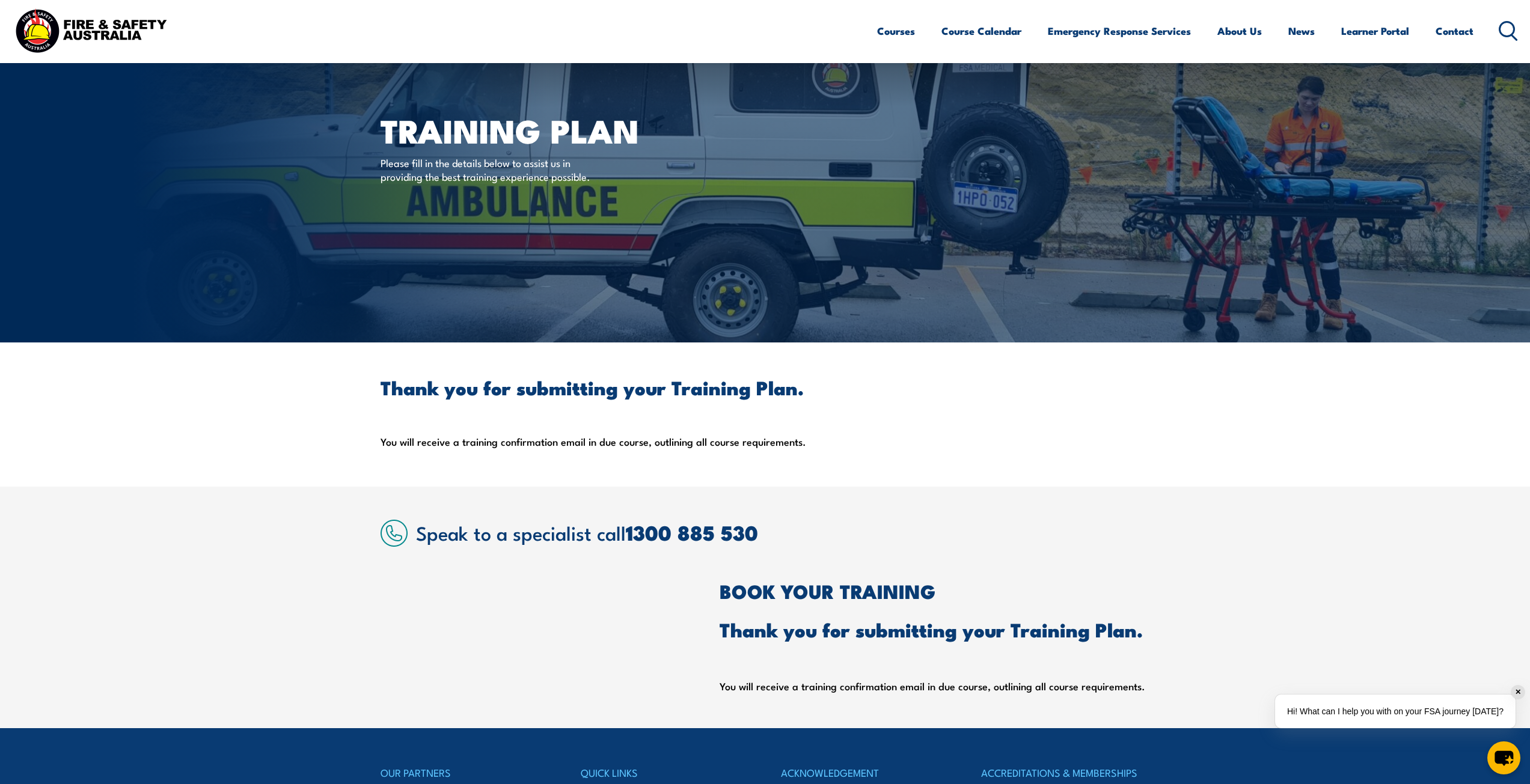
scroll to position [0, 0]
